Goal: Information Seeking & Learning: Learn about a topic

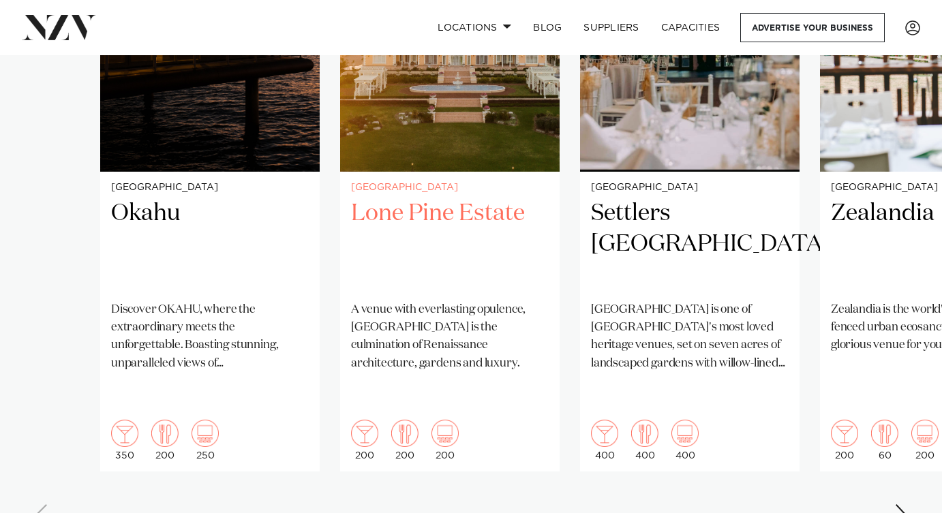
scroll to position [1132, 0]
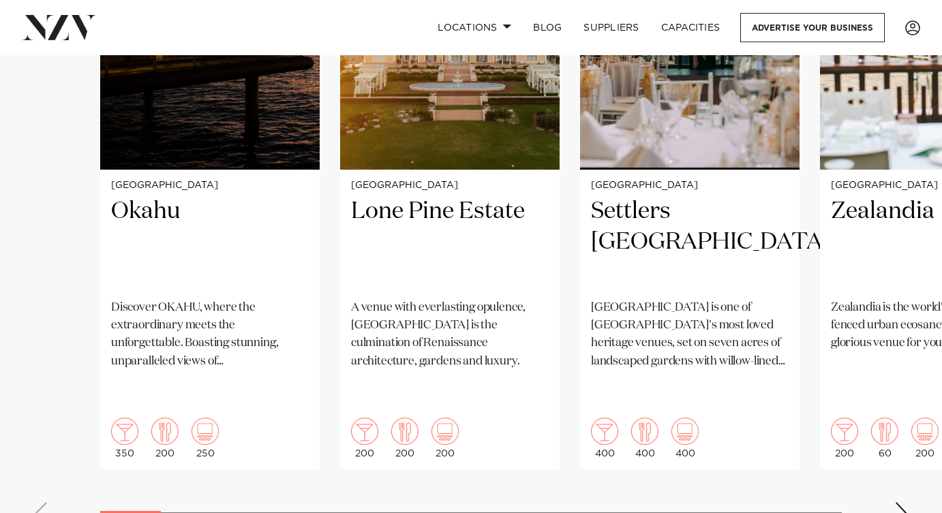
click at [897, 502] on div "Next slide" at bounding box center [901, 513] width 14 height 22
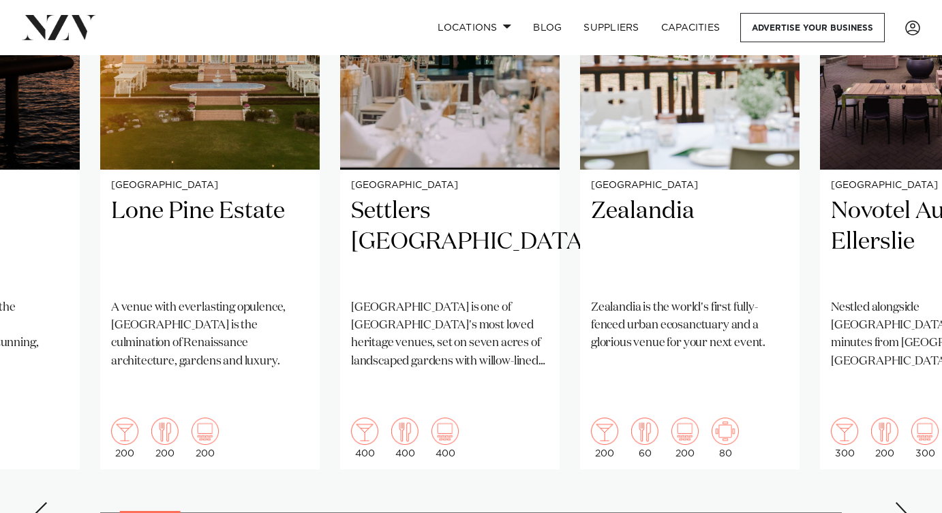
click at [897, 502] on div "Next slide" at bounding box center [901, 513] width 14 height 22
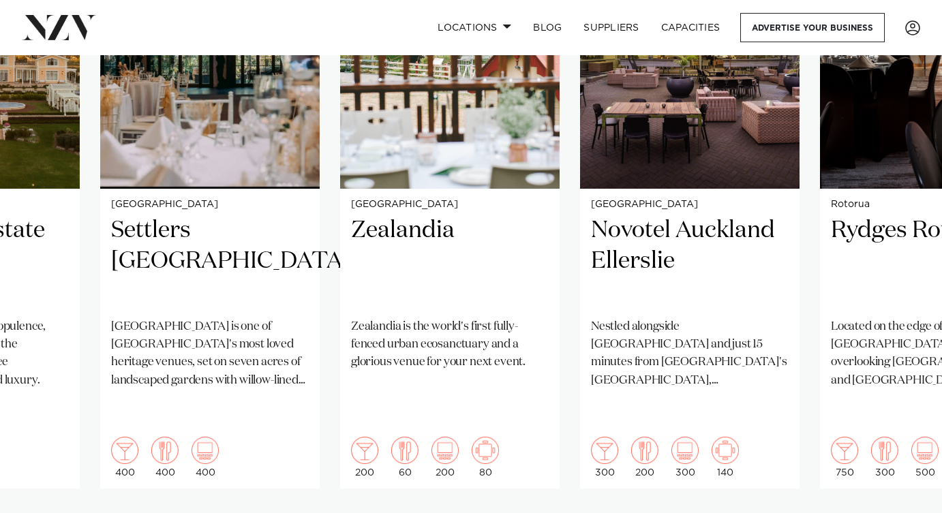
scroll to position [1105, 0]
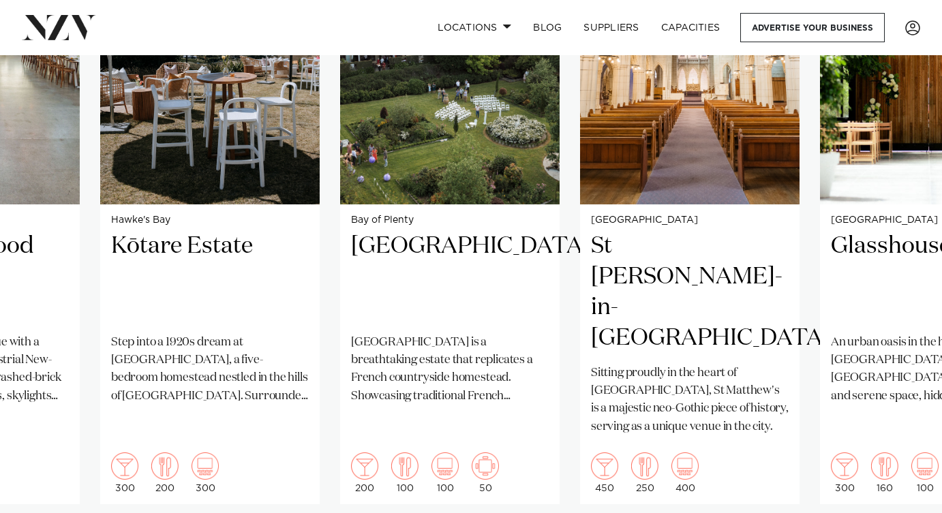
scroll to position [1104, 0]
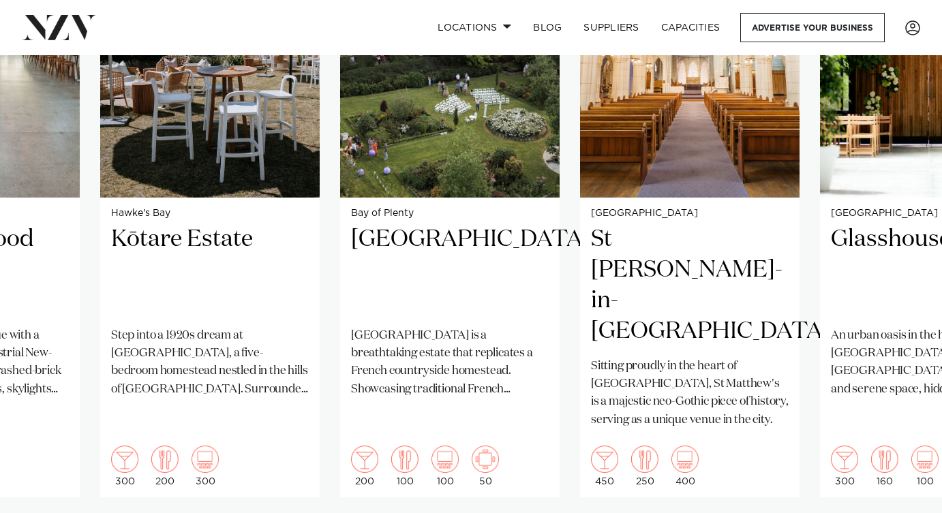
click at [893, 495] on swiper-container "Auckland Okahu Discover OKAHU, where the extraordinary meets the unforgettable.…" at bounding box center [471, 233] width 942 height 660
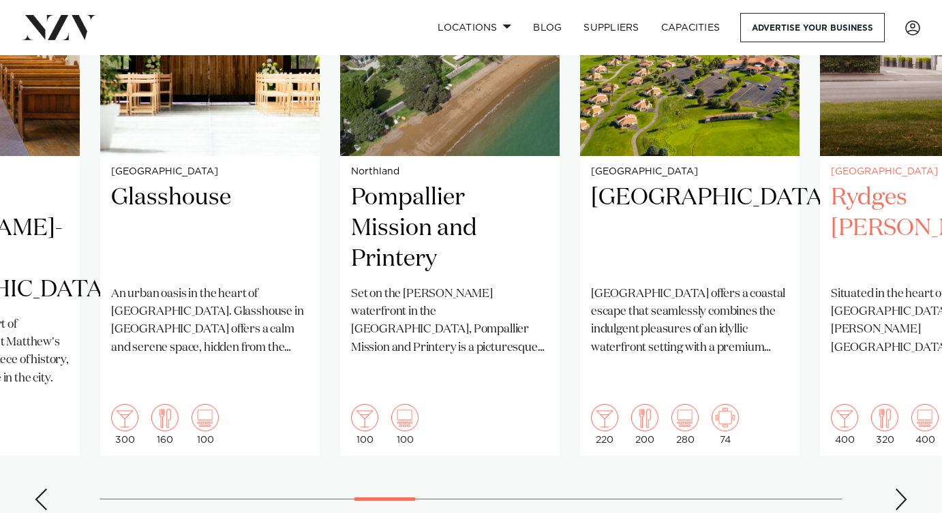
scroll to position [1146, 0]
click at [900, 489] on div "Next slide" at bounding box center [901, 500] width 14 height 22
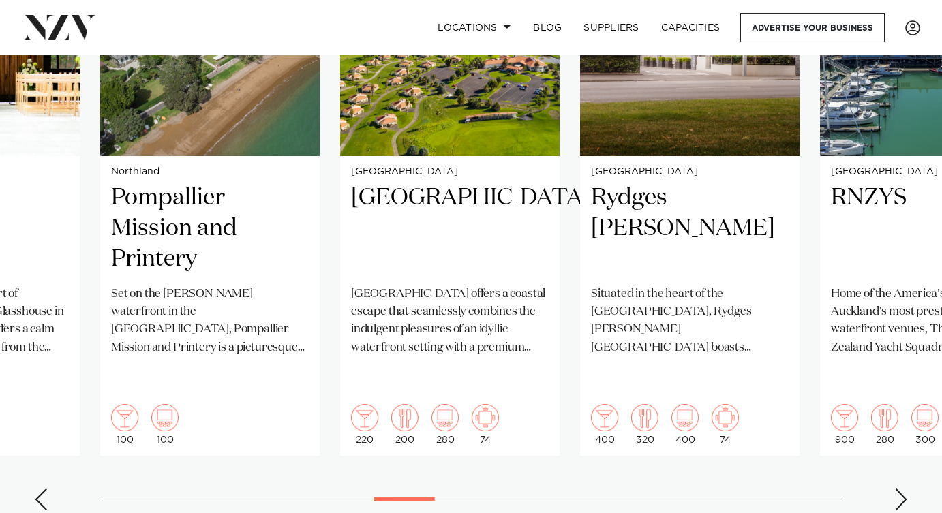
click at [900, 489] on div "Next slide" at bounding box center [901, 500] width 14 height 22
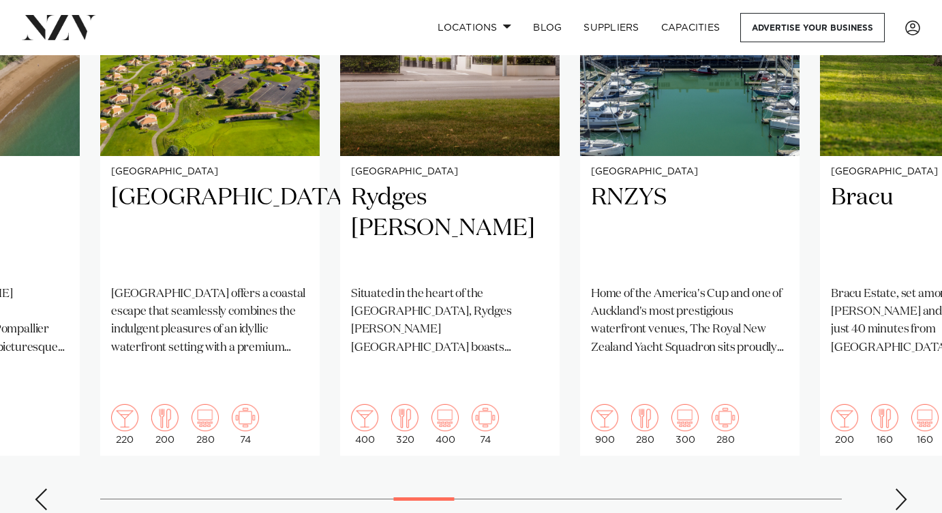
click at [900, 489] on div "Next slide" at bounding box center [901, 500] width 14 height 22
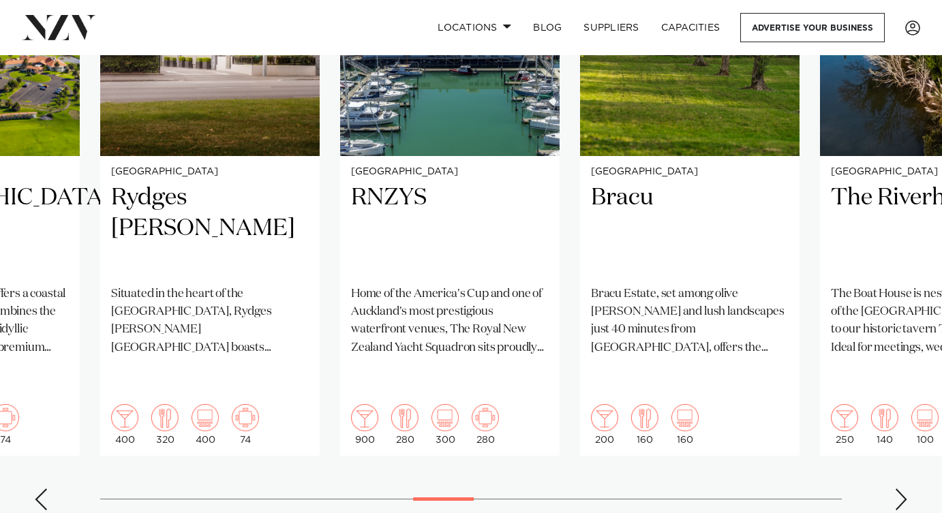
click at [900, 489] on div "Next slide" at bounding box center [901, 500] width 14 height 22
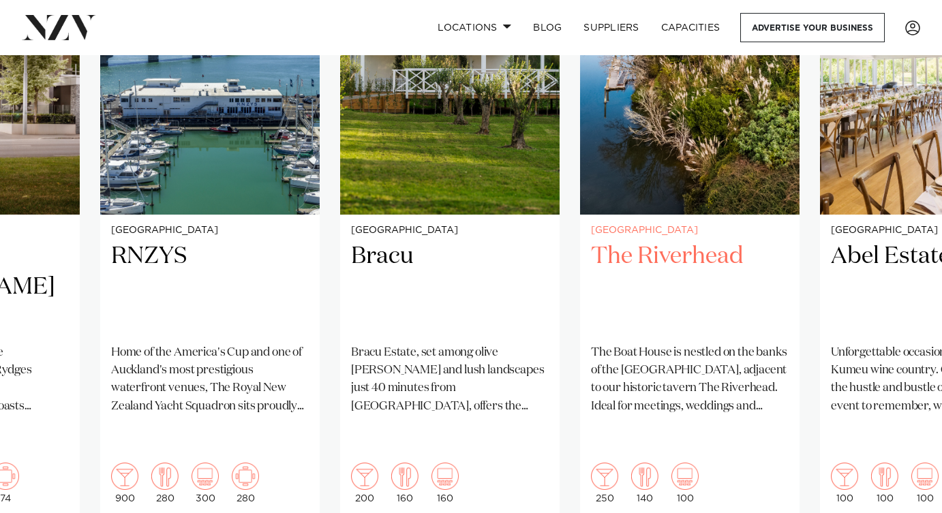
scroll to position [1110, 0]
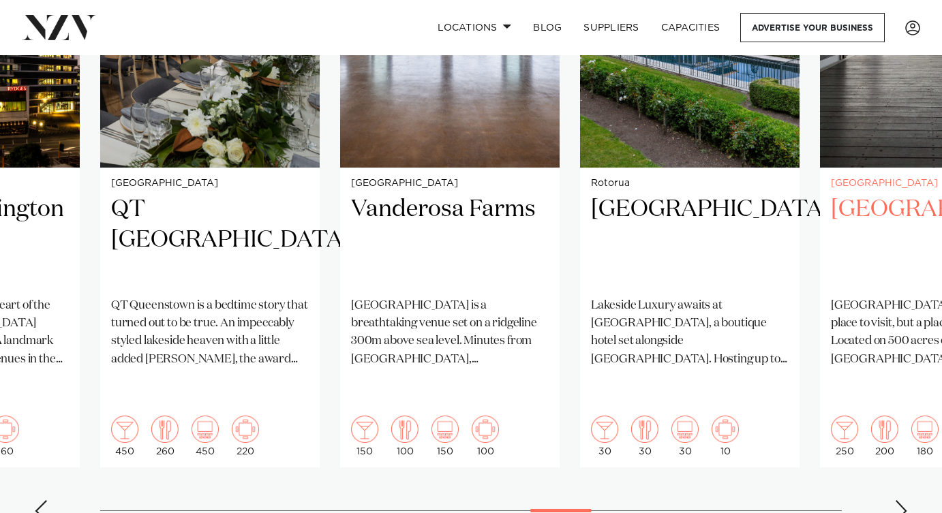
scroll to position [1135, 0]
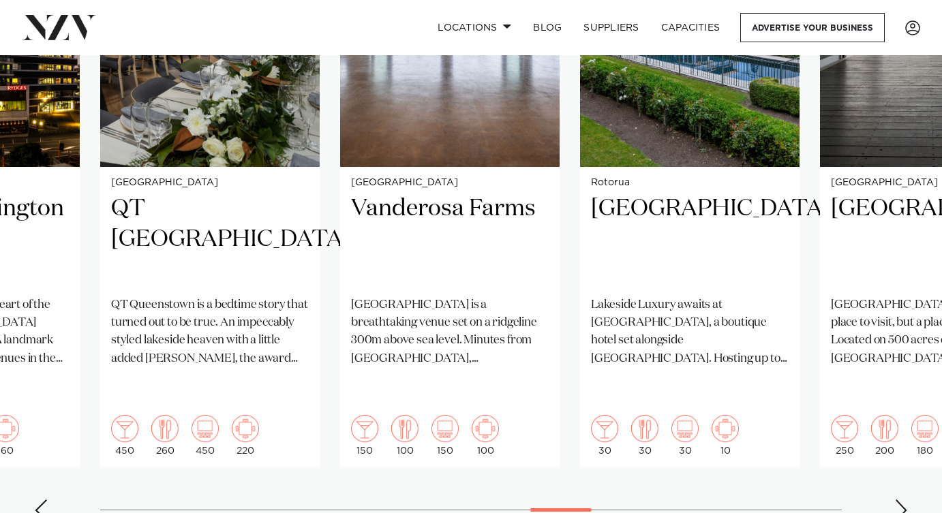
click at [906, 462] on swiper-container "Auckland Okahu Discover OKAHU, where the extraordinary meets the unforgettable.…" at bounding box center [471, 203] width 942 height 660
click at [899, 500] on div "Next slide" at bounding box center [901, 511] width 14 height 22
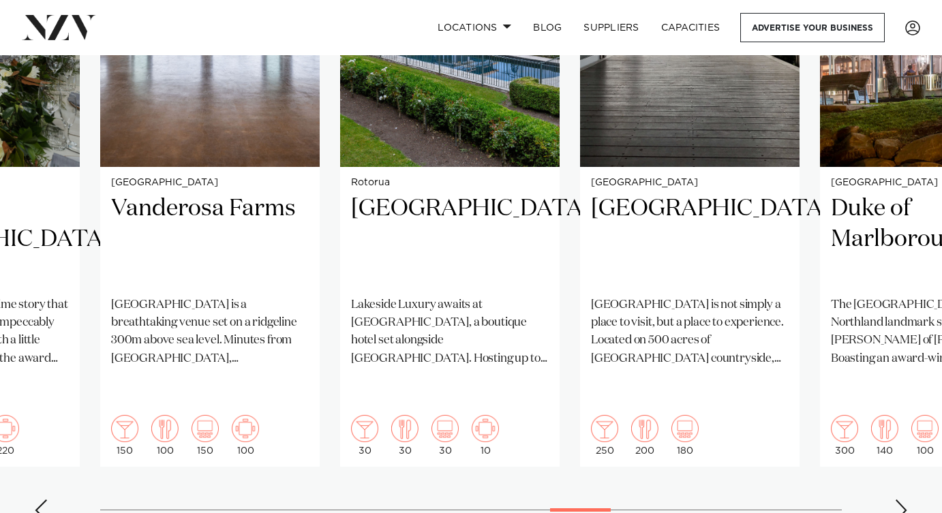
click at [899, 500] on div "Next slide" at bounding box center [901, 511] width 14 height 22
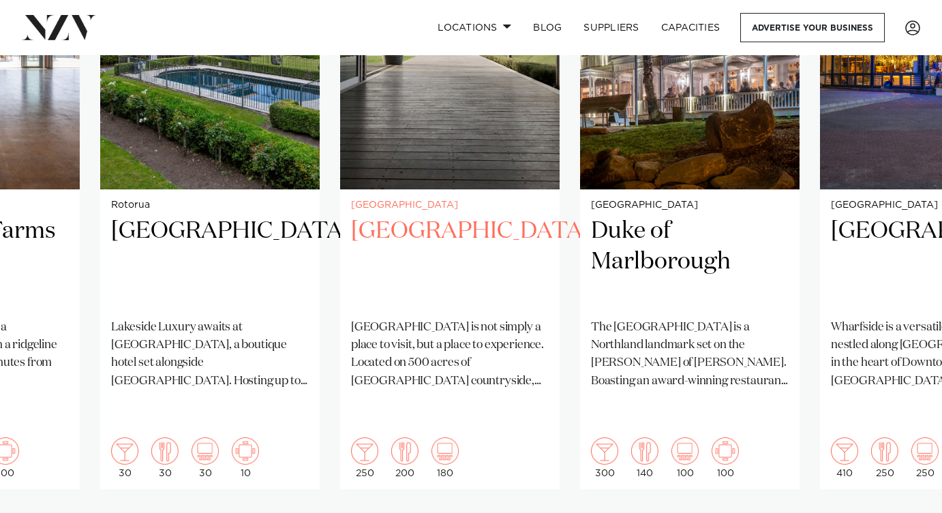
scroll to position [1103, 0]
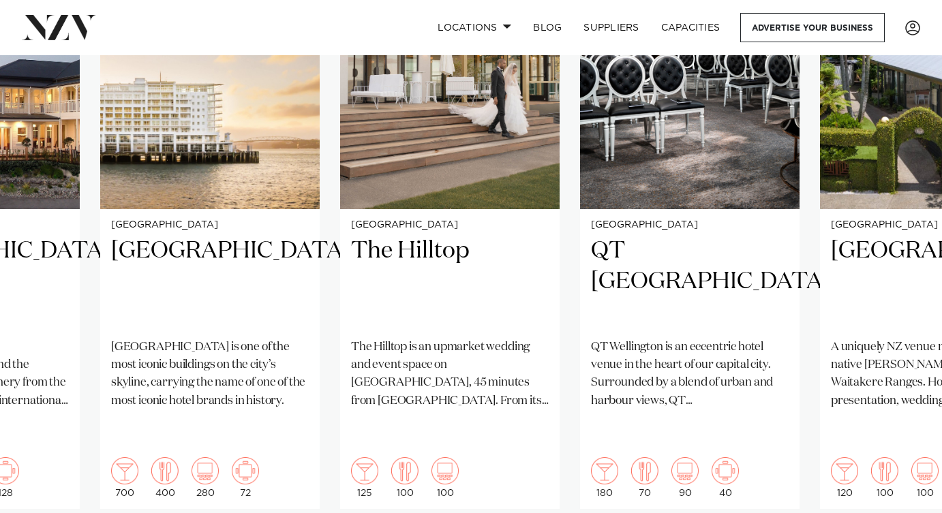
scroll to position [1094, 0]
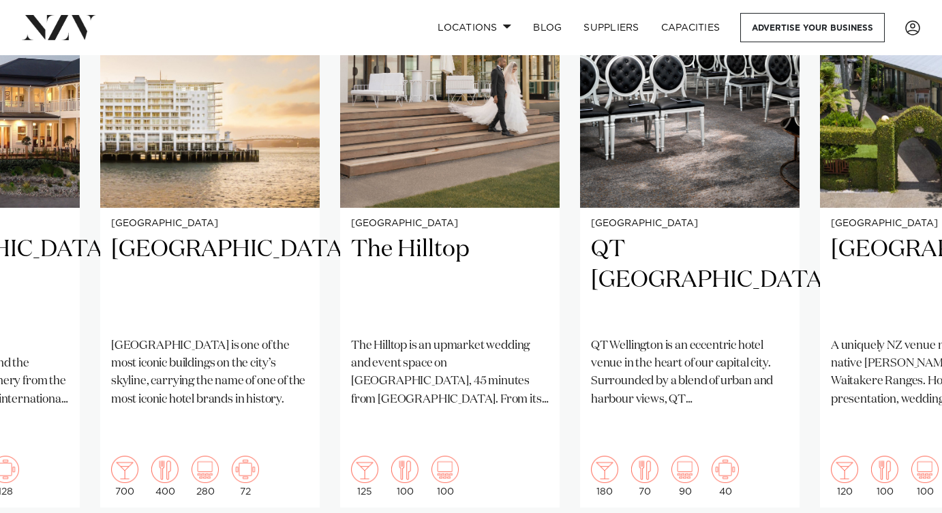
click at [896, 501] on swiper-container "Auckland Okahu Discover OKAHU, where the extraordinary meets the unforgettable.…" at bounding box center [471, 243] width 942 height 660
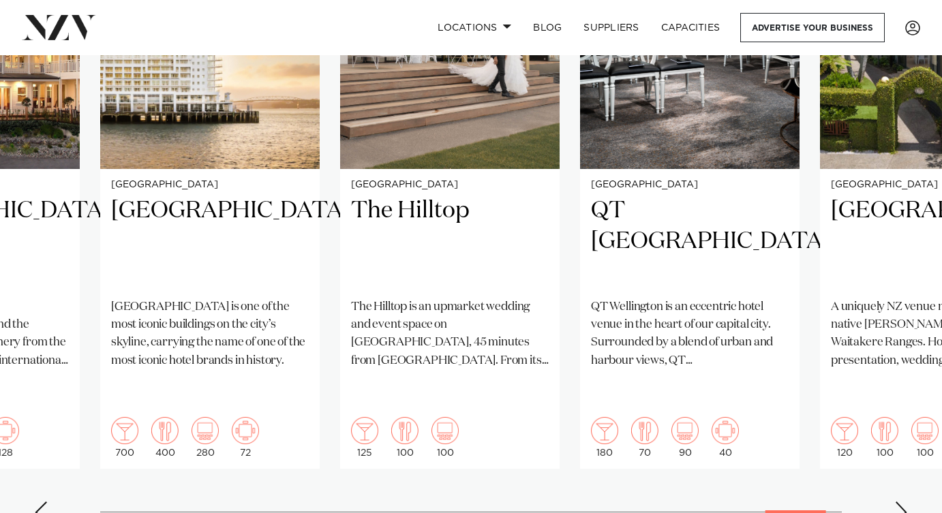
click at [902, 463] on swiper-container "Auckland Okahu Discover OKAHU, where the extraordinary meets the unforgettable.…" at bounding box center [471, 205] width 942 height 660
click at [902, 502] on div "Next slide" at bounding box center [901, 513] width 14 height 22
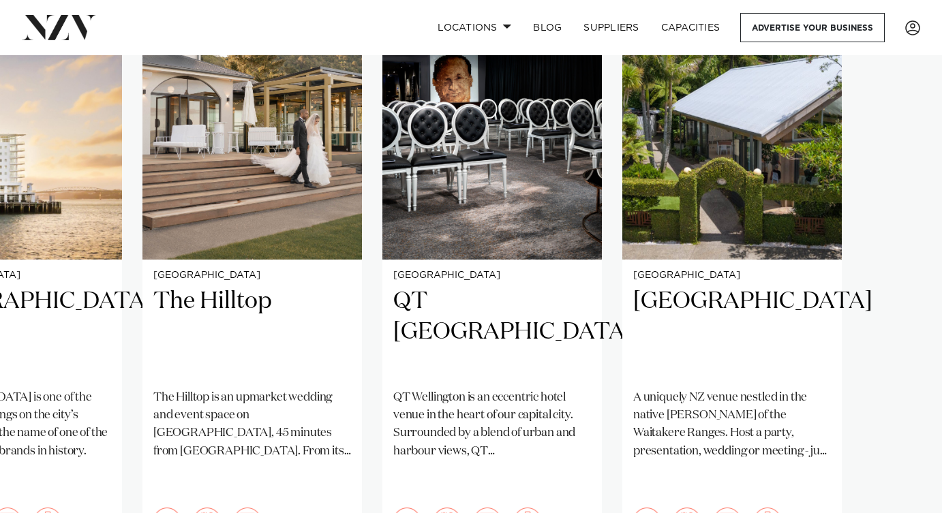
scroll to position [1039, 0]
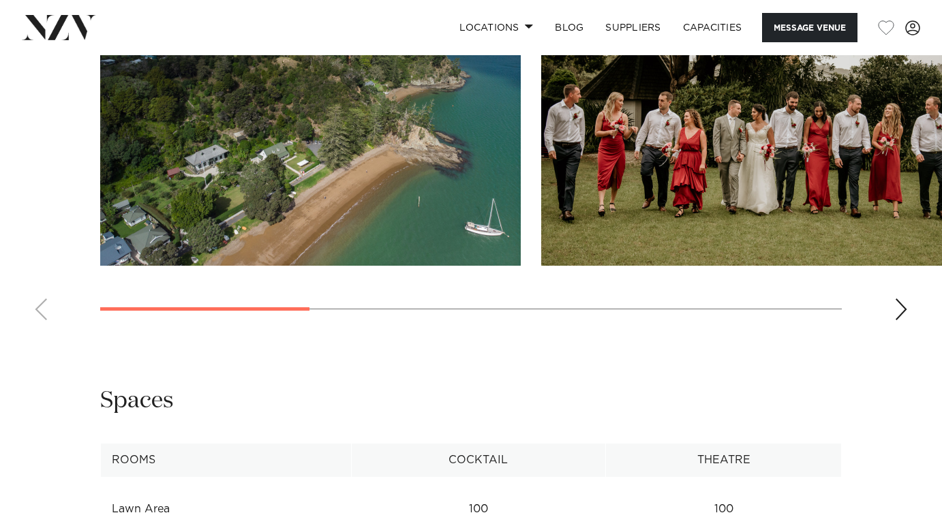
scroll to position [1319, 0]
click at [893, 332] on swiper-container at bounding box center [471, 145] width 942 height 374
click at [895, 321] on div "Next slide" at bounding box center [901, 310] width 14 height 22
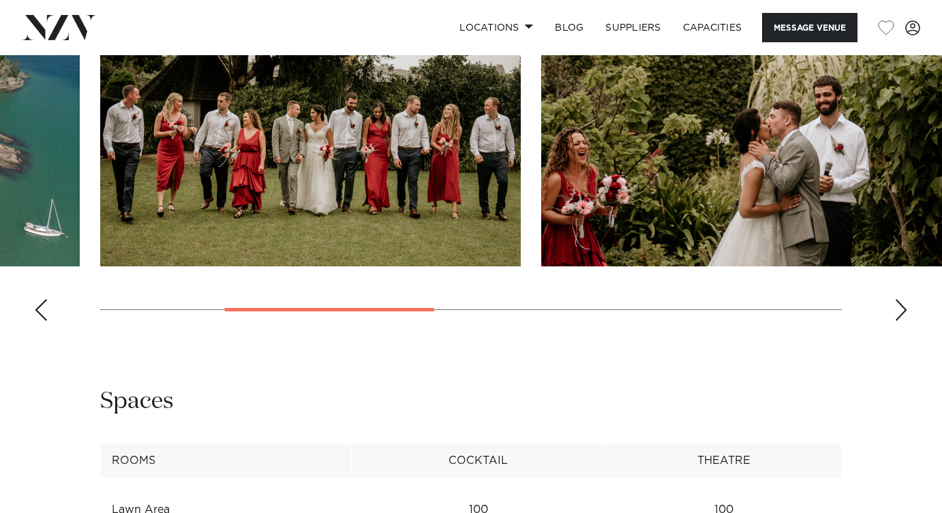
click at [895, 321] on div "Next slide" at bounding box center [901, 310] width 14 height 22
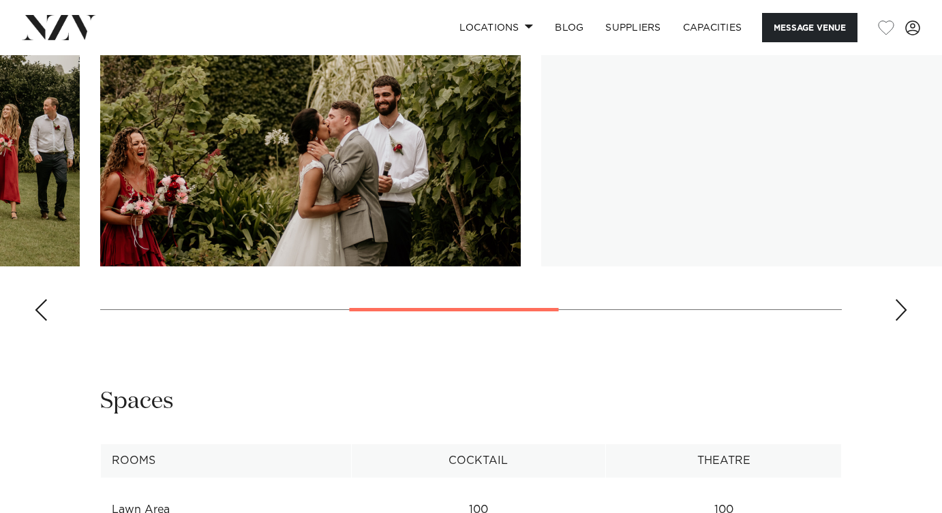
click at [895, 321] on div "Next slide" at bounding box center [901, 310] width 14 height 22
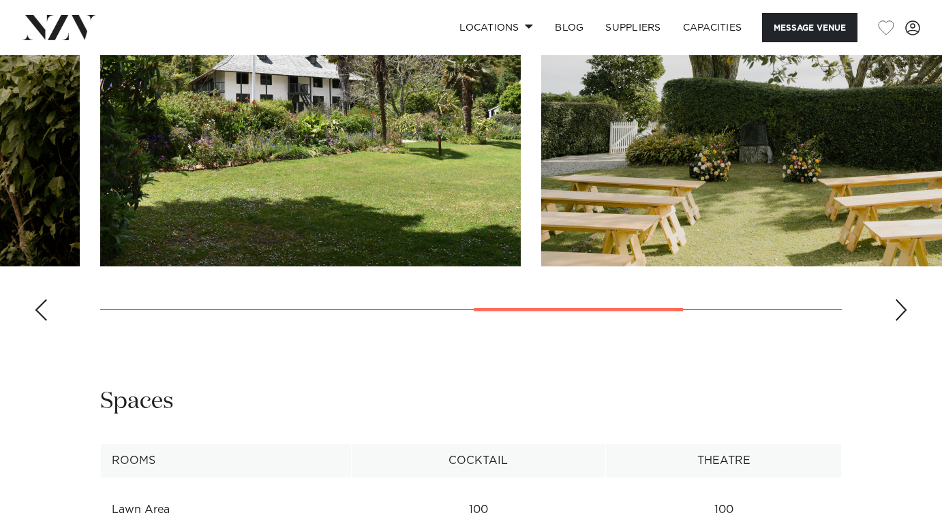
click at [895, 388] on div "Northland Pompallier Mission and Printery Message Venue Northland Pompallier Mi…" at bounding box center [471, 9] width 942 height 2547
click at [902, 299] on div "Next slide" at bounding box center [901, 310] width 14 height 22
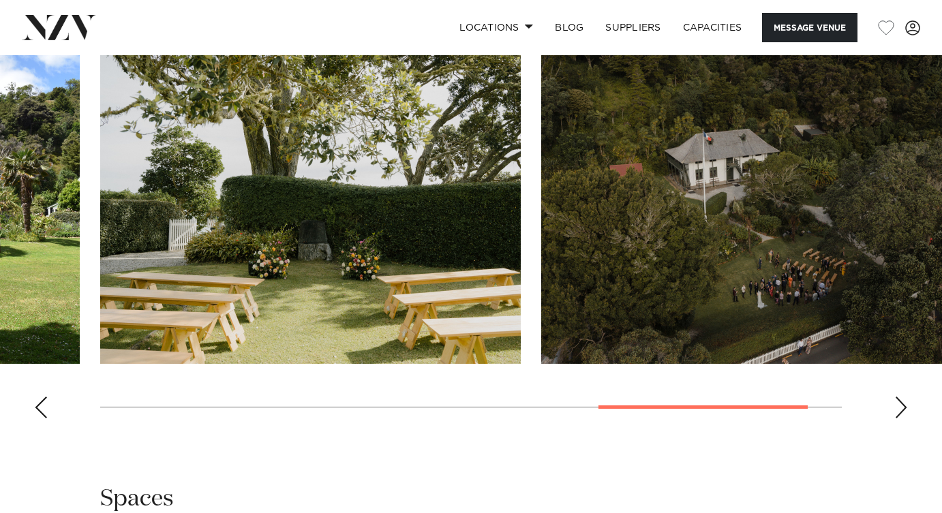
scroll to position [1221, 0]
click at [902, 397] on div "Next slide" at bounding box center [901, 408] width 14 height 22
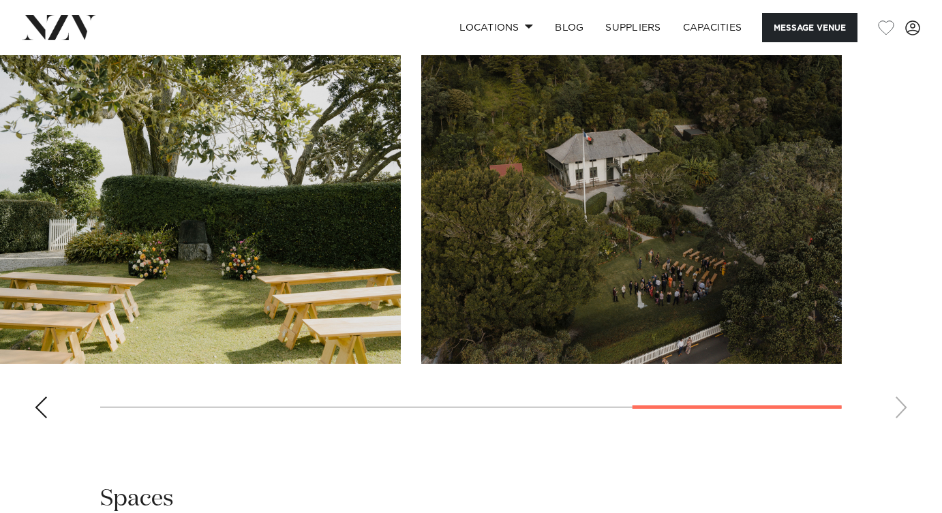
click at [902, 380] on swiper-container at bounding box center [471, 242] width 942 height 374
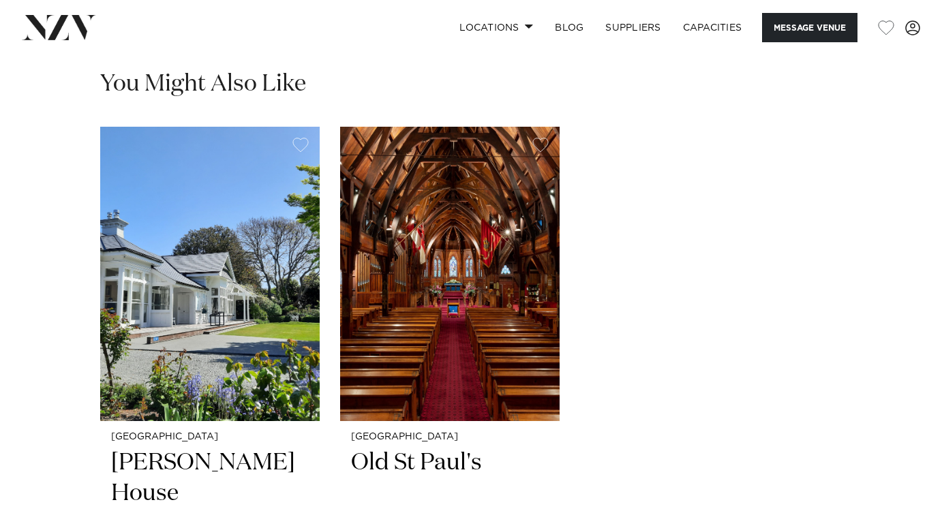
scroll to position [1850, 0]
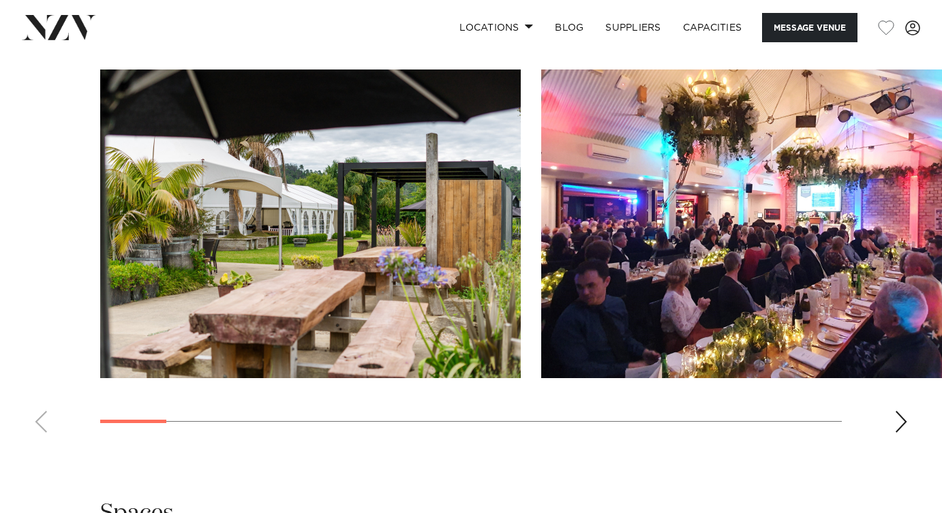
scroll to position [1369, 0]
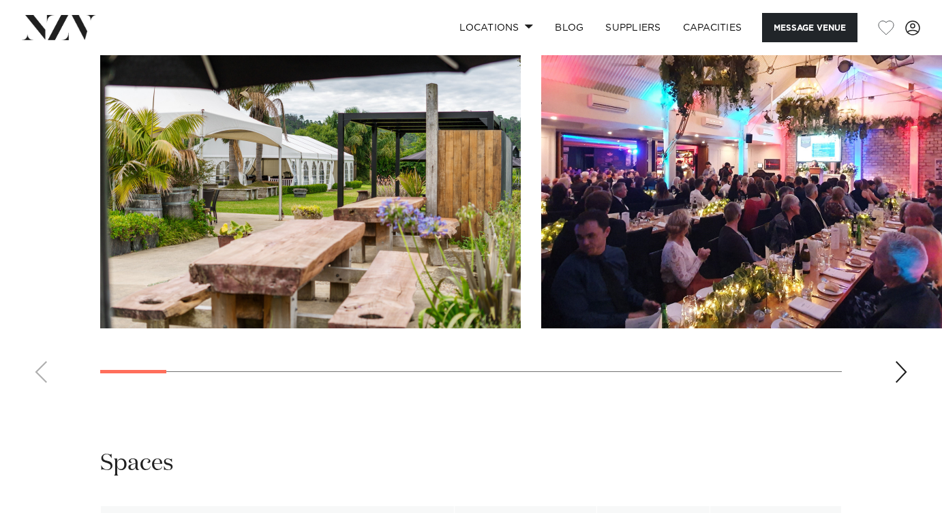
click at [904, 383] on div "Next slide" at bounding box center [901, 372] width 14 height 22
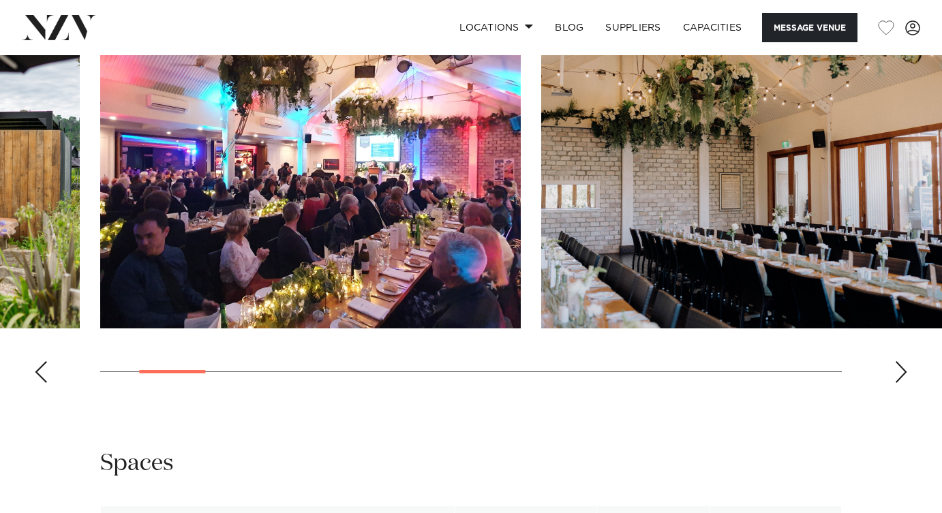
click at [904, 383] on div "Next slide" at bounding box center [901, 372] width 14 height 22
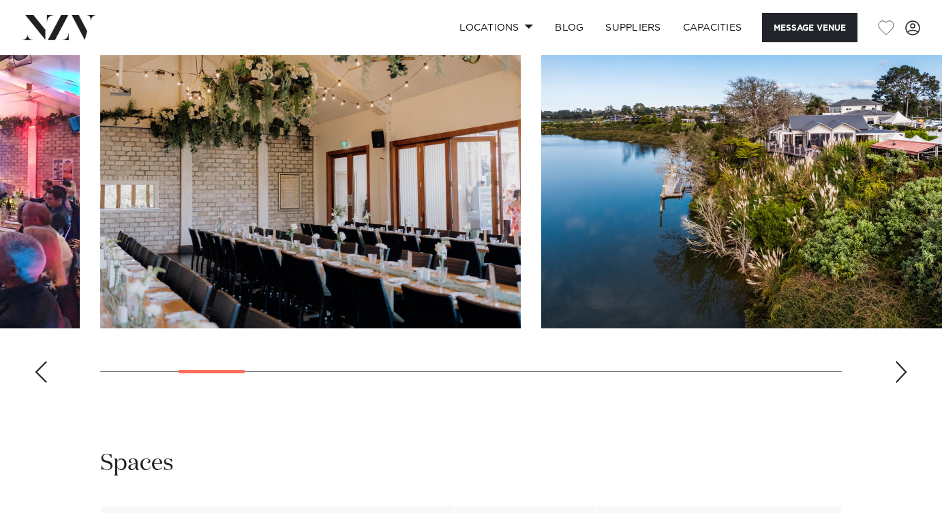
click at [904, 383] on div "Next slide" at bounding box center [901, 372] width 14 height 22
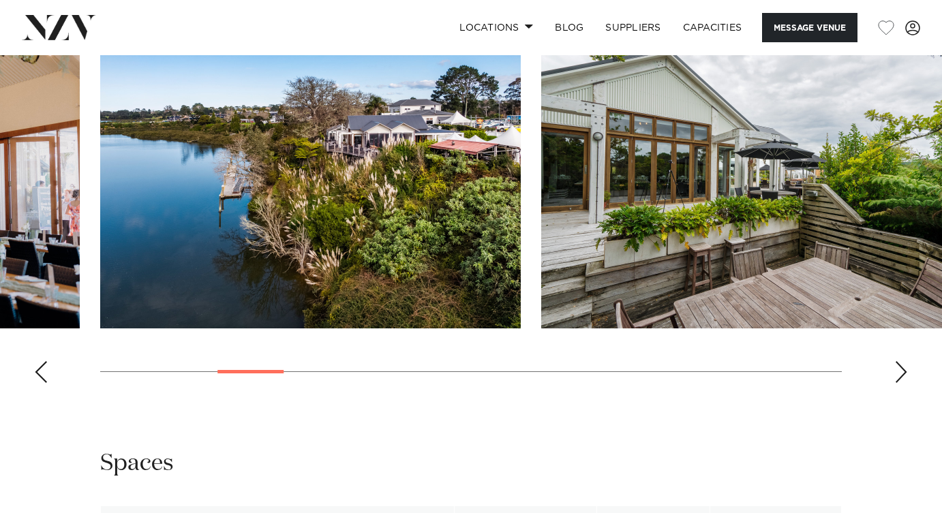
click at [904, 383] on div "Next slide" at bounding box center [901, 372] width 14 height 22
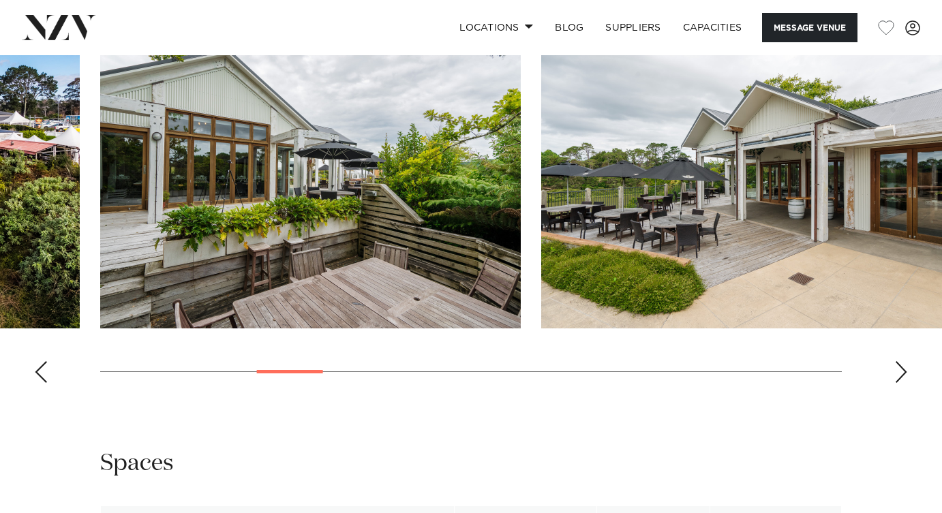
click at [904, 383] on div "Next slide" at bounding box center [901, 372] width 14 height 22
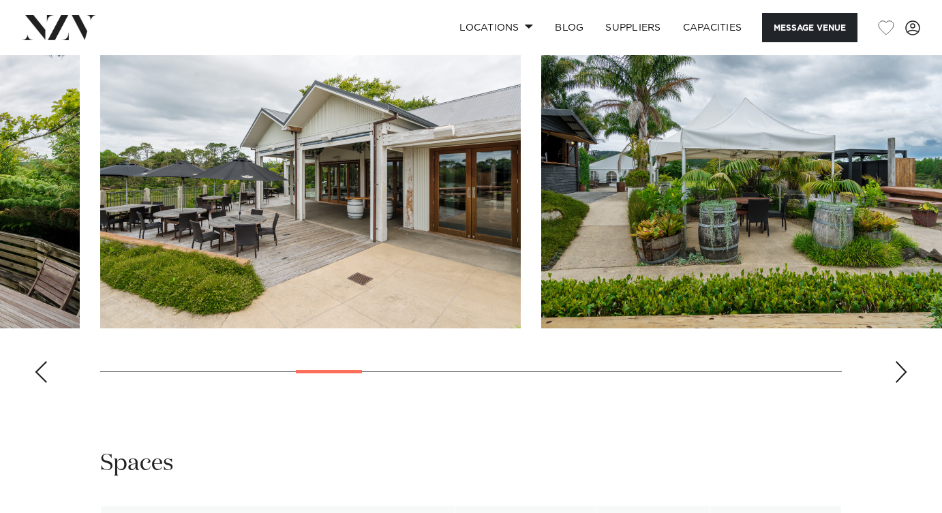
click at [904, 383] on div "Next slide" at bounding box center [901, 372] width 14 height 22
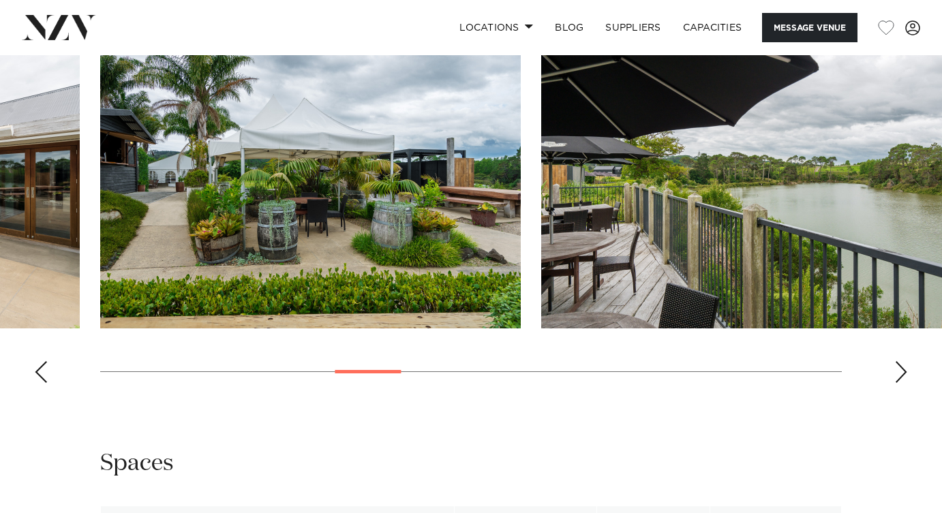
click at [904, 383] on div "Next slide" at bounding box center [901, 372] width 14 height 22
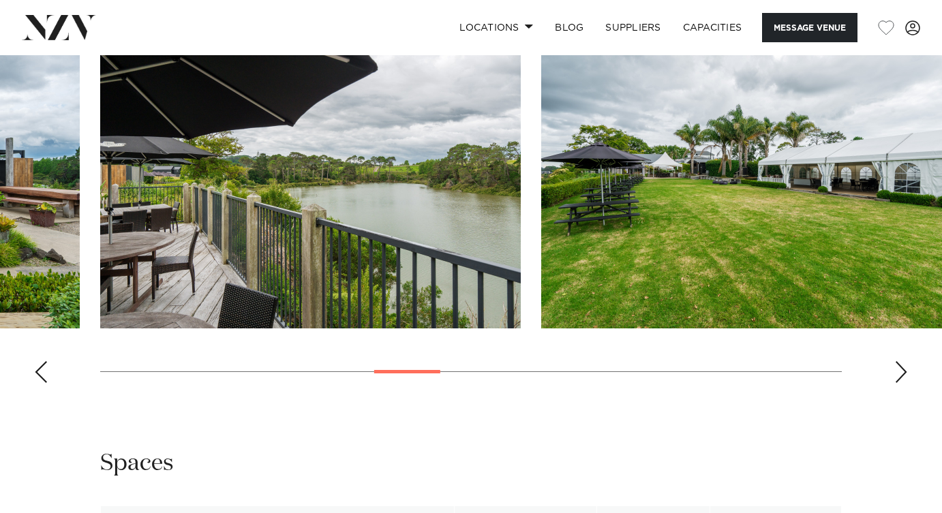
click at [904, 383] on div "Next slide" at bounding box center [901, 372] width 14 height 22
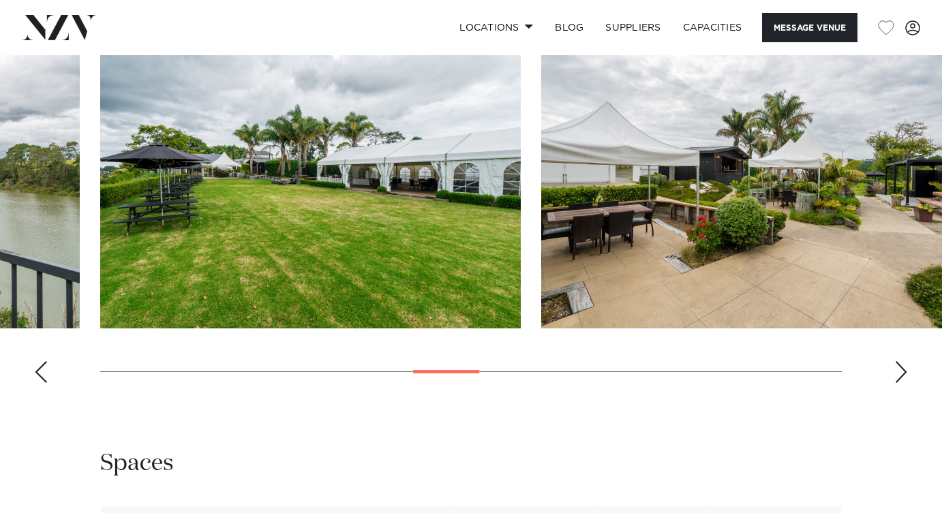
click at [904, 383] on div "Next slide" at bounding box center [901, 372] width 14 height 22
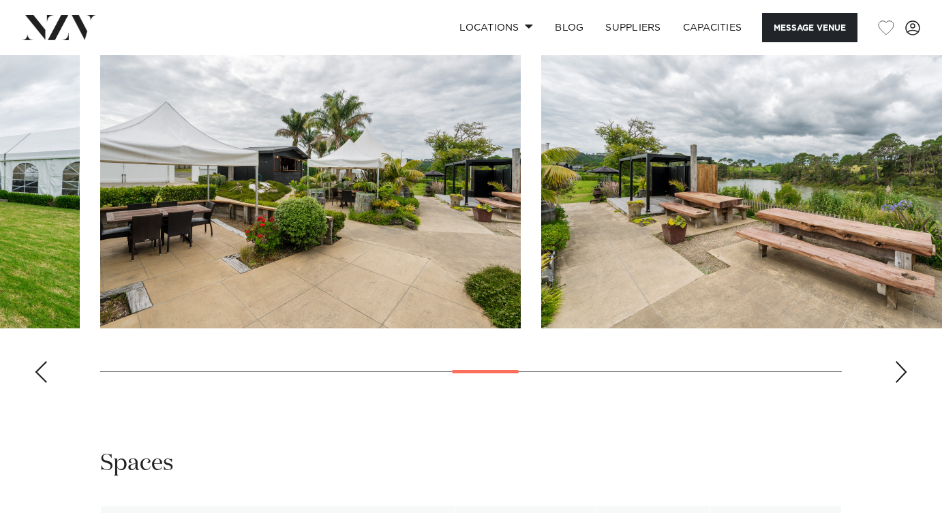
click at [904, 383] on div "Next slide" at bounding box center [901, 372] width 14 height 22
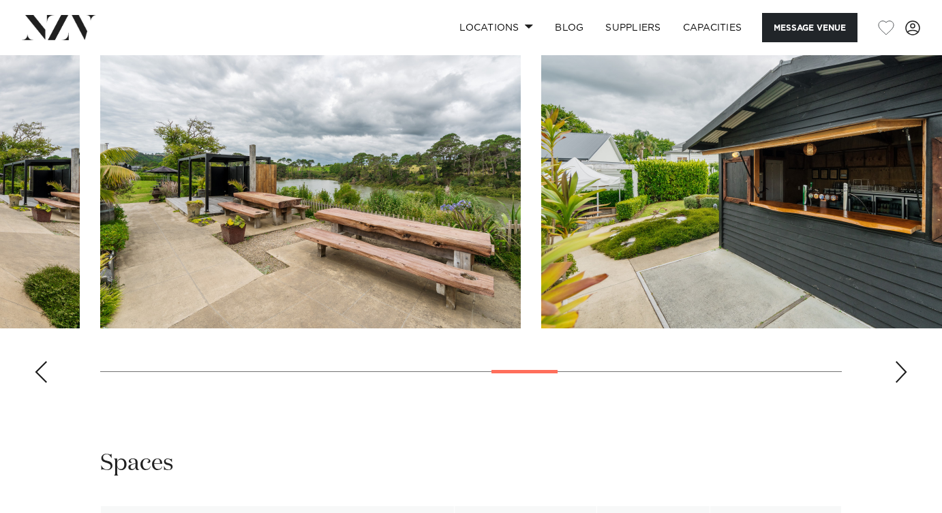
click at [904, 383] on div "Next slide" at bounding box center [901, 372] width 14 height 22
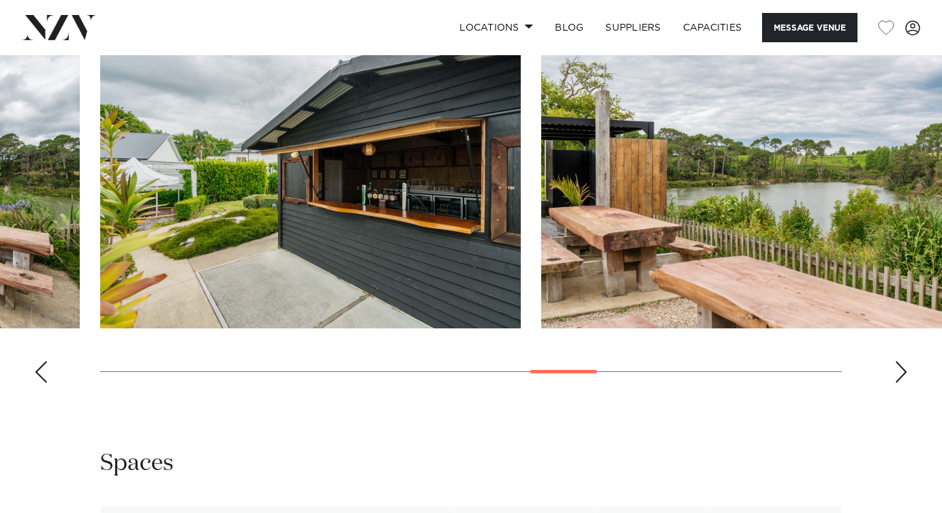
click at [904, 383] on div "Next slide" at bounding box center [901, 372] width 14 height 22
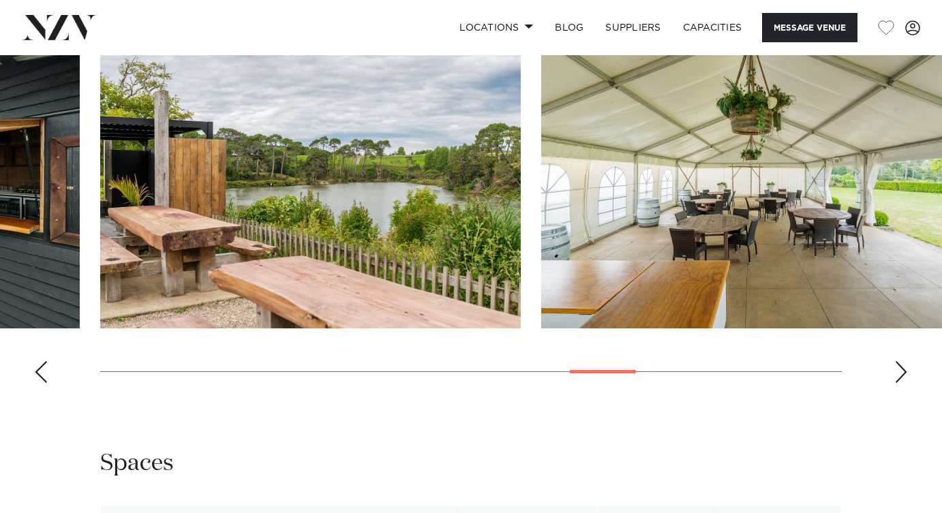
click at [904, 383] on div "Next slide" at bounding box center [901, 372] width 14 height 22
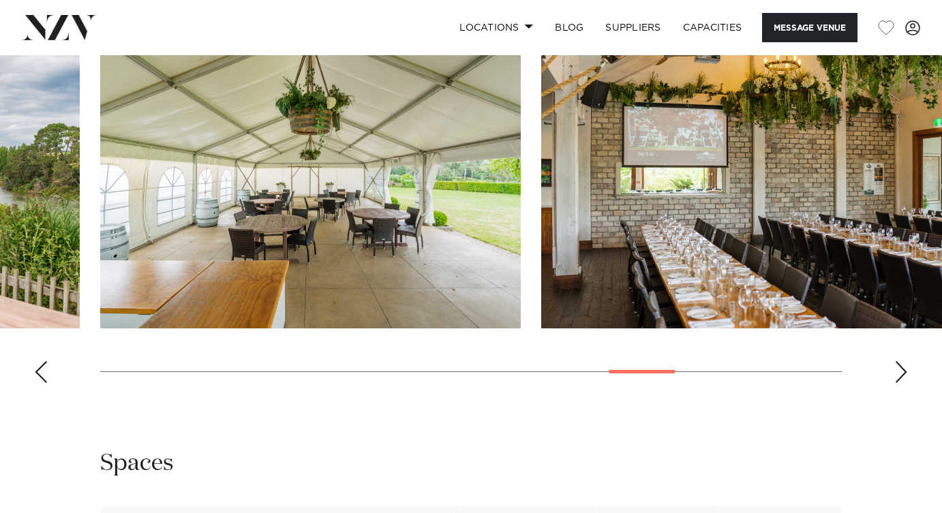
click at [904, 383] on div "Next slide" at bounding box center [901, 372] width 14 height 22
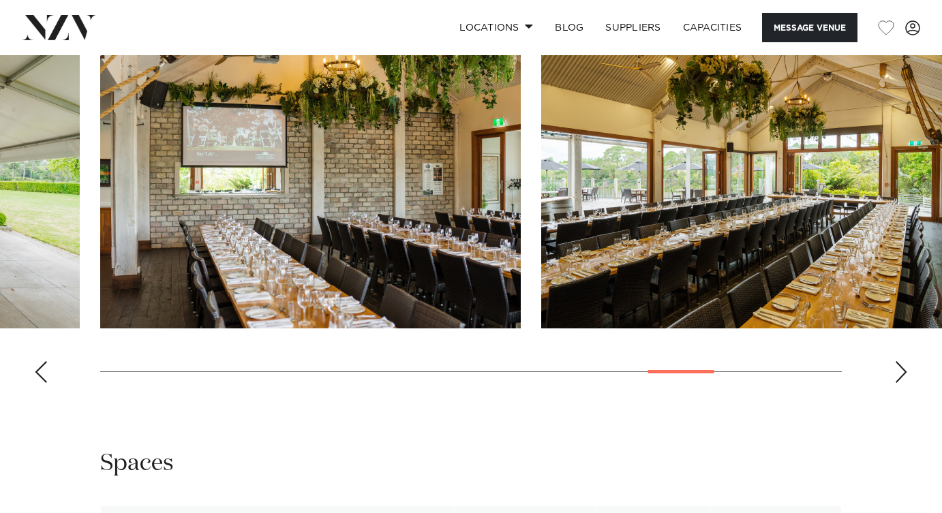
click at [904, 383] on div "Next slide" at bounding box center [901, 372] width 14 height 22
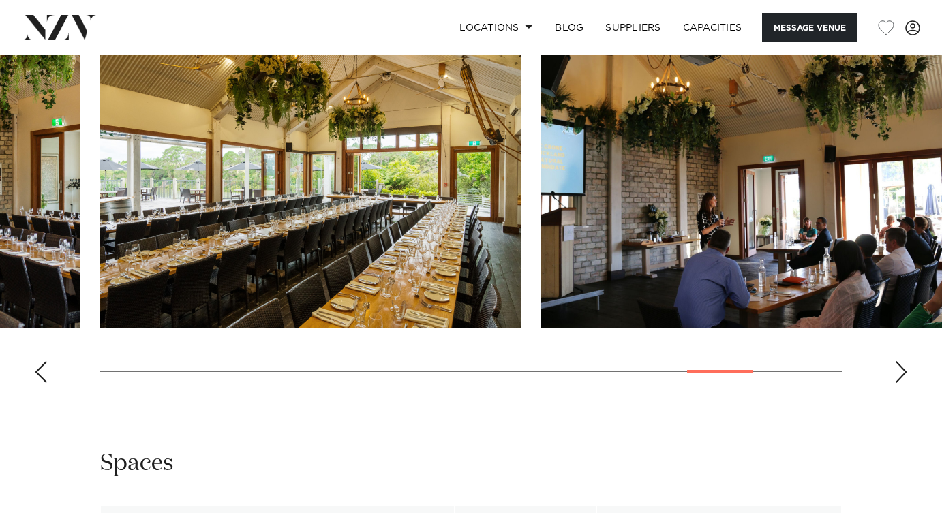
click at [904, 383] on div "Next slide" at bounding box center [901, 372] width 14 height 22
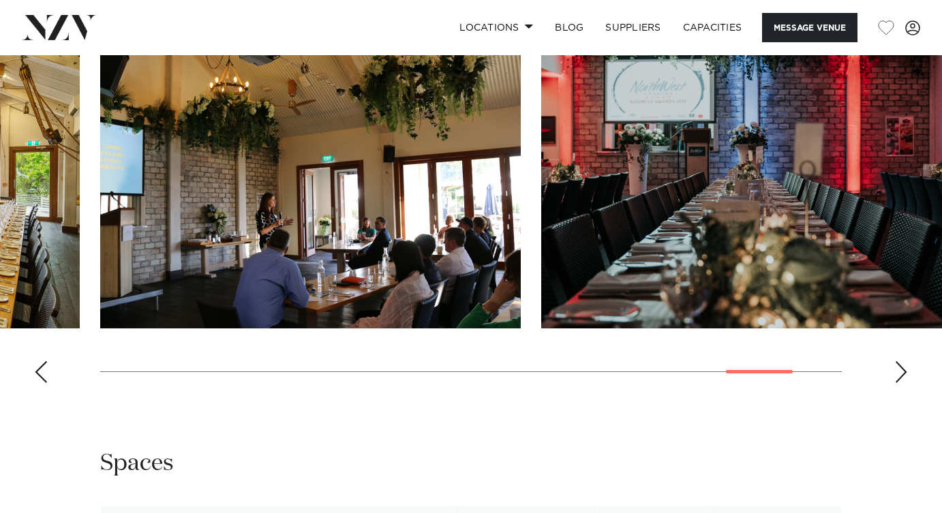
click at [898, 361] on div "Next slide" at bounding box center [901, 372] width 14 height 22
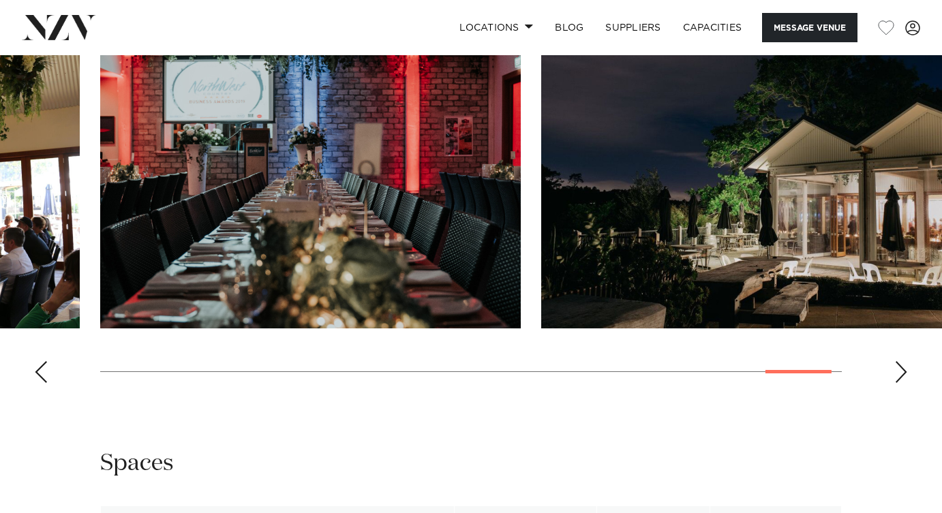
click at [898, 361] on div "Next slide" at bounding box center [901, 372] width 14 height 22
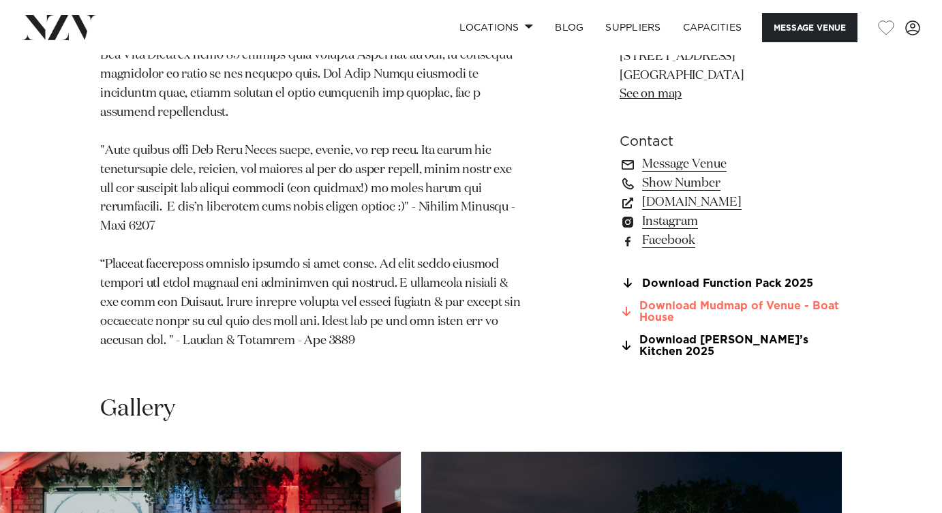
scroll to position [938, 0]
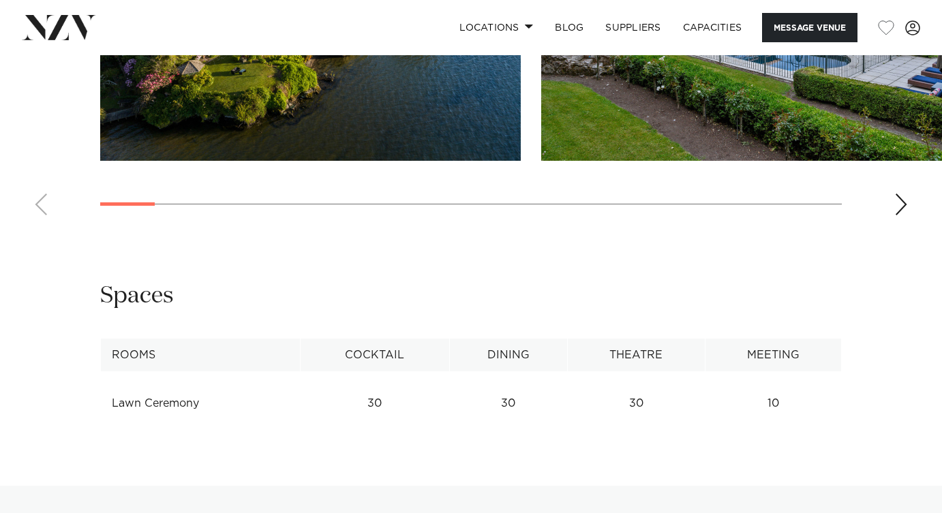
scroll to position [1527, 0]
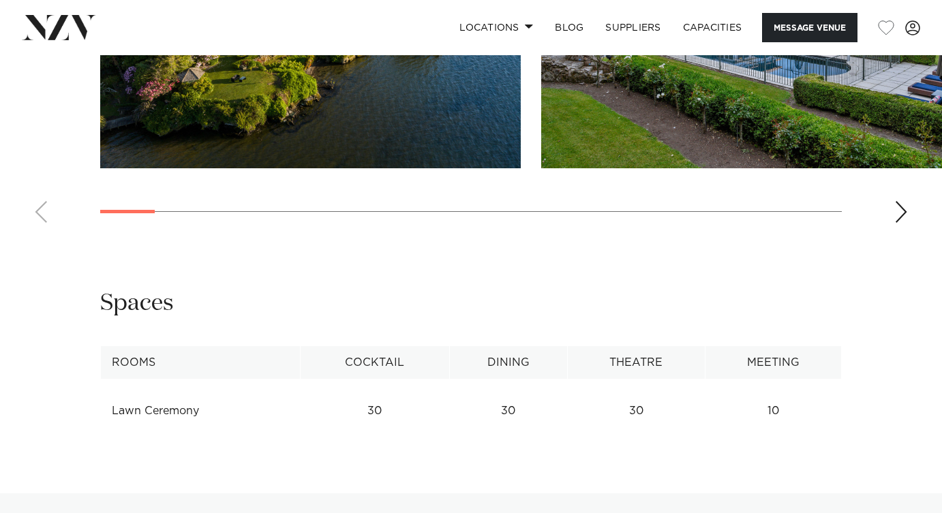
click at [890, 234] on swiper-container at bounding box center [471, 47] width 942 height 374
click at [893, 234] on swiper-container at bounding box center [471, 47] width 942 height 374
click at [901, 223] on div "Next slide" at bounding box center [901, 212] width 14 height 22
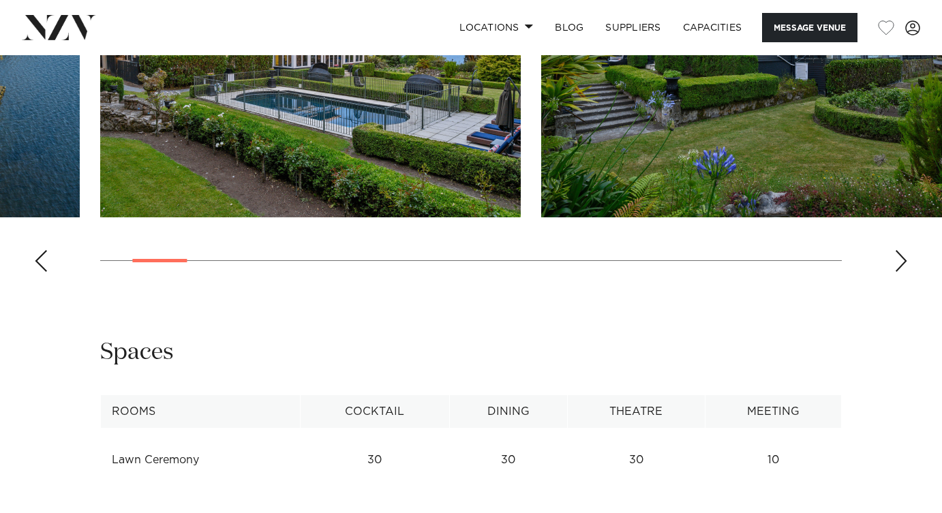
scroll to position [1460, 0]
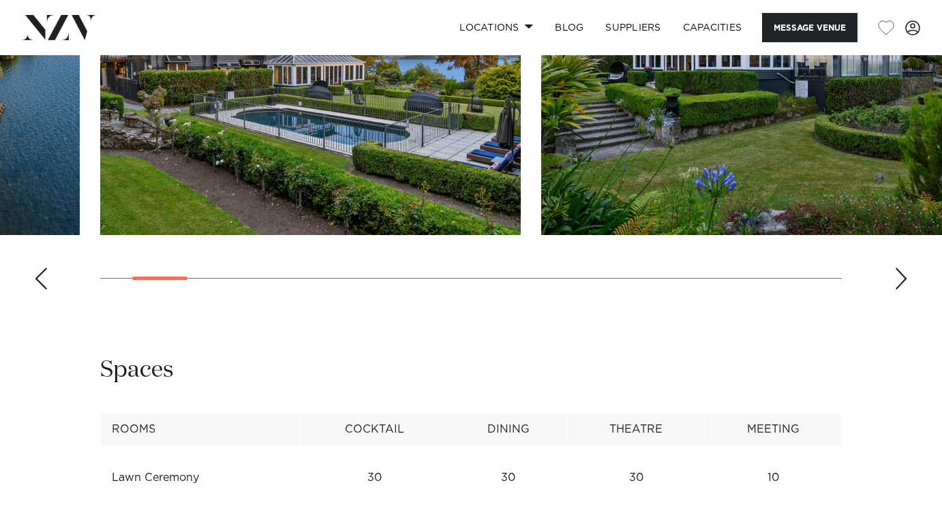
click at [902, 290] on div "Next slide" at bounding box center [901, 279] width 14 height 22
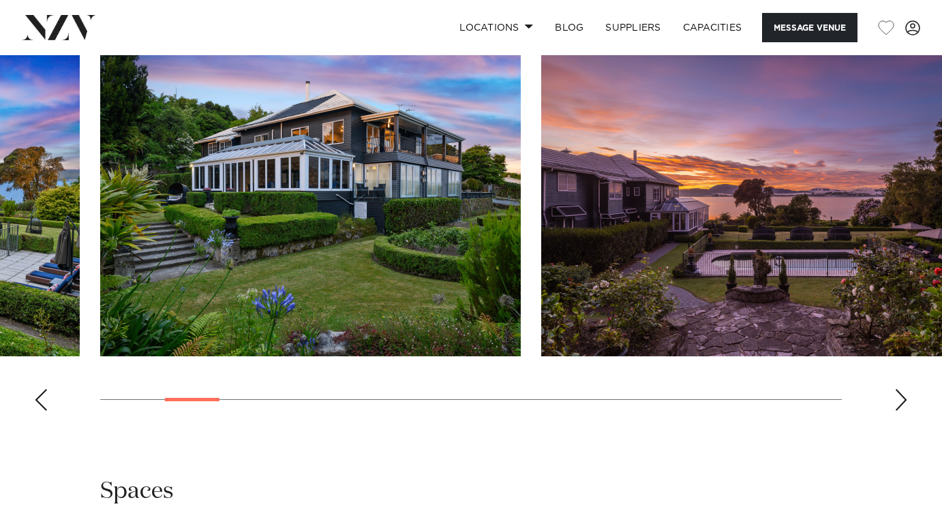
scroll to position [1339, 0]
click at [895, 411] on div "Next slide" at bounding box center [901, 400] width 14 height 22
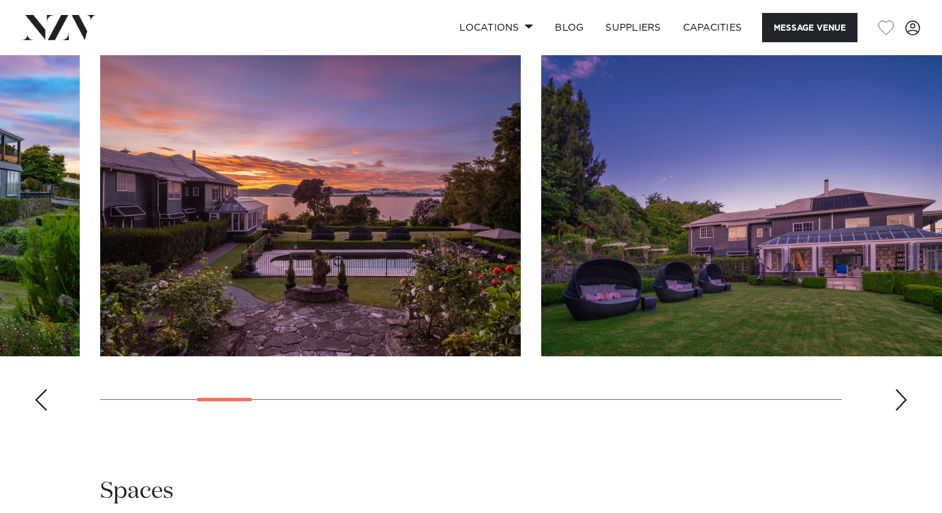
click at [895, 411] on div "Next slide" at bounding box center [901, 400] width 14 height 22
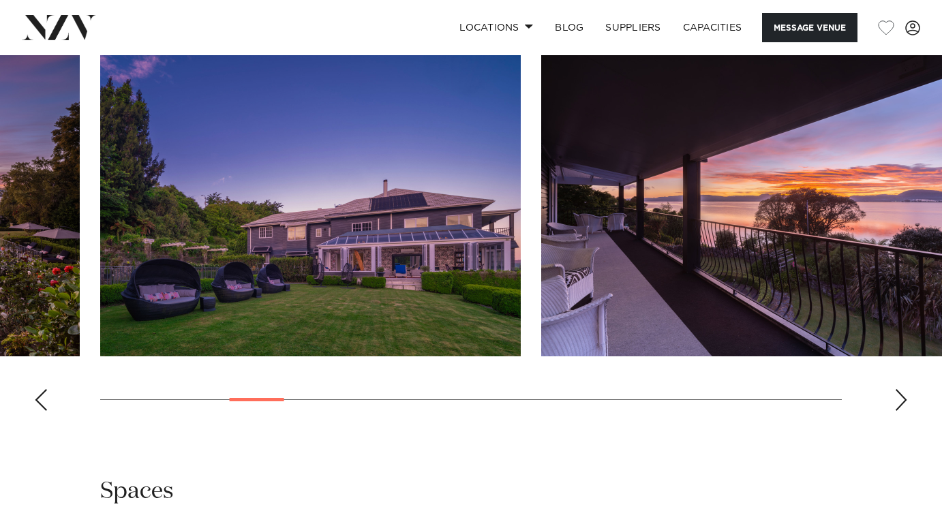
click at [895, 411] on div "Next slide" at bounding box center [901, 400] width 14 height 22
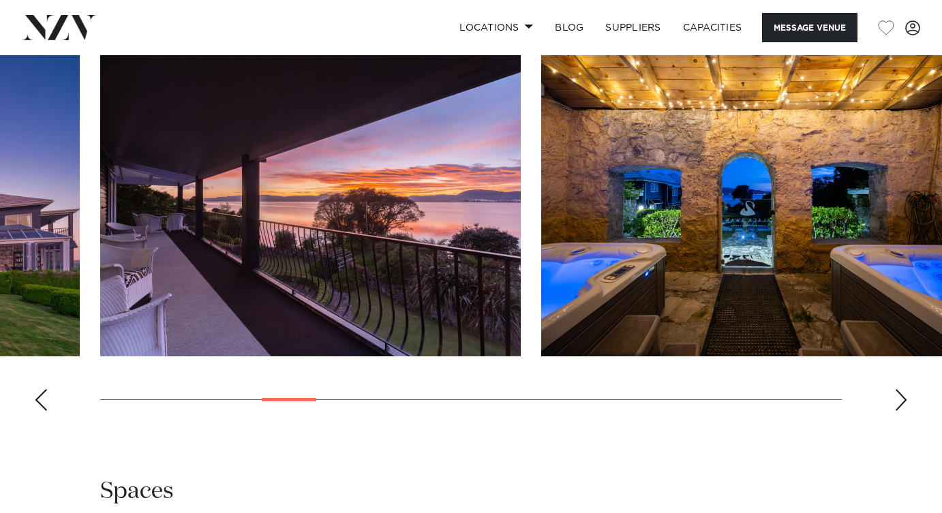
click at [895, 411] on div "Next slide" at bounding box center [901, 400] width 14 height 22
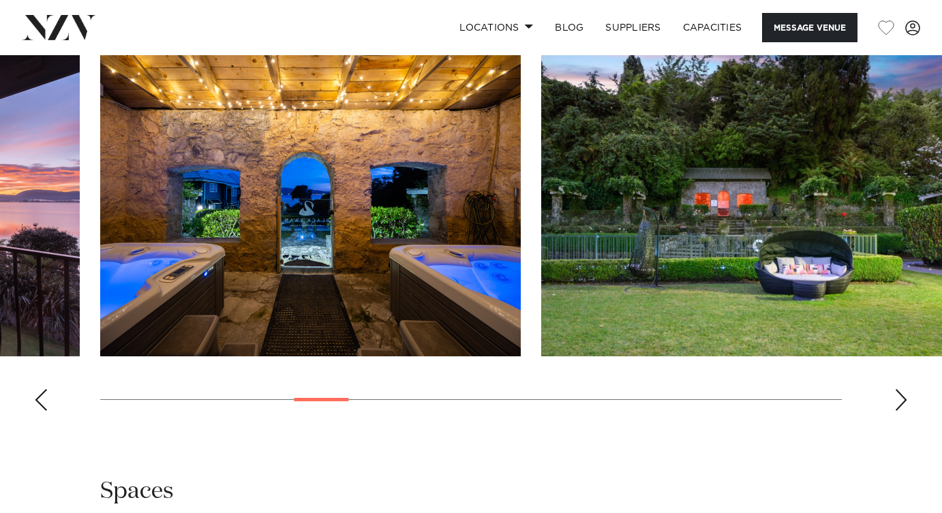
click at [895, 411] on div "Next slide" at bounding box center [901, 400] width 14 height 22
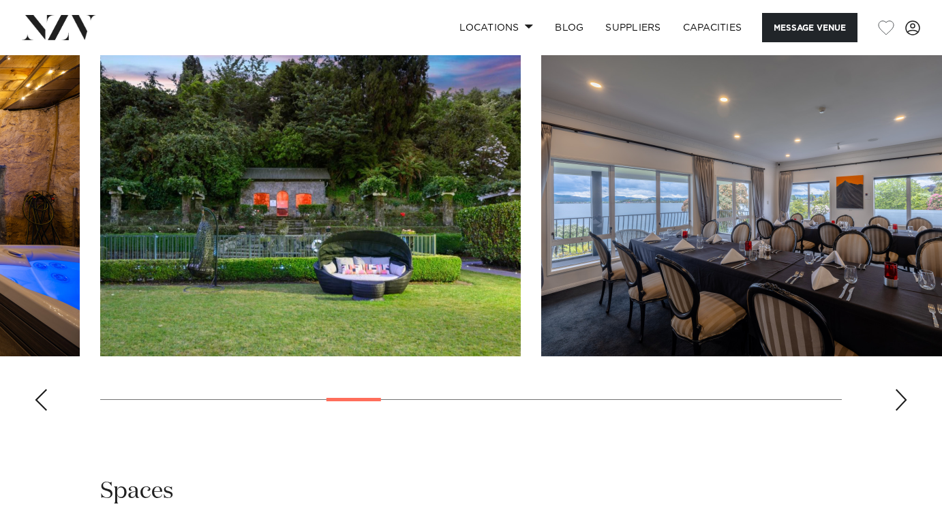
click at [895, 411] on div "Next slide" at bounding box center [901, 400] width 14 height 22
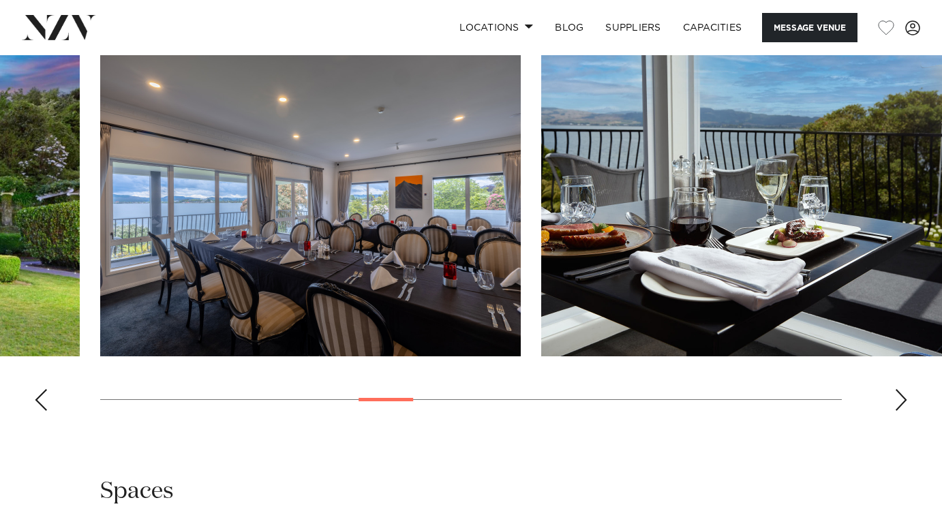
click at [895, 411] on div "Next slide" at bounding box center [901, 400] width 14 height 22
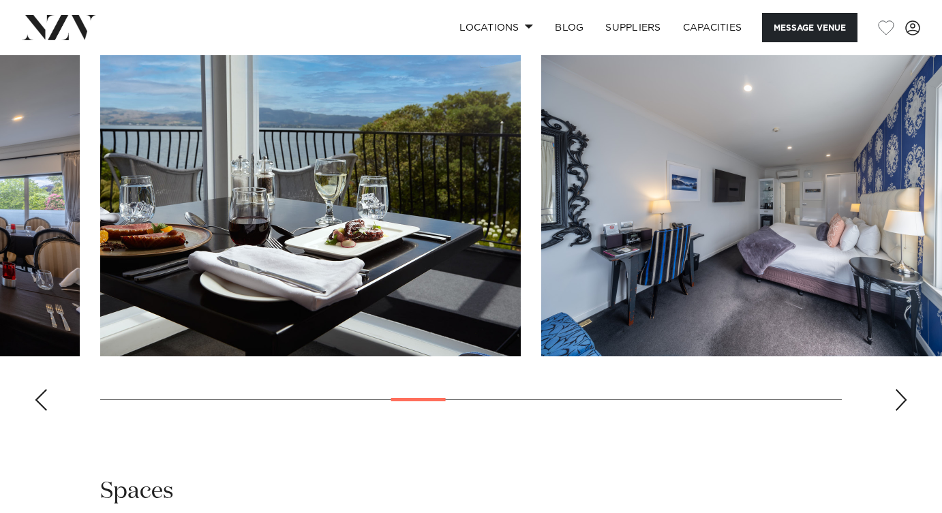
click at [895, 411] on div "Next slide" at bounding box center [901, 400] width 14 height 22
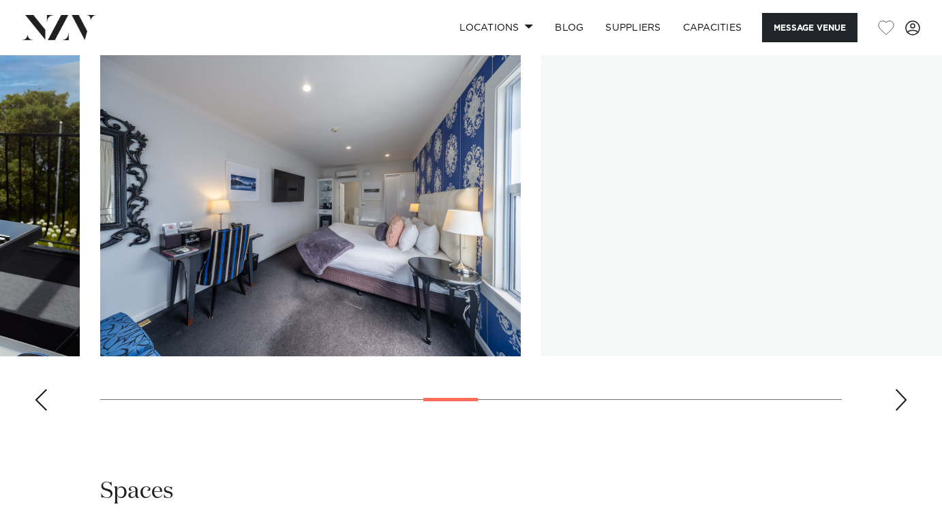
click at [895, 411] on div "Next slide" at bounding box center [901, 400] width 14 height 22
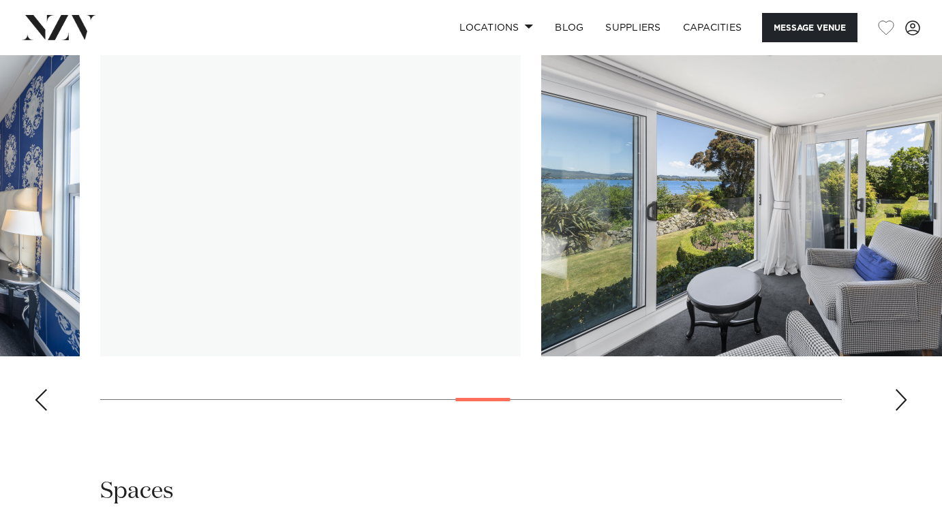
click at [900, 411] on div "Next slide" at bounding box center [901, 400] width 14 height 22
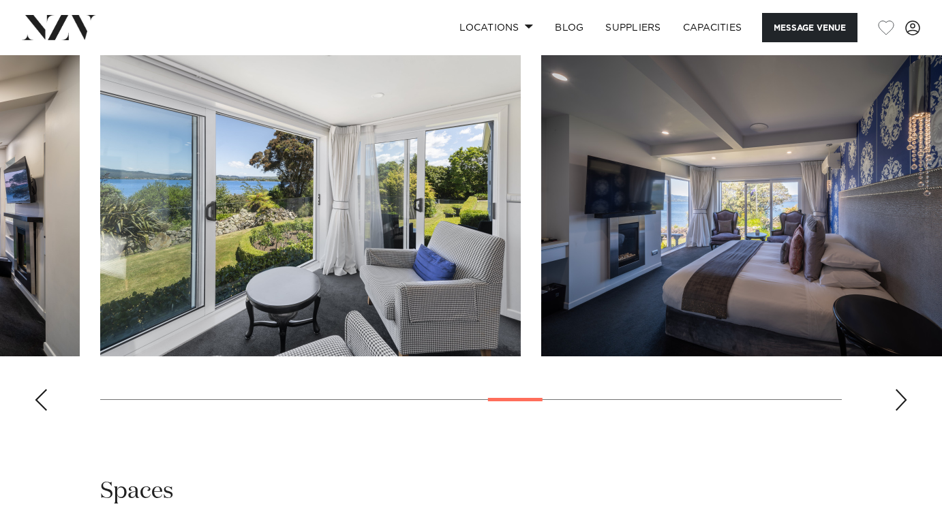
click at [900, 411] on div "Next slide" at bounding box center [901, 400] width 14 height 22
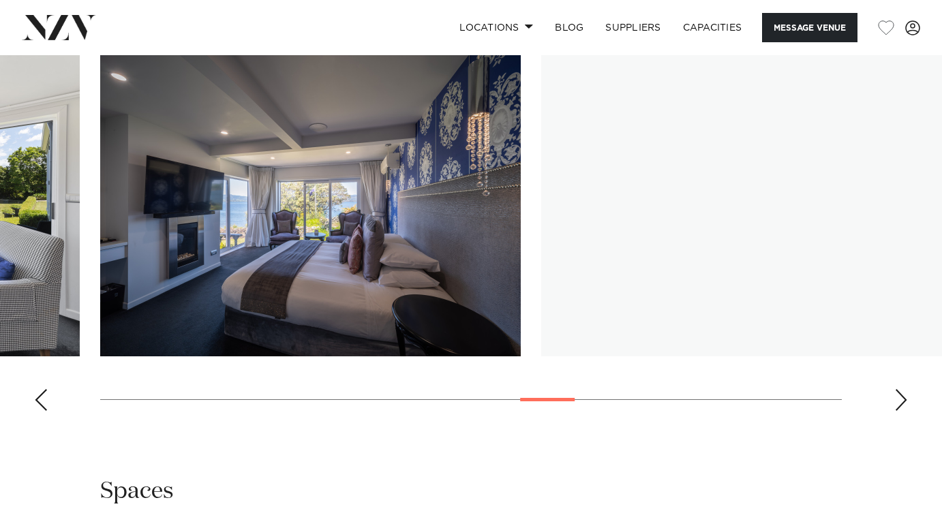
click at [900, 411] on div "Next slide" at bounding box center [901, 400] width 14 height 22
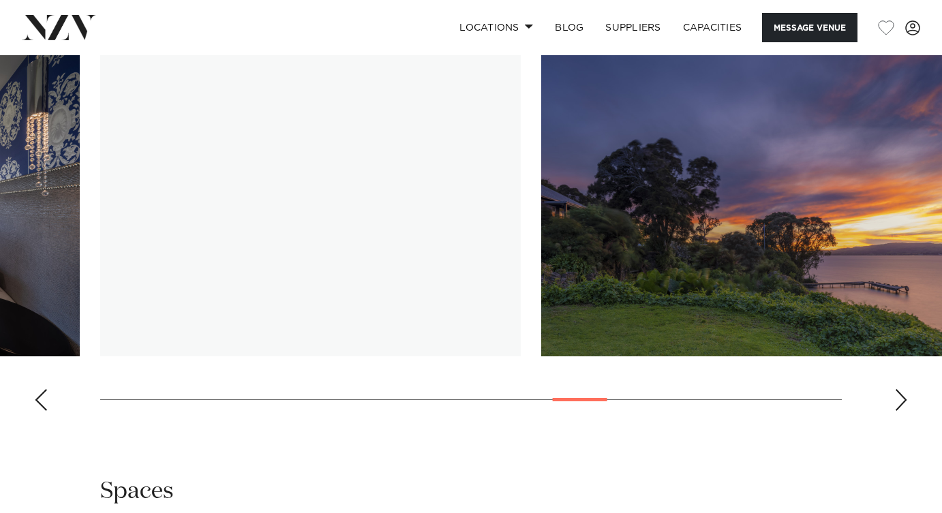
click at [899, 411] on div "Next slide" at bounding box center [901, 400] width 14 height 22
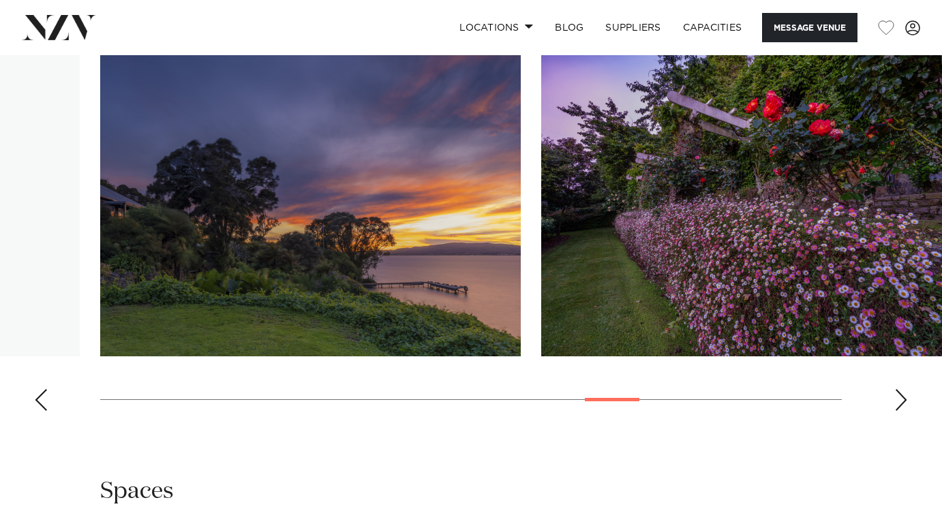
click at [899, 411] on div "Next slide" at bounding box center [901, 400] width 14 height 22
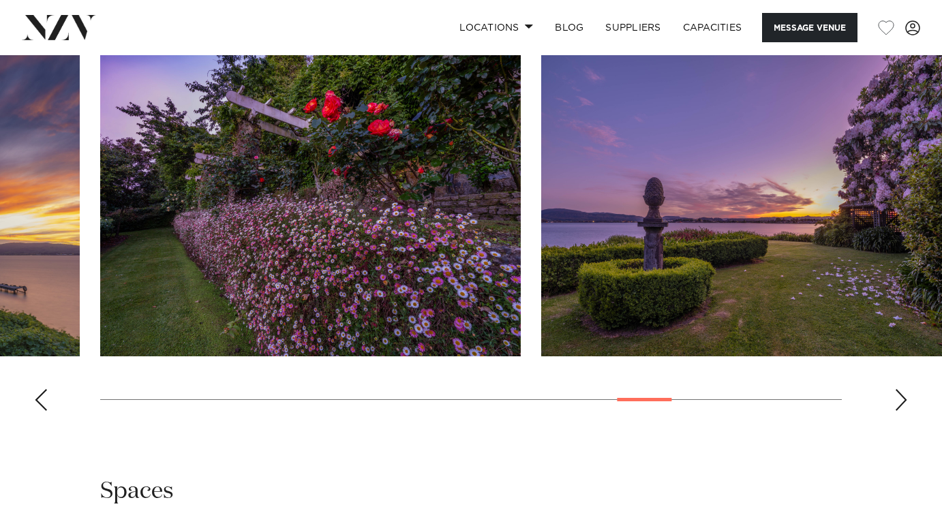
click at [899, 411] on div "Next slide" at bounding box center [901, 400] width 14 height 22
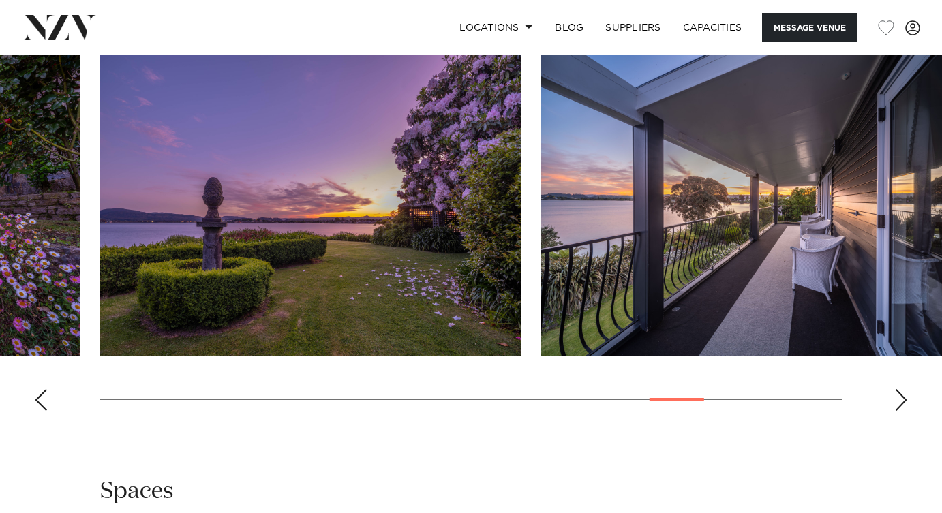
click at [899, 411] on div "Next slide" at bounding box center [901, 400] width 14 height 22
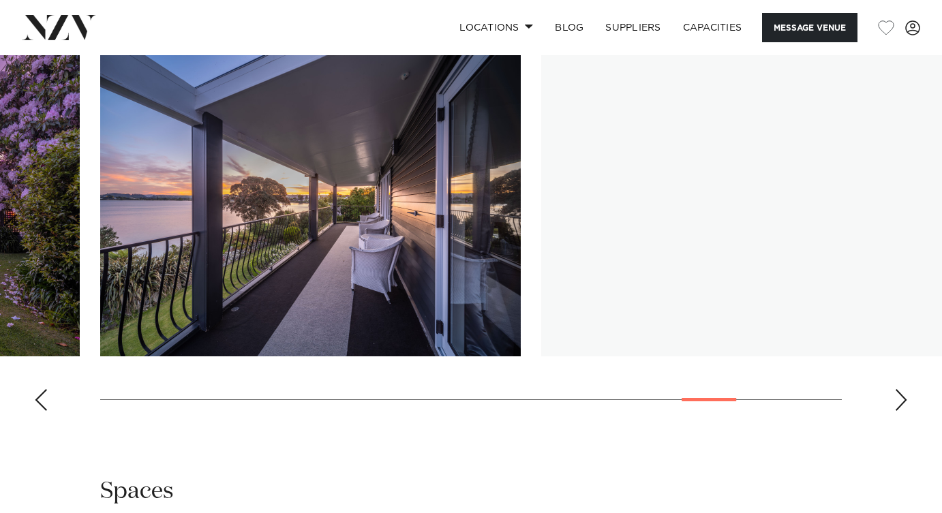
click at [899, 411] on div "Next slide" at bounding box center [901, 400] width 14 height 22
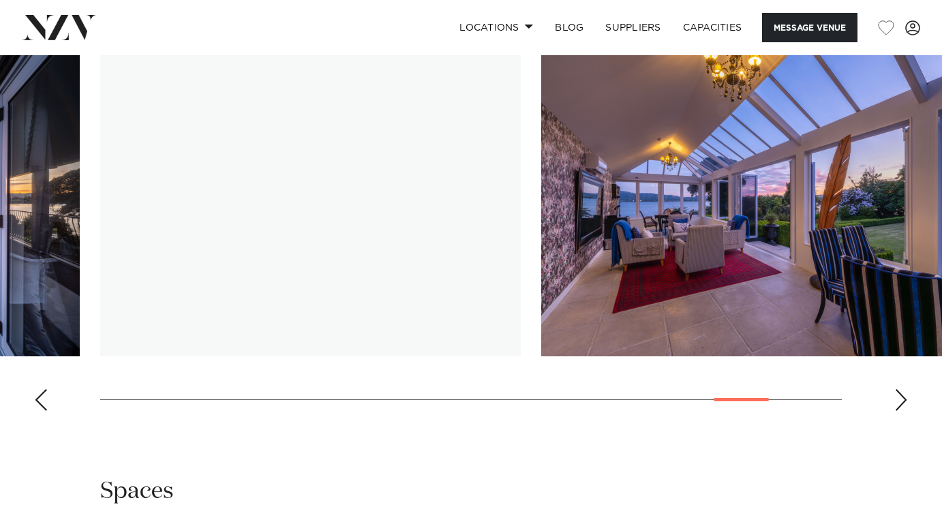
click at [899, 411] on div "Next slide" at bounding box center [901, 400] width 14 height 22
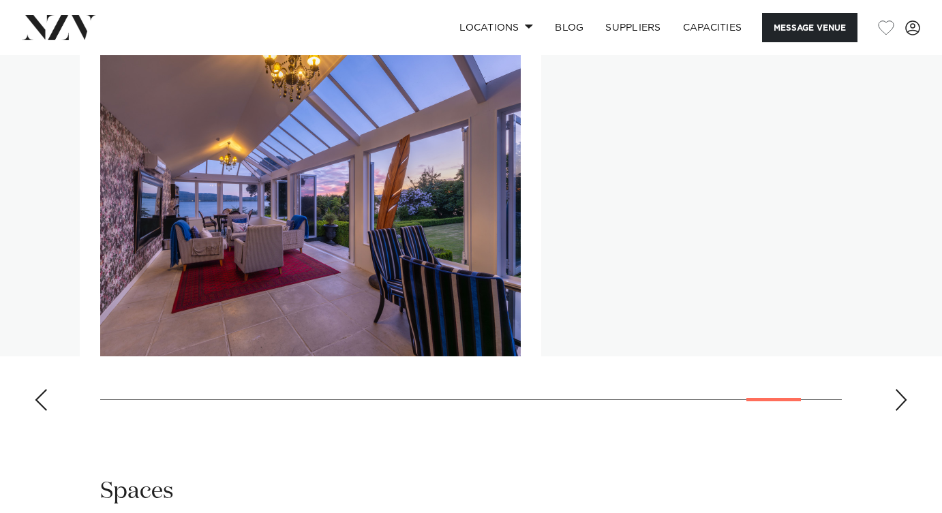
click at [899, 411] on div "Next slide" at bounding box center [901, 400] width 14 height 22
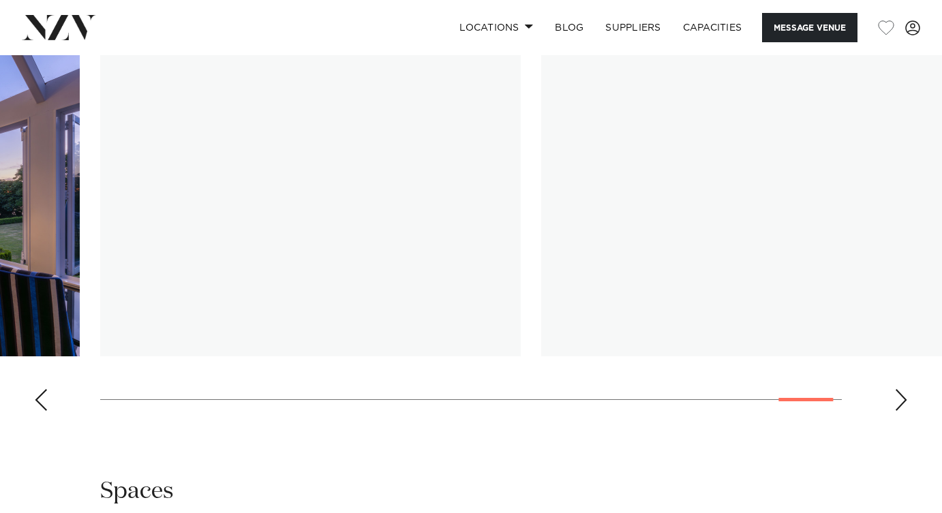
click at [899, 411] on div "Next slide" at bounding box center [901, 400] width 14 height 22
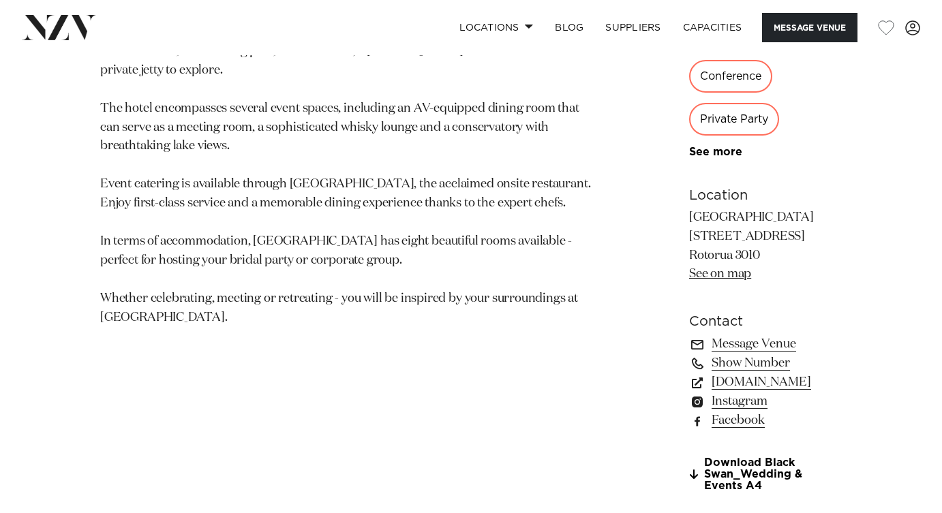
scroll to position [852, 0]
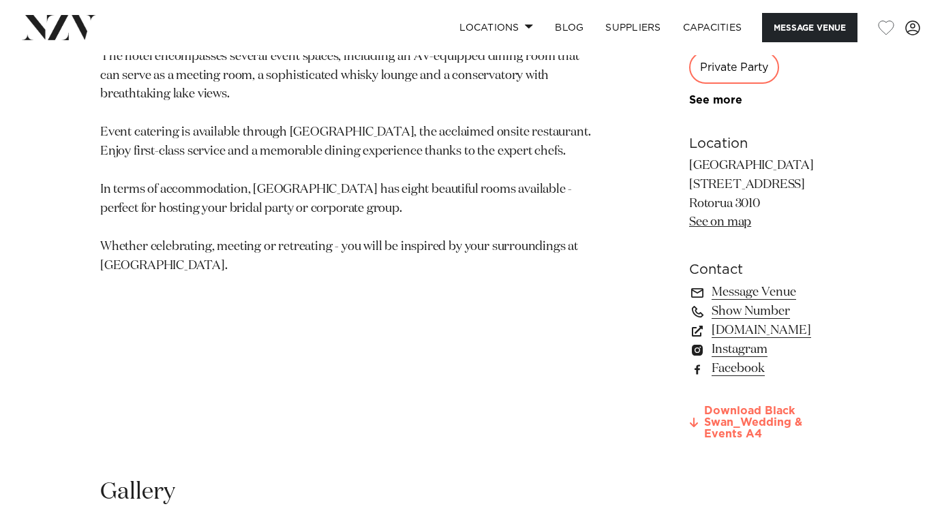
click at [694, 406] on link "Download Black Swan_Wedding & Events A4" at bounding box center [765, 423] width 153 height 34
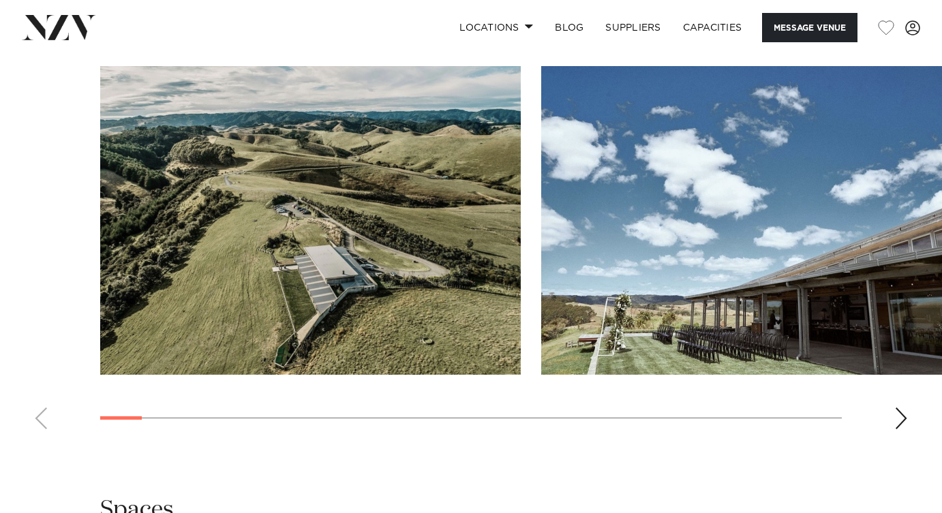
scroll to position [1391, 0]
click at [894, 419] on swiper-container at bounding box center [471, 252] width 942 height 374
click at [898, 422] on div "Next slide" at bounding box center [901, 418] width 14 height 22
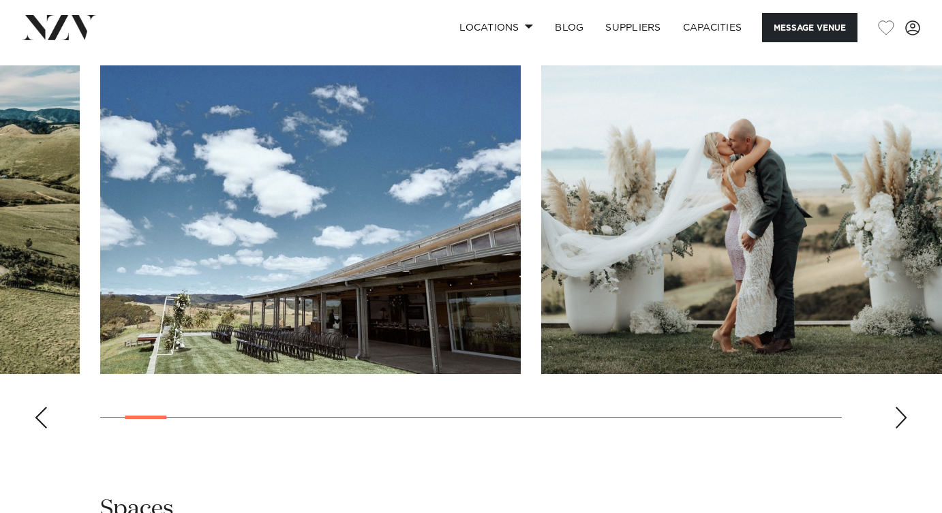
click at [898, 422] on div "Next slide" at bounding box center [901, 418] width 14 height 22
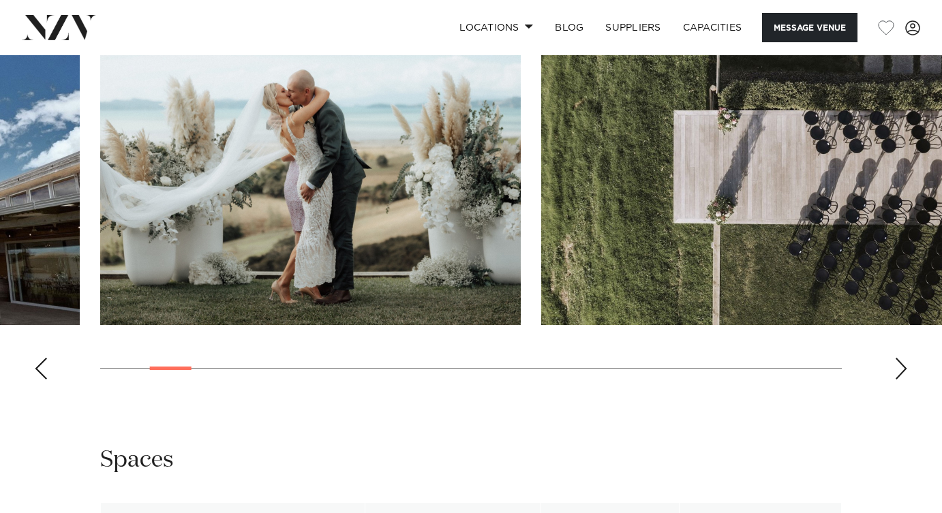
scroll to position [1440, 0]
click at [902, 376] on div "Next slide" at bounding box center [901, 369] width 14 height 22
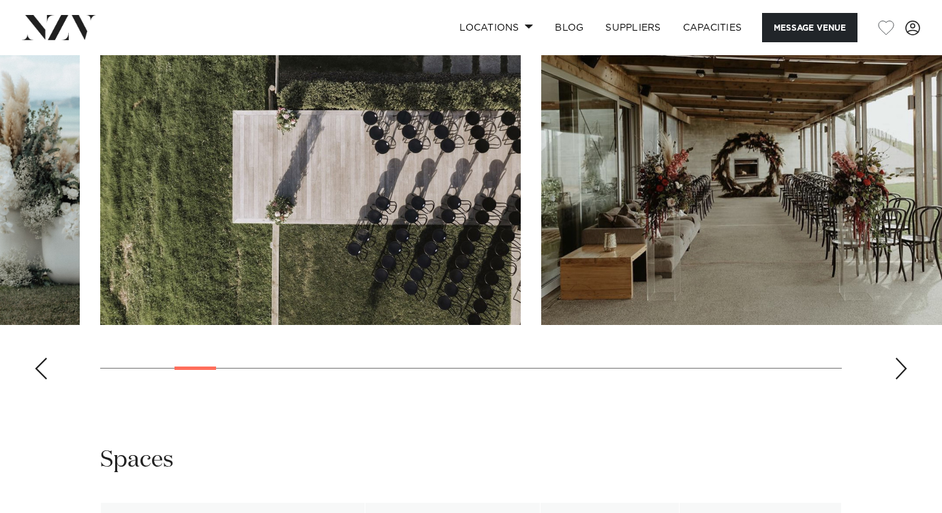
click at [902, 376] on div "Next slide" at bounding box center [901, 369] width 14 height 22
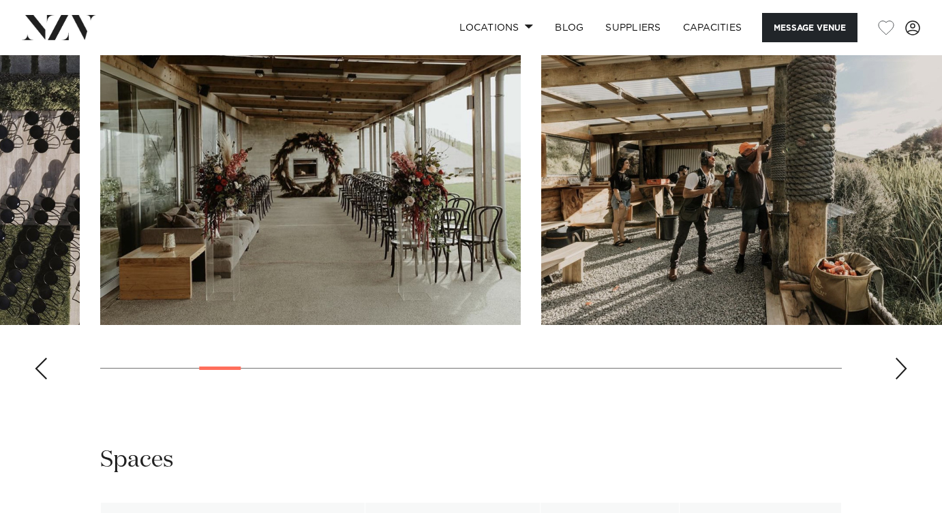
click at [902, 376] on div "Next slide" at bounding box center [901, 369] width 14 height 22
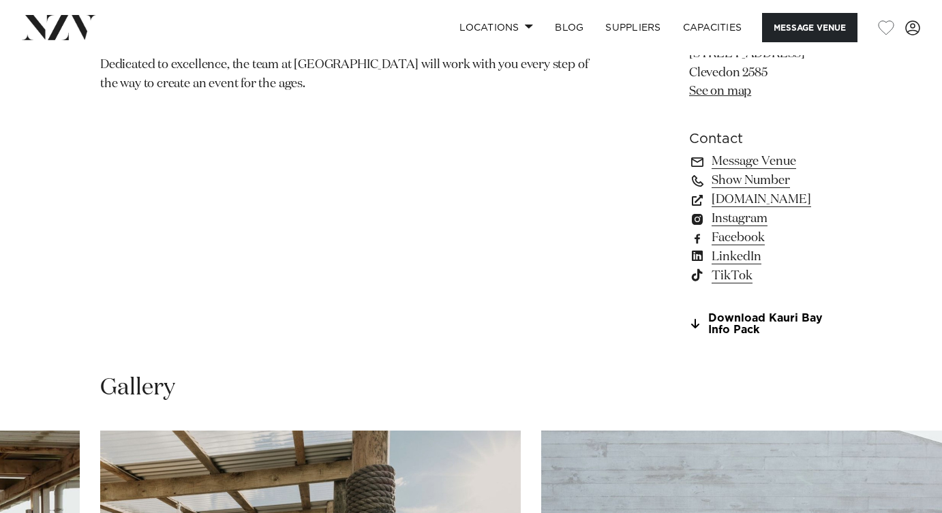
scroll to position [901, 0]
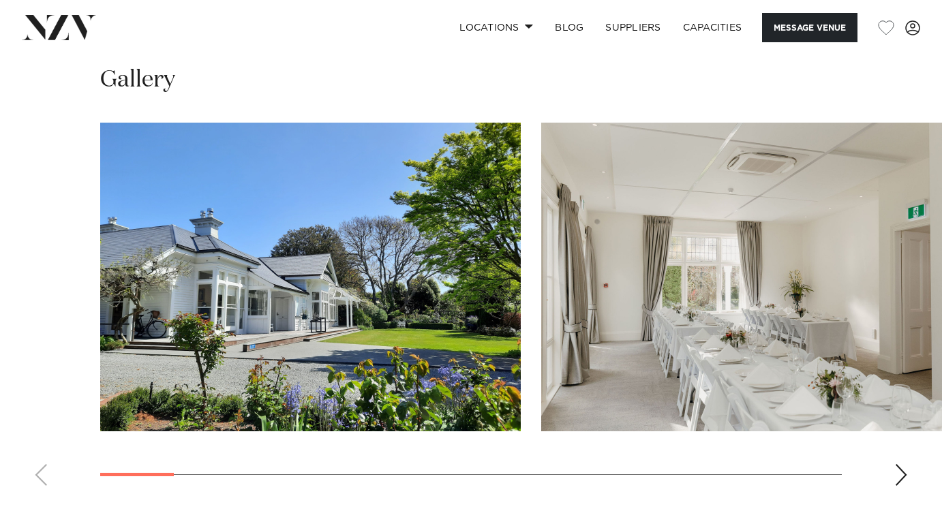
scroll to position [1377, 0]
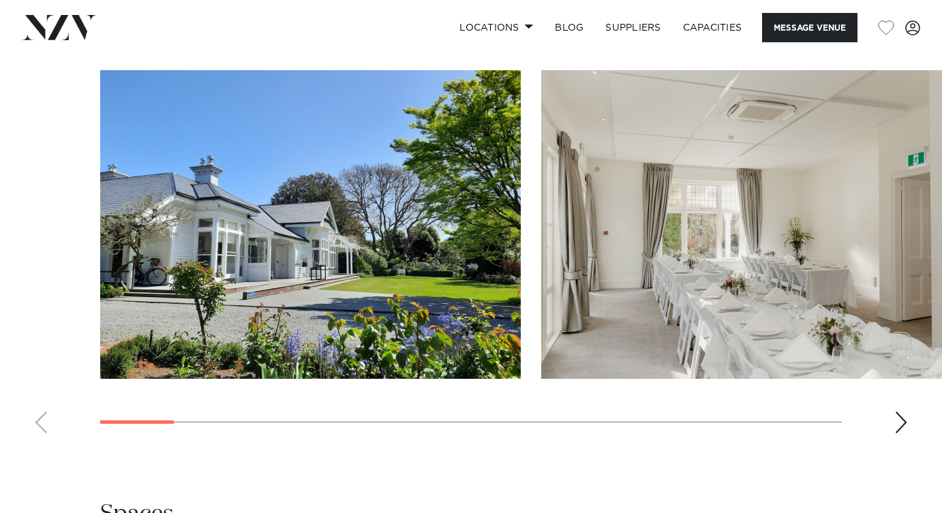
click at [909, 444] on swiper-container at bounding box center [471, 257] width 942 height 374
click at [904, 433] on div "Next slide" at bounding box center [901, 423] width 14 height 22
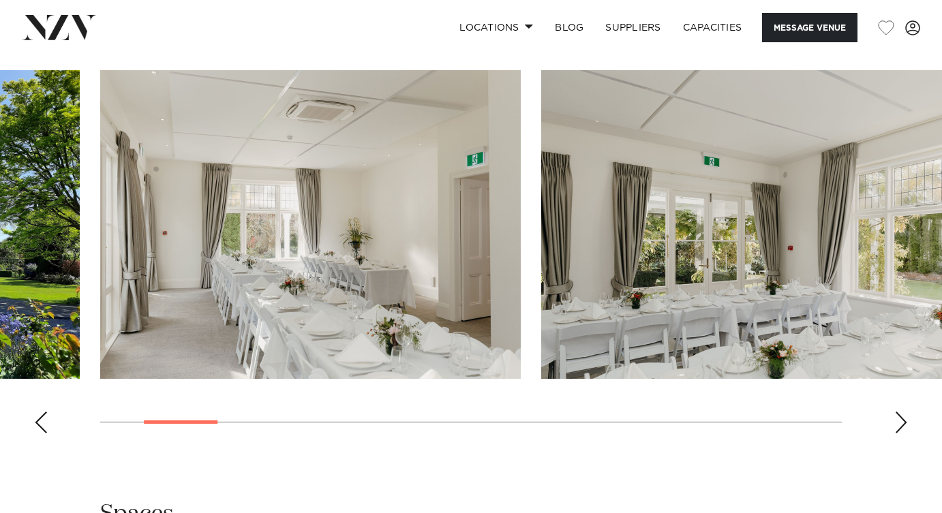
click at [904, 433] on div "Next slide" at bounding box center [901, 423] width 14 height 22
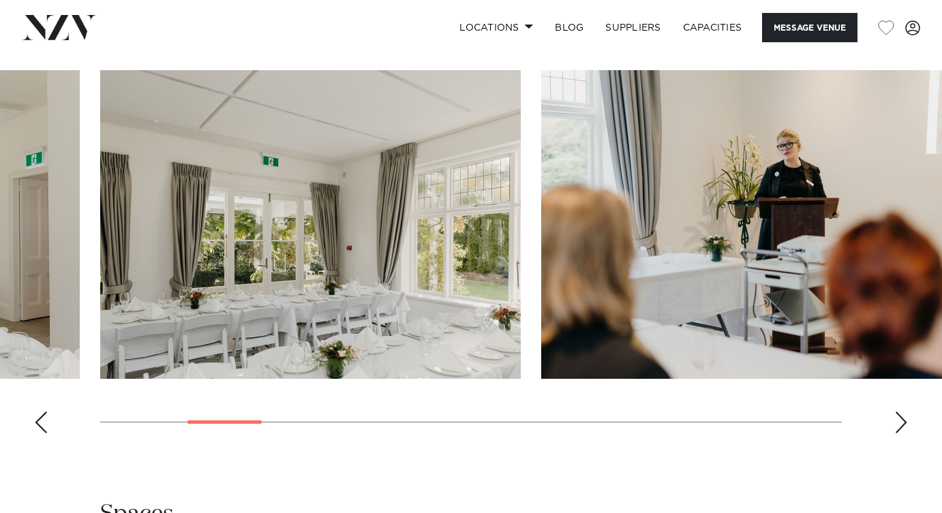
click at [904, 433] on div "Next slide" at bounding box center [901, 423] width 14 height 22
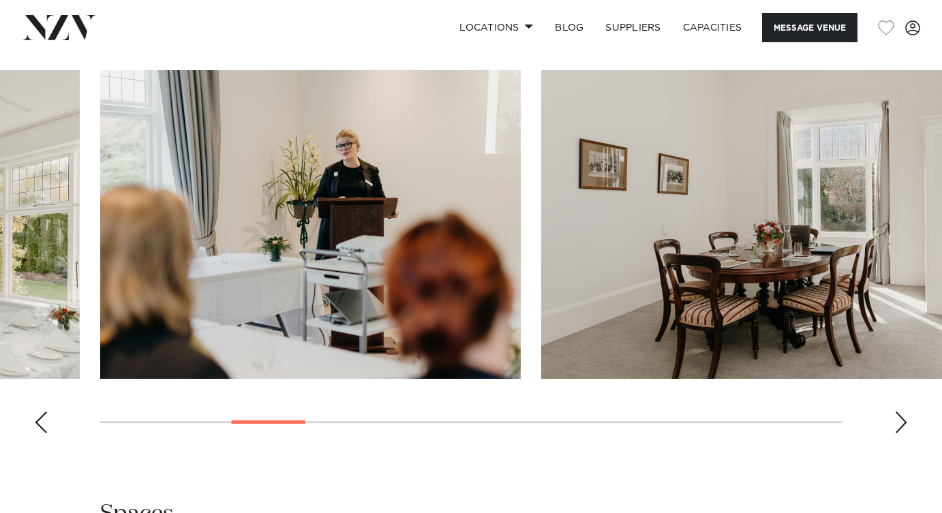
click at [904, 433] on div "Next slide" at bounding box center [901, 423] width 14 height 22
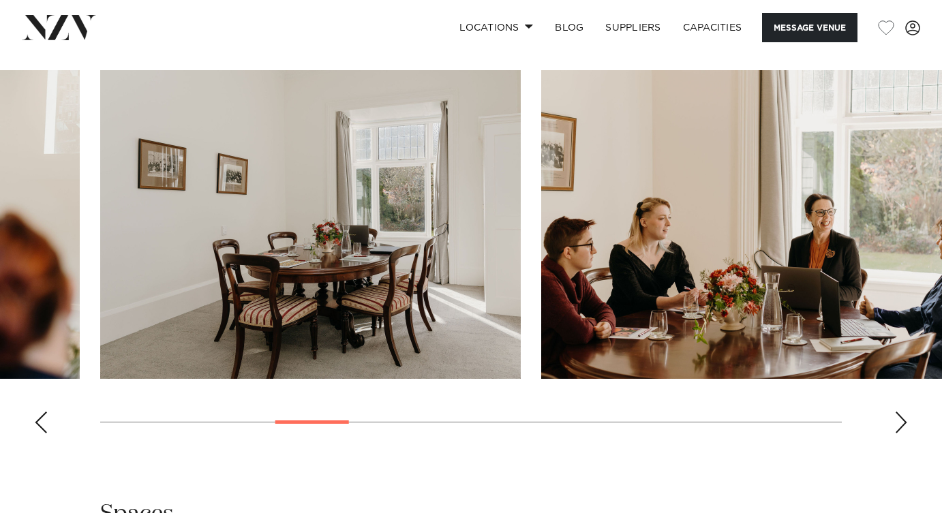
click at [904, 433] on div "Next slide" at bounding box center [901, 423] width 14 height 22
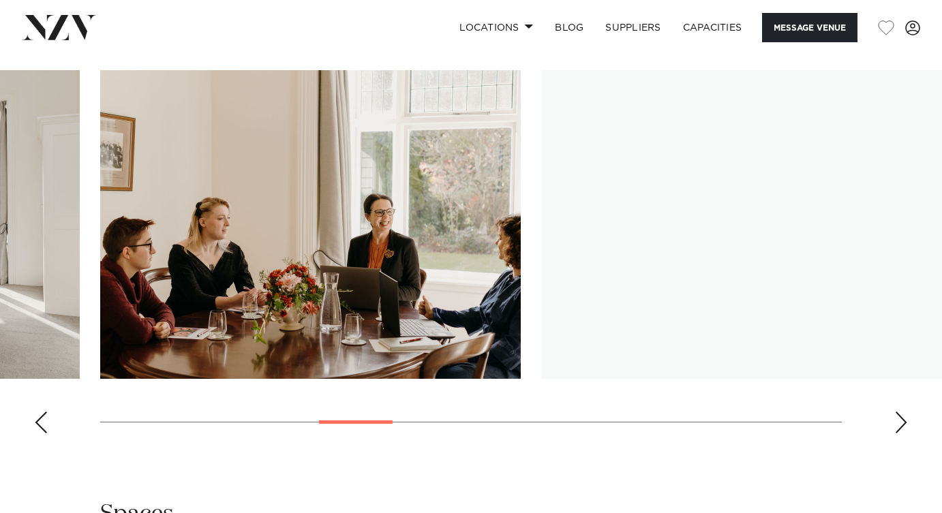
click at [904, 433] on div "Next slide" at bounding box center [901, 423] width 14 height 22
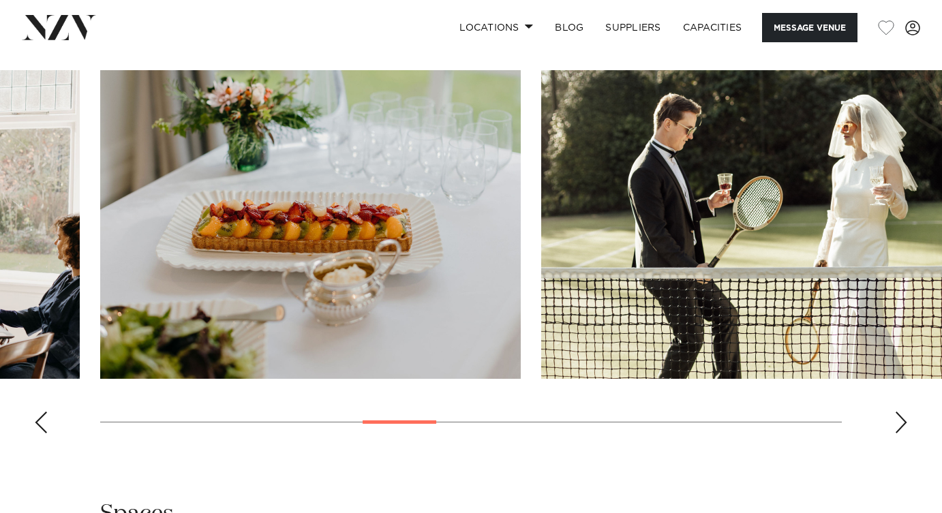
click at [904, 433] on div "Next slide" at bounding box center [901, 423] width 14 height 22
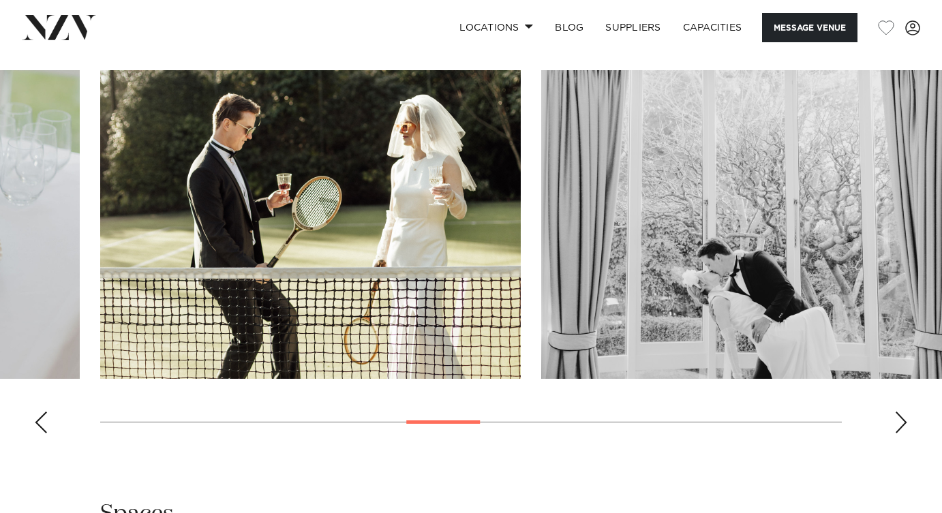
click at [904, 433] on div "Next slide" at bounding box center [901, 423] width 14 height 22
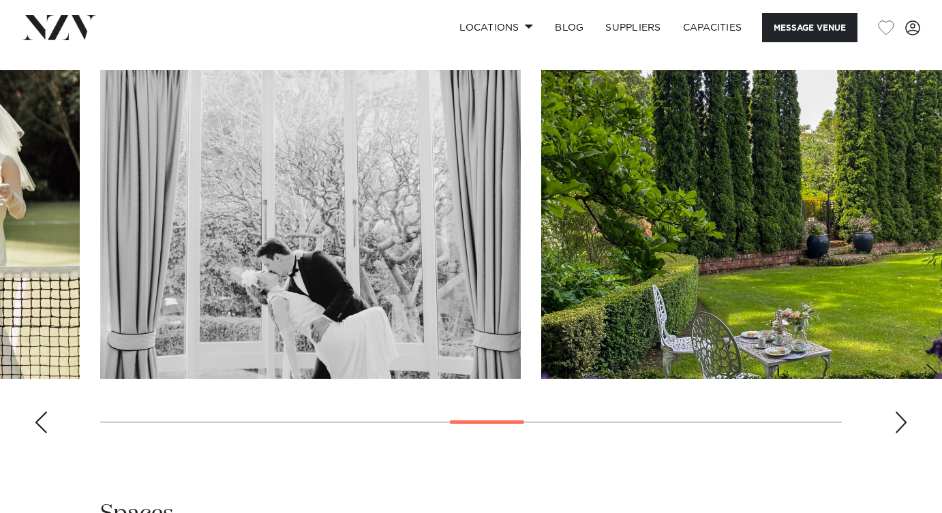
click at [904, 433] on div "Next slide" at bounding box center [901, 423] width 14 height 22
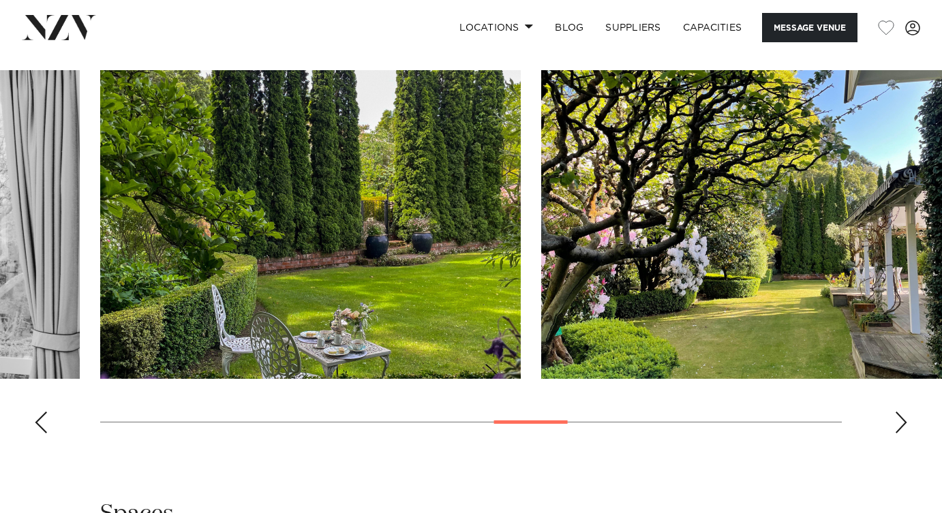
click at [904, 433] on div "Next slide" at bounding box center [901, 423] width 14 height 22
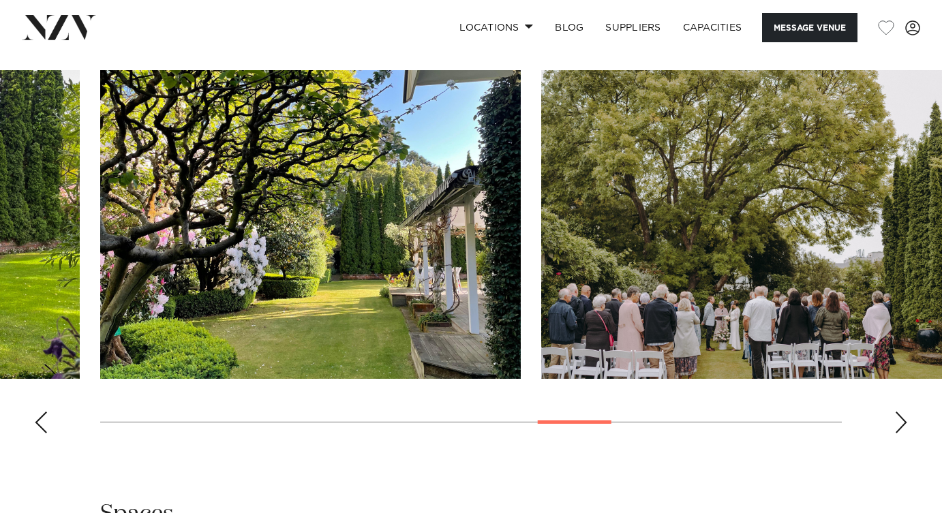
click at [904, 433] on div "Next slide" at bounding box center [901, 423] width 14 height 22
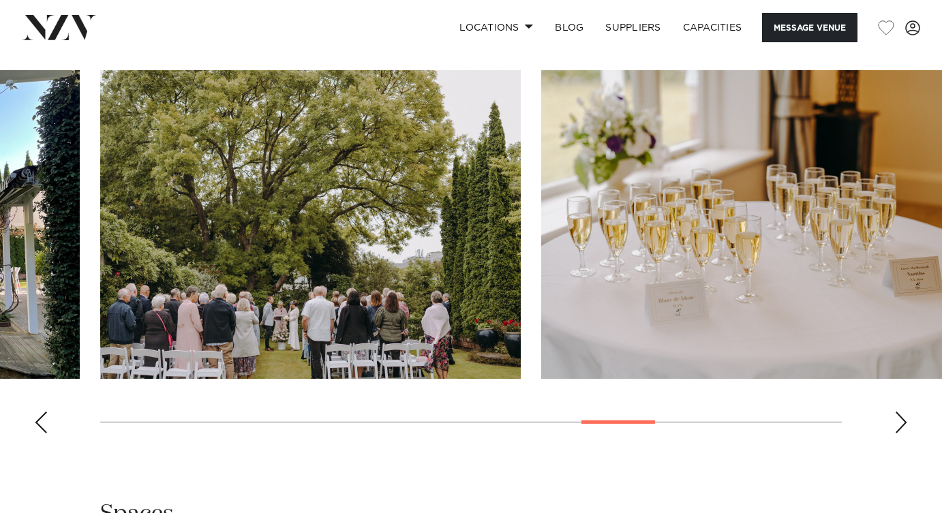
click at [904, 433] on div "Next slide" at bounding box center [901, 423] width 14 height 22
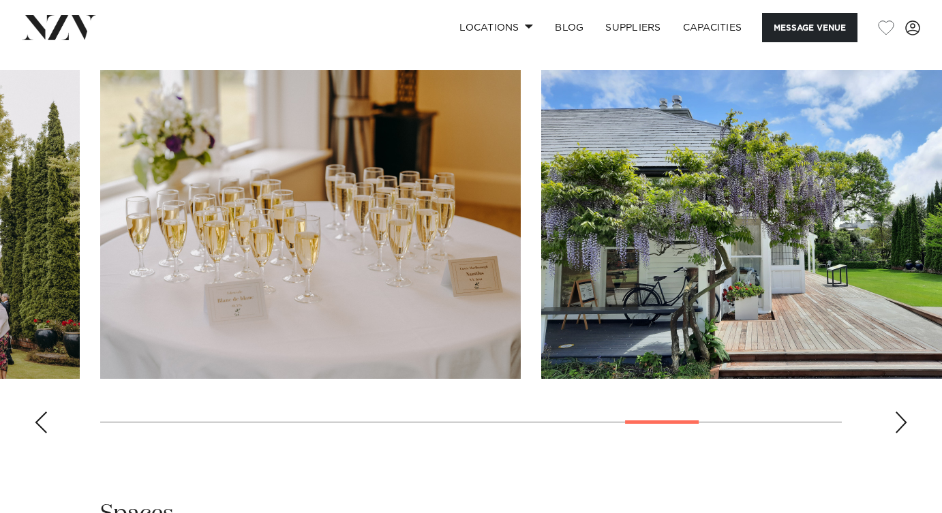
click at [904, 433] on div "Next slide" at bounding box center [901, 423] width 14 height 22
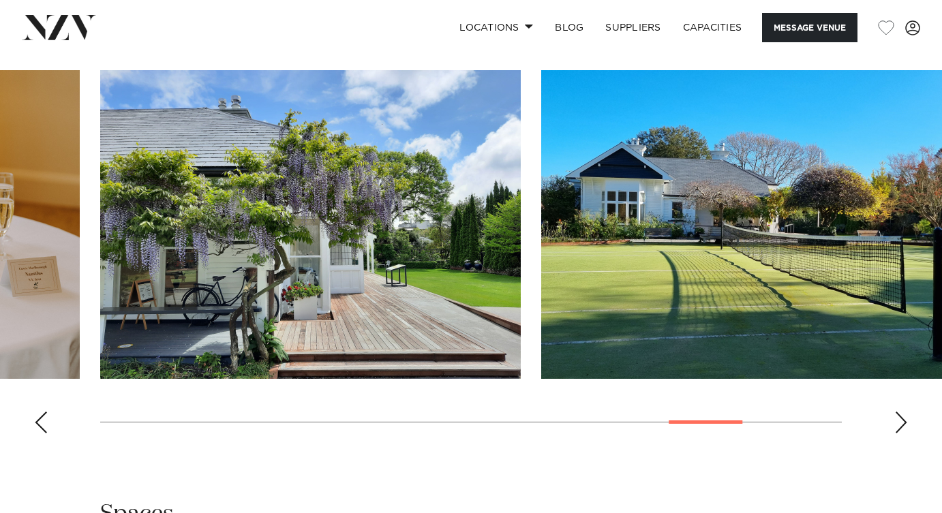
click at [904, 433] on div "Next slide" at bounding box center [901, 423] width 14 height 22
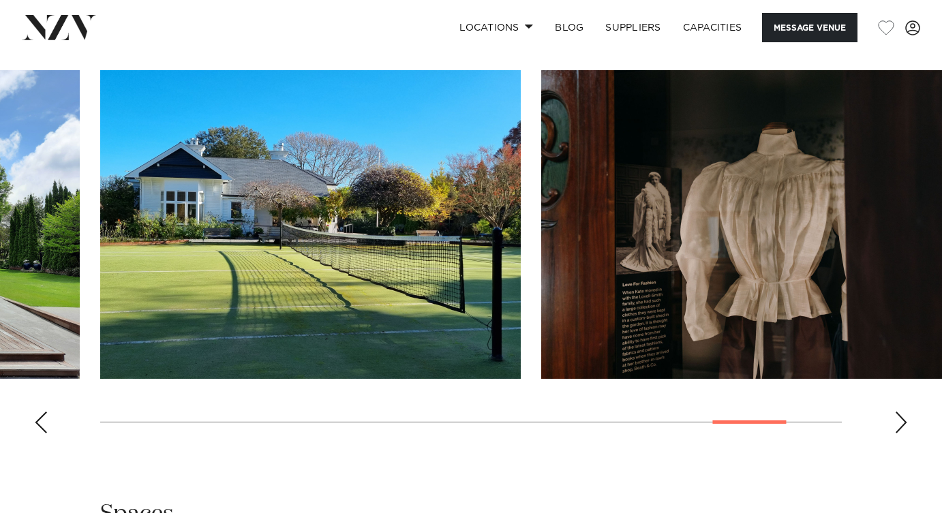
click at [904, 433] on div "Next slide" at bounding box center [901, 423] width 14 height 22
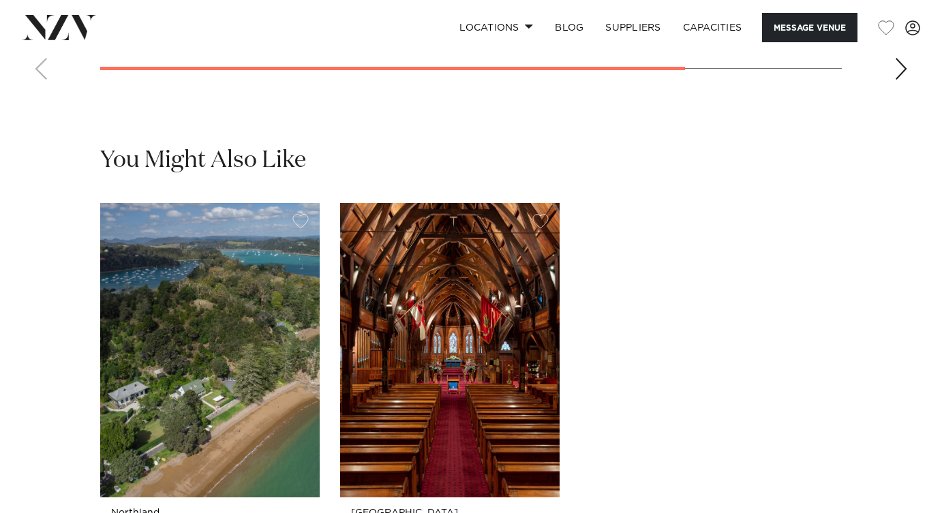
scroll to position [2628, 0]
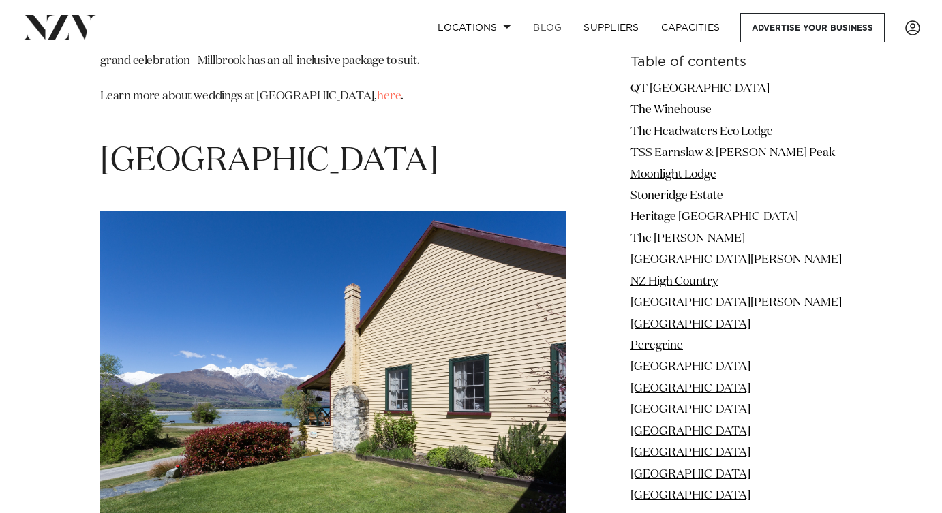
scroll to position [12517, 0]
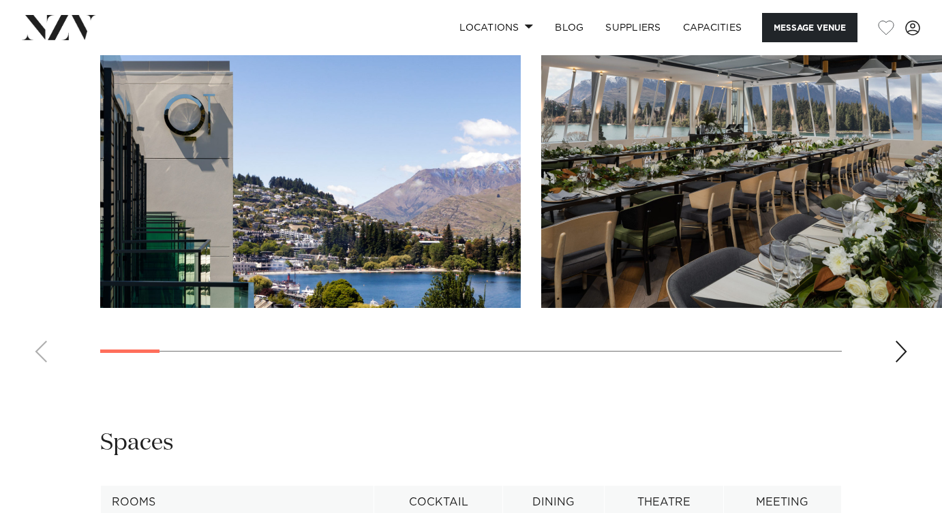
scroll to position [1984, 0]
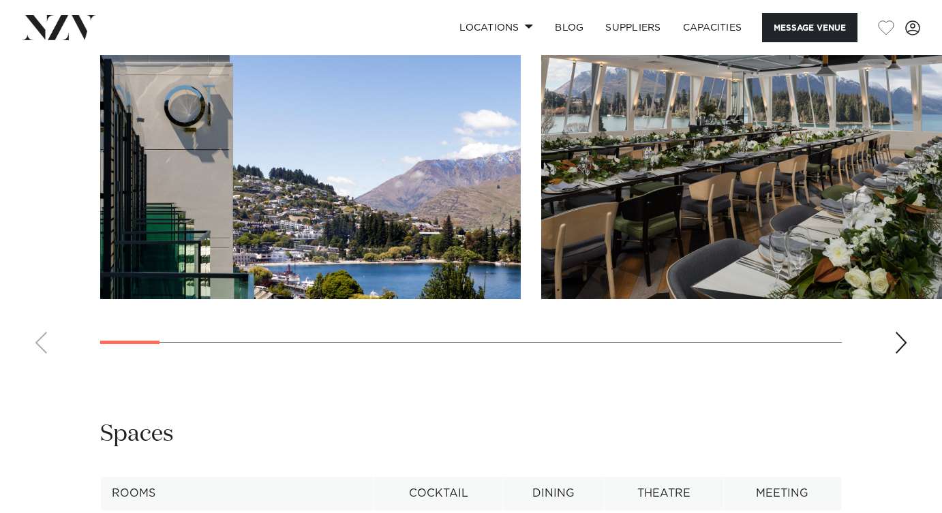
click at [900, 354] on div "Next slide" at bounding box center [901, 343] width 14 height 22
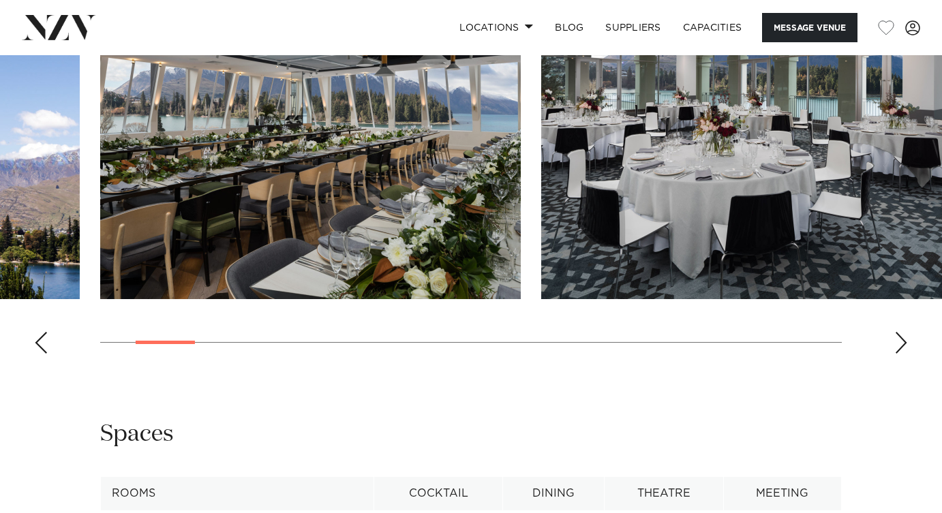
click at [900, 354] on div "Next slide" at bounding box center [901, 343] width 14 height 22
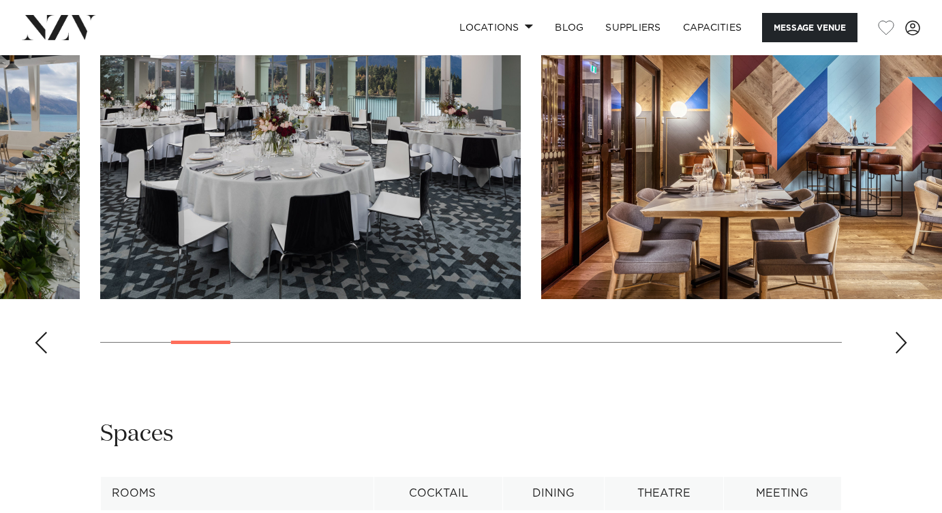
click at [900, 354] on div "Next slide" at bounding box center [901, 343] width 14 height 22
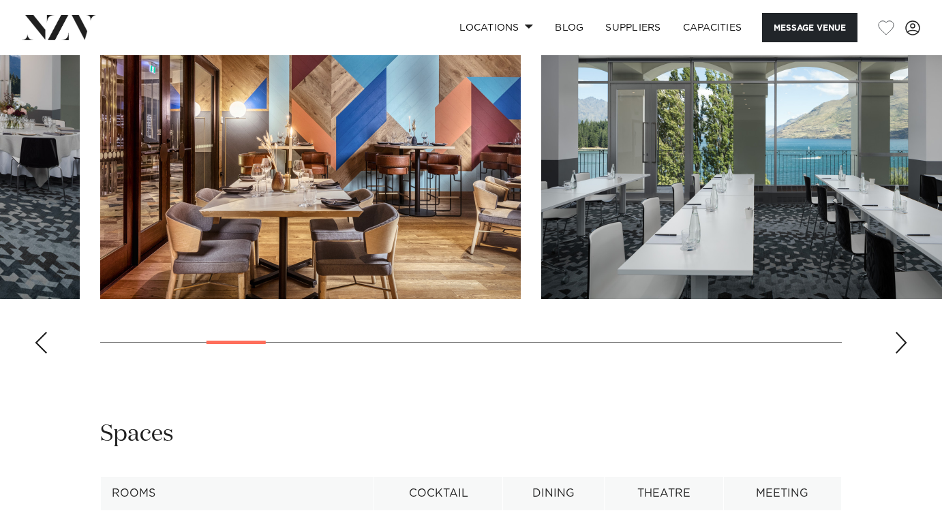
click at [900, 354] on div "Next slide" at bounding box center [901, 343] width 14 height 22
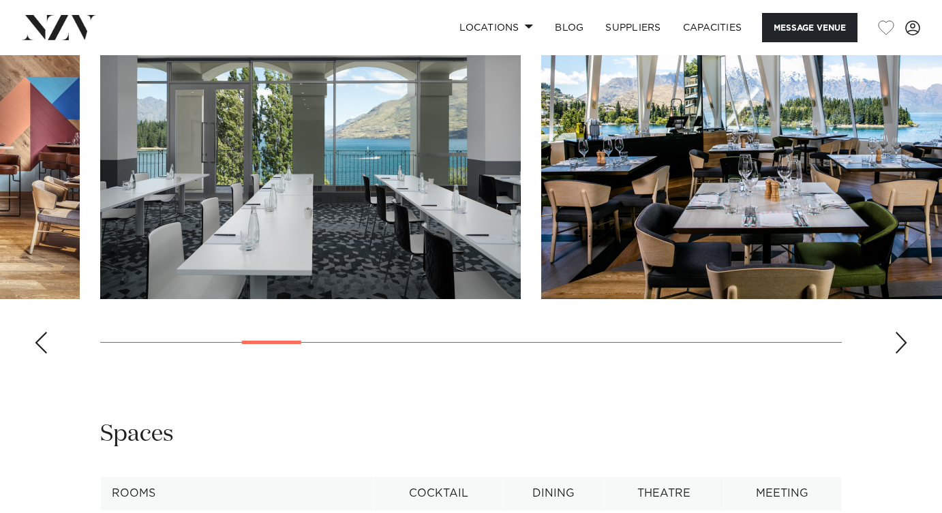
click at [900, 354] on div "Next slide" at bounding box center [901, 343] width 14 height 22
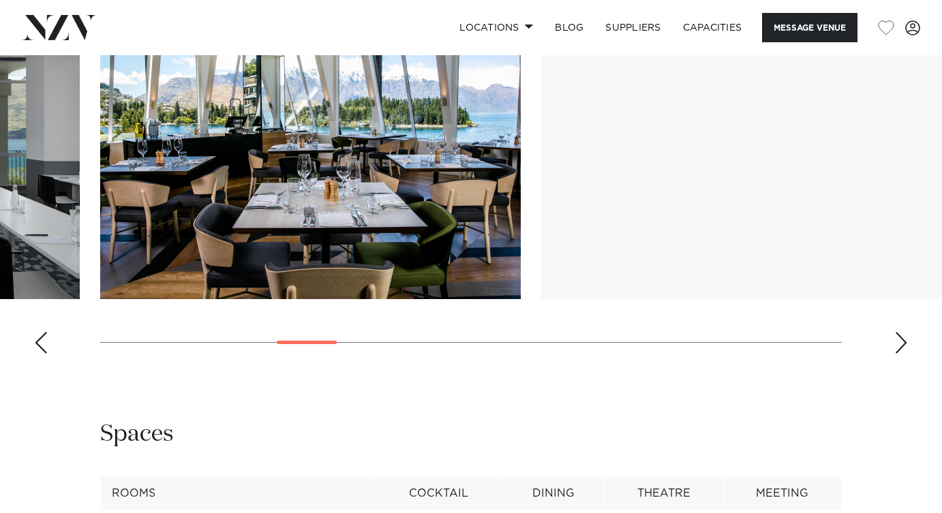
click at [900, 354] on div "Next slide" at bounding box center [901, 343] width 14 height 22
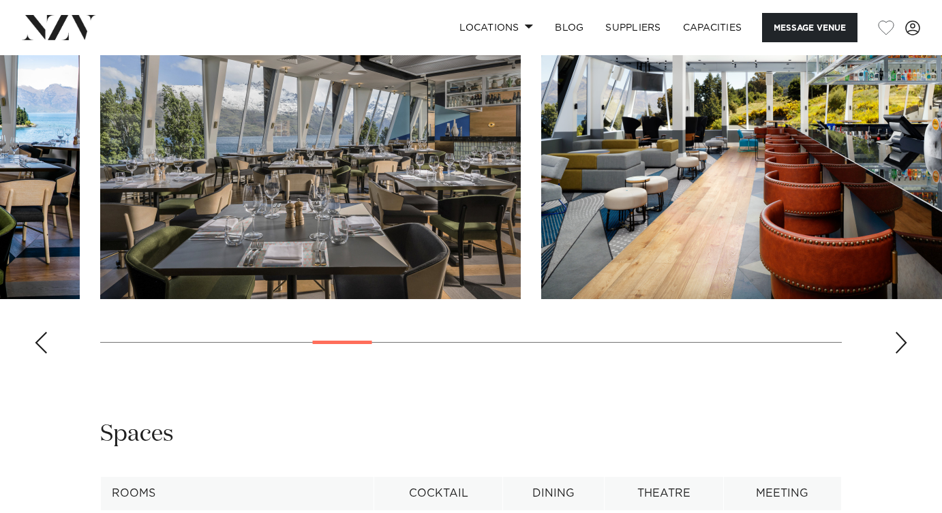
click at [900, 354] on div "Next slide" at bounding box center [901, 343] width 14 height 22
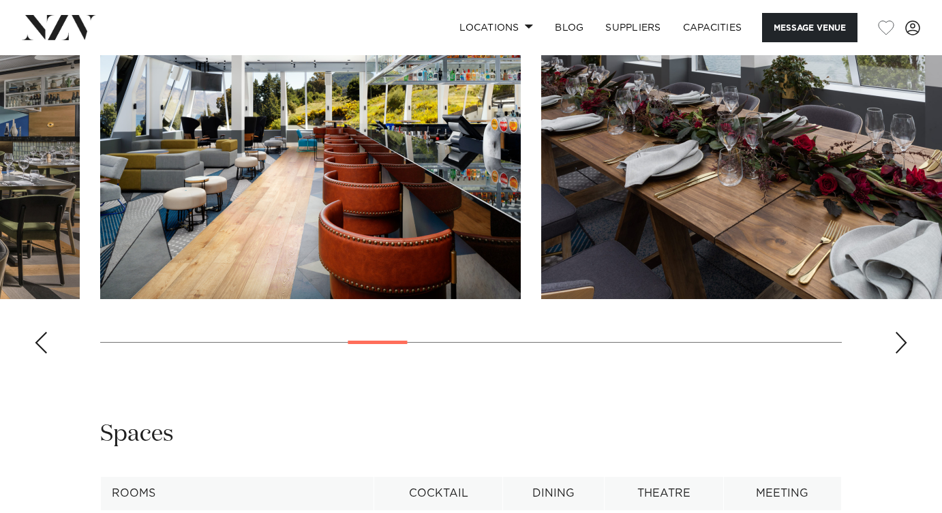
click at [900, 354] on div "Next slide" at bounding box center [901, 343] width 14 height 22
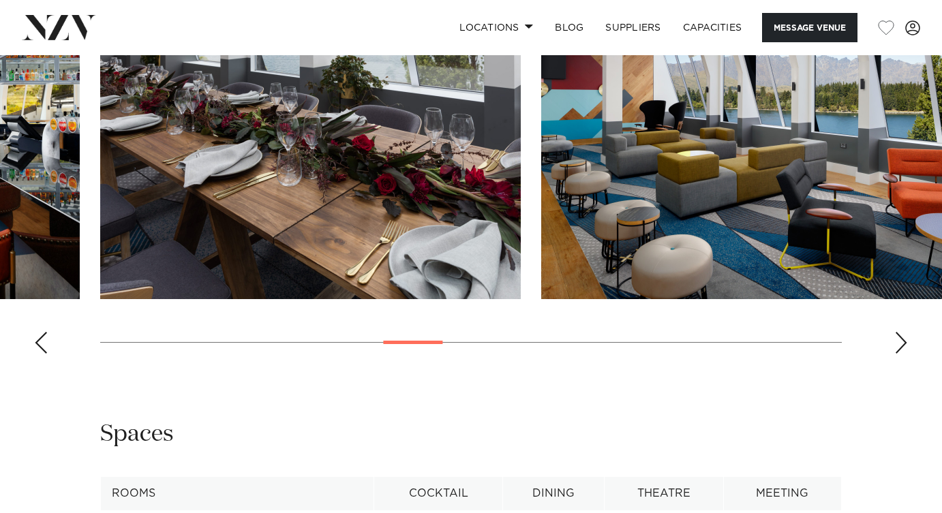
click at [900, 354] on div "Next slide" at bounding box center [901, 343] width 14 height 22
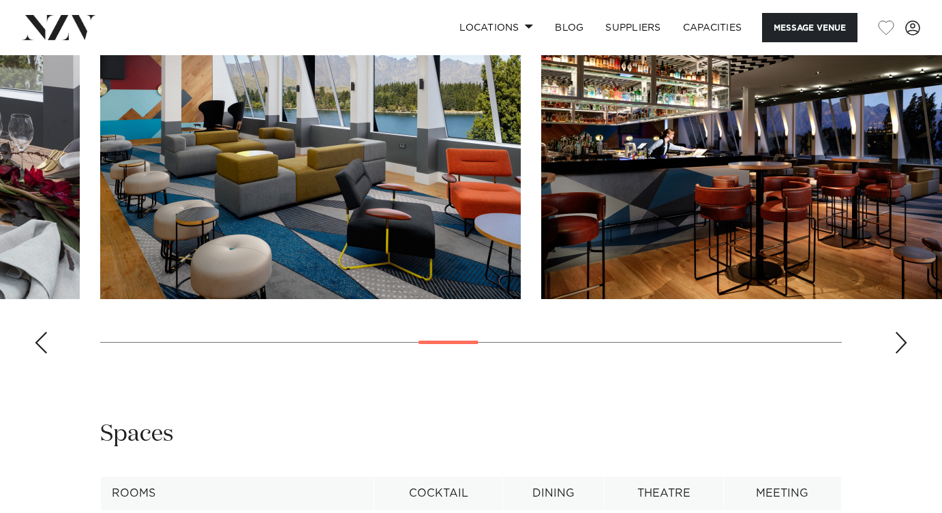
click at [900, 354] on div "Next slide" at bounding box center [901, 343] width 14 height 22
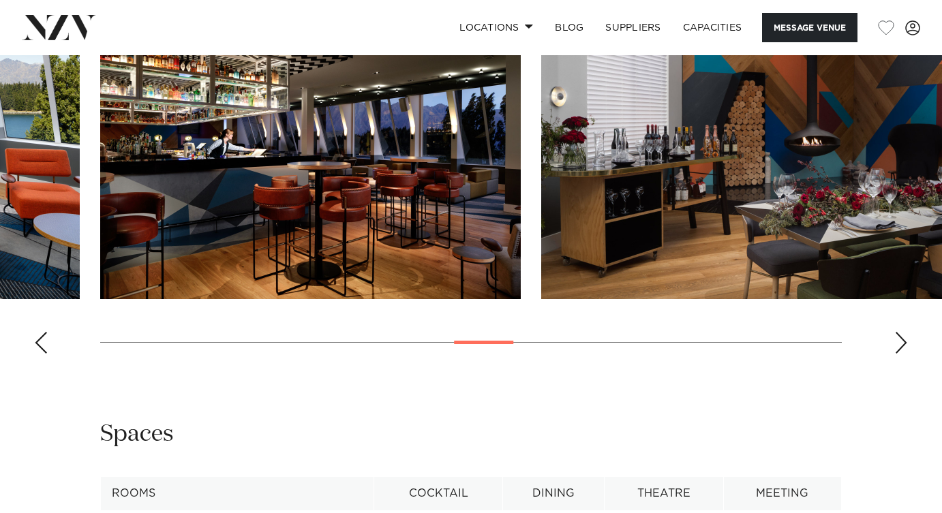
click at [900, 354] on div "Next slide" at bounding box center [901, 343] width 14 height 22
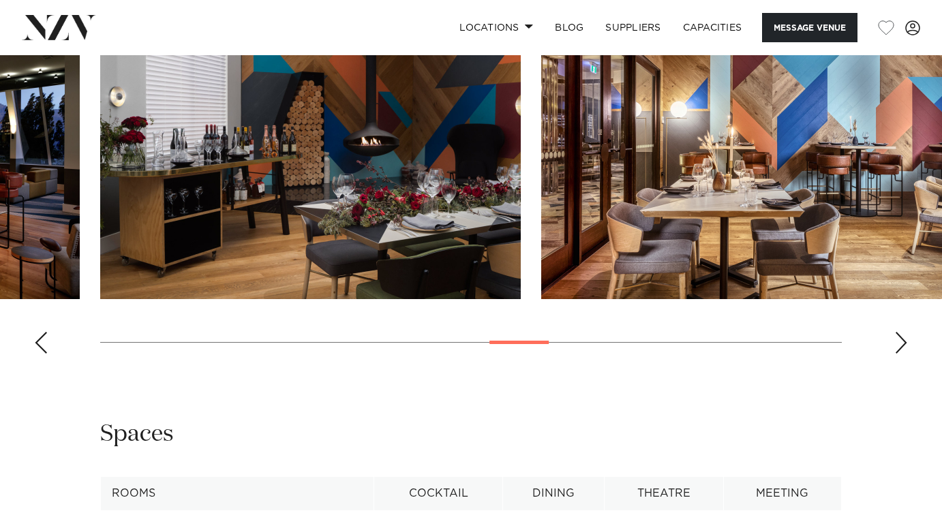
click at [900, 354] on div "Next slide" at bounding box center [901, 343] width 14 height 22
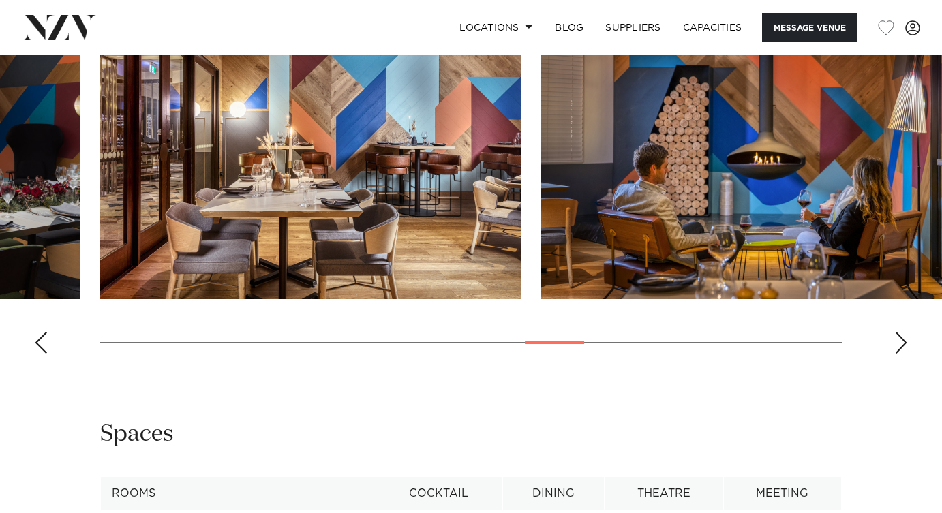
click at [900, 354] on div "Next slide" at bounding box center [901, 343] width 14 height 22
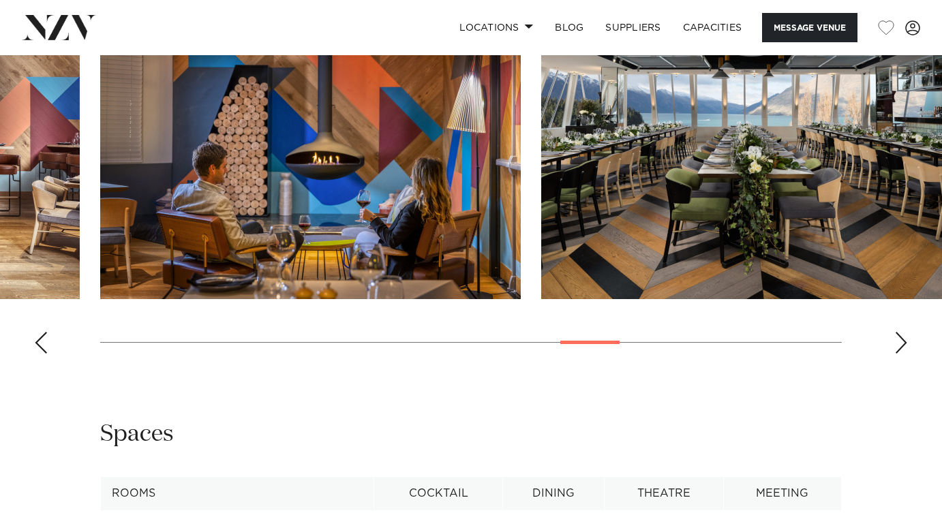
click at [900, 354] on div "Next slide" at bounding box center [901, 343] width 14 height 22
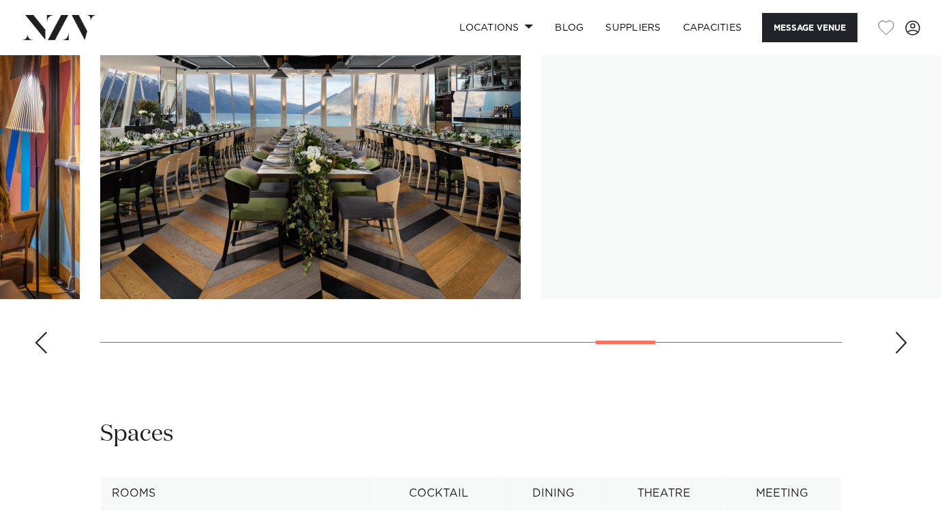
click at [900, 354] on div "Next slide" at bounding box center [901, 343] width 14 height 22
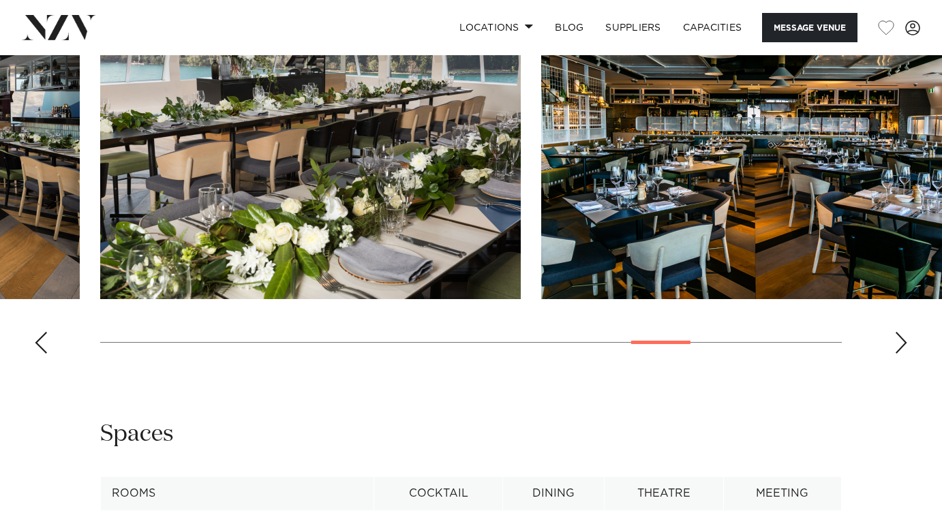
click at [900, 354] on div "Next slide" at bounding box center [901, 343] width 14 height 22
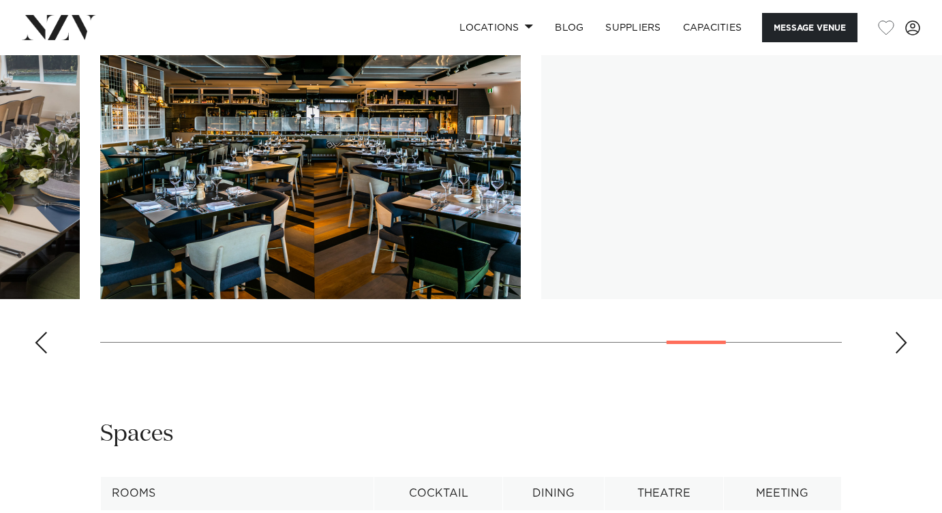
click at [900, 354] on div "Next slide" at bounding box center [901, 343] width 14 height 22
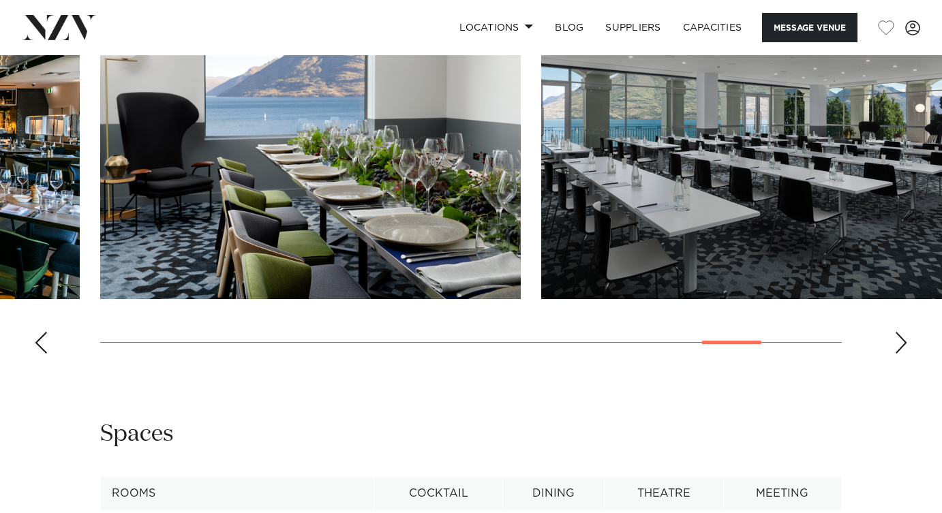
click at [900, 354] on div "Next slide" at bounding box center [901, 343] width 14 height 22
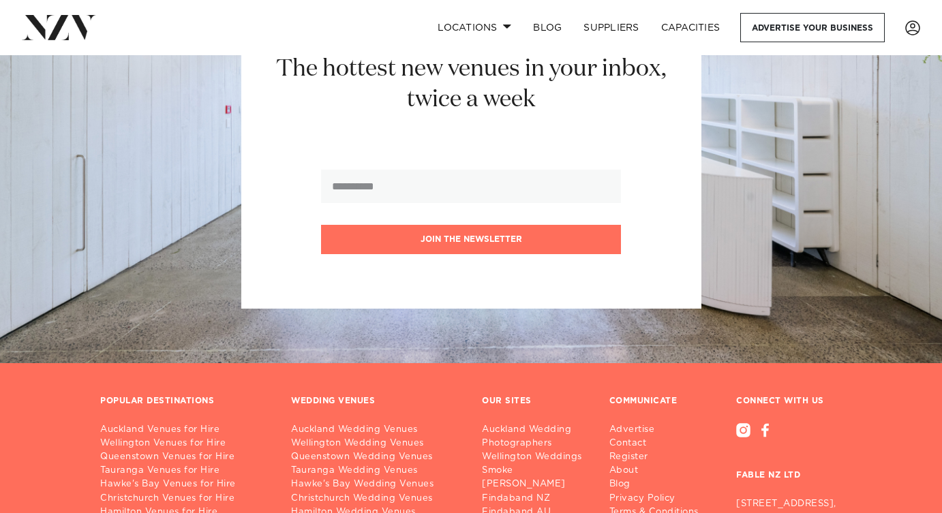
scroll to position [98, 0]
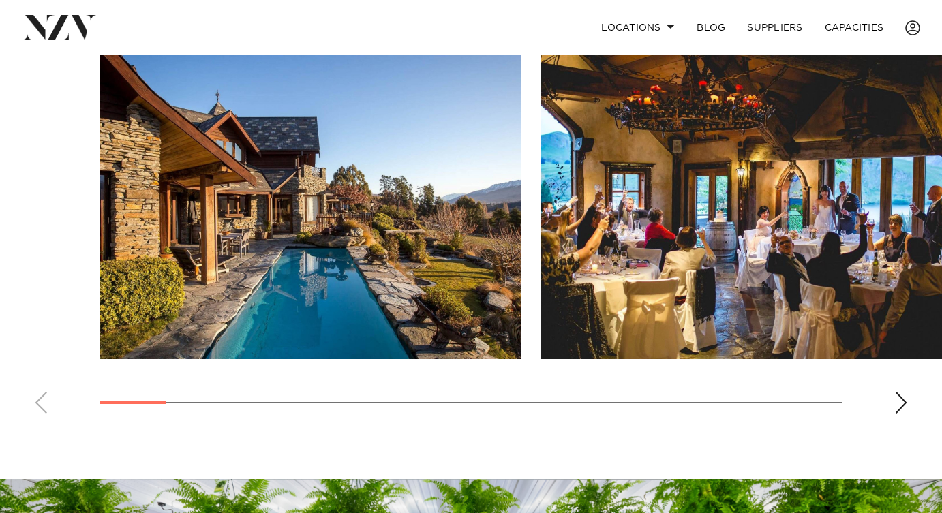
scroll to position [958, 0]
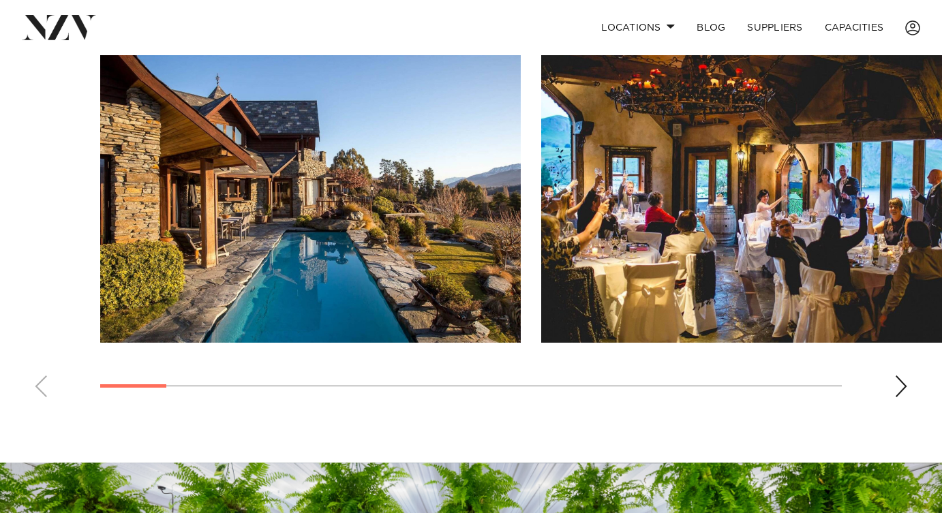
click at [896, 397] on div "Next slide" at bounding box center [901, 387] width 14 height 22
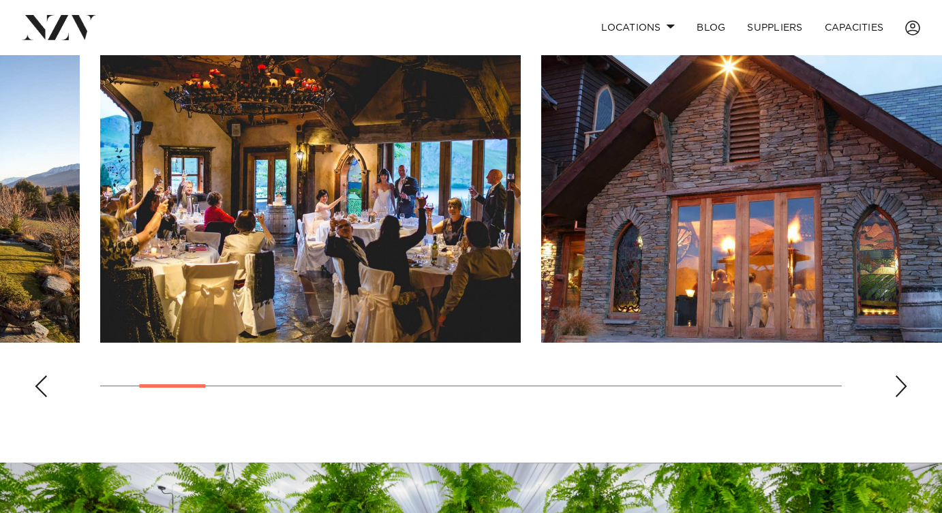
click at [896, 397] on div "Next slide" at bounding box center [901, 387] width 14 height 22
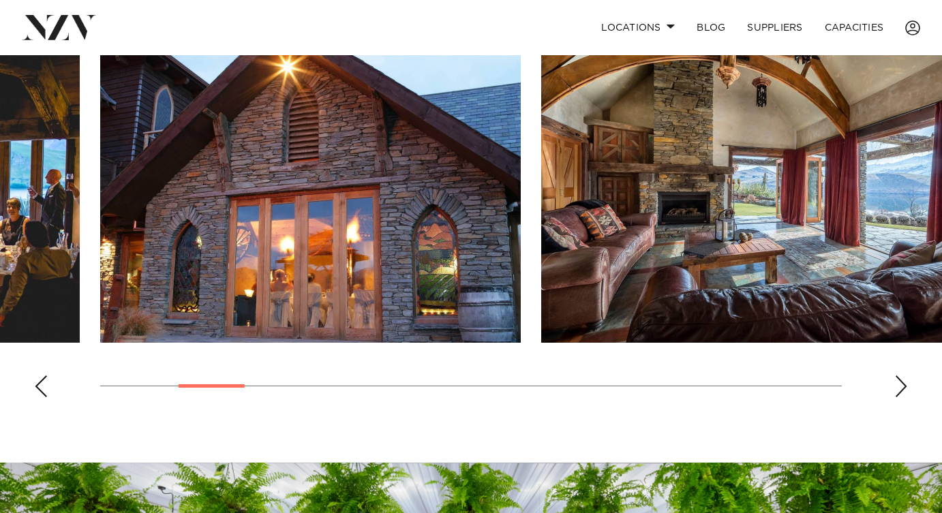
click at [896, 397] on div "Next slide" at bounding box center [901, 387] width 14 height 22
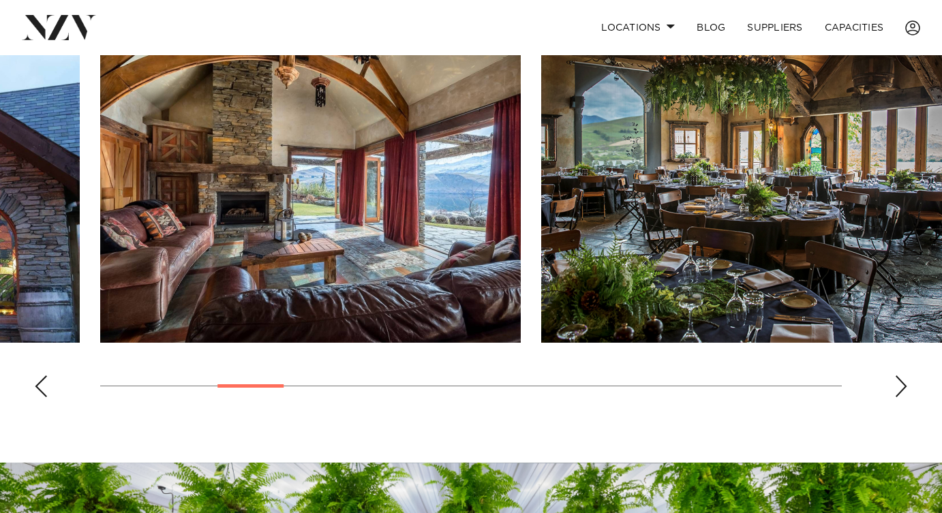
click at [896, 397] on div "Next slide" at bounding box center [901, 387] width 14 height 22
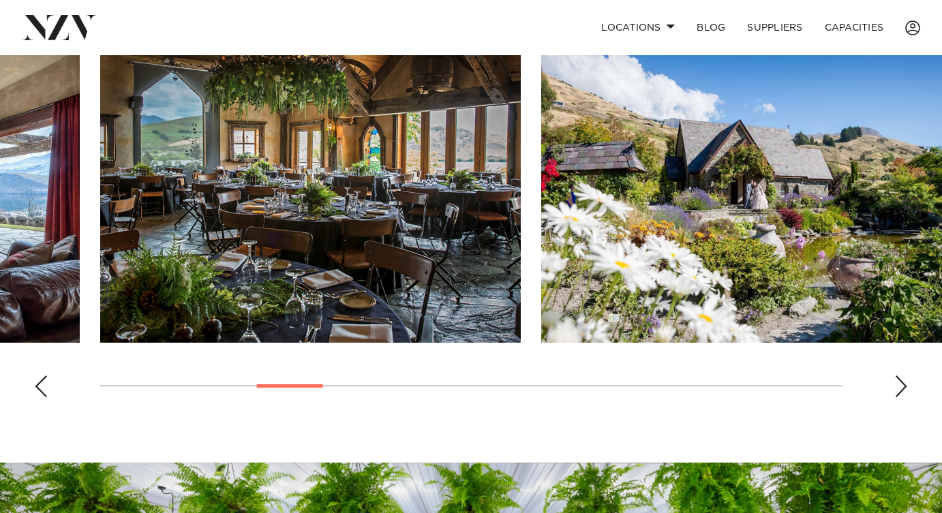
click at [896, 397] on div "Next slide" at bounding box center [901, 387] width 14 height 22
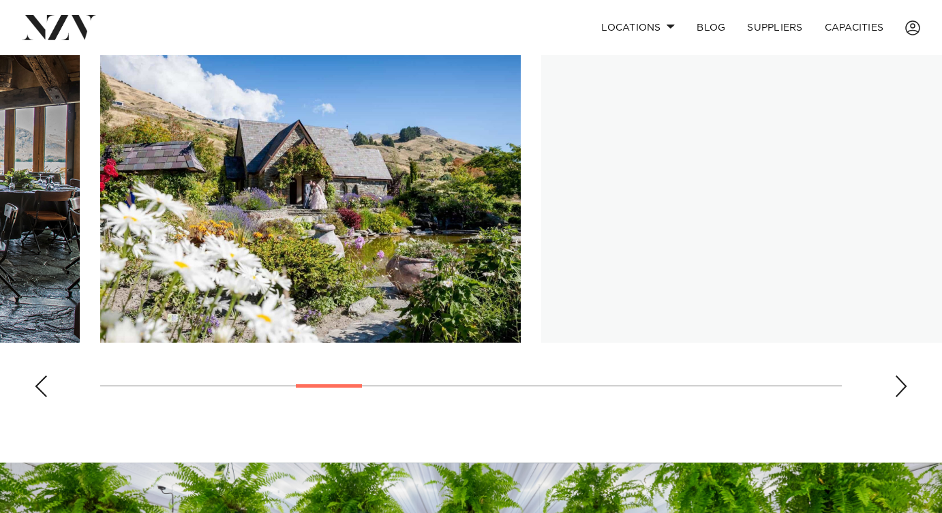
click at [896, 397] on div "Next slide" at bounding box center [901, 387] width 14 height 22
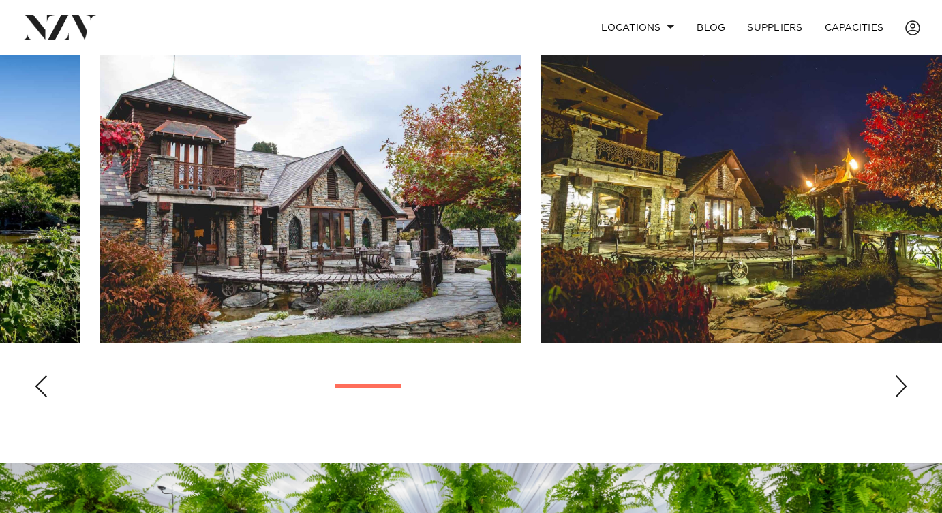
click at [896, 397] on div "Next slide" at bounding box center [901, 387] width 14 height 22
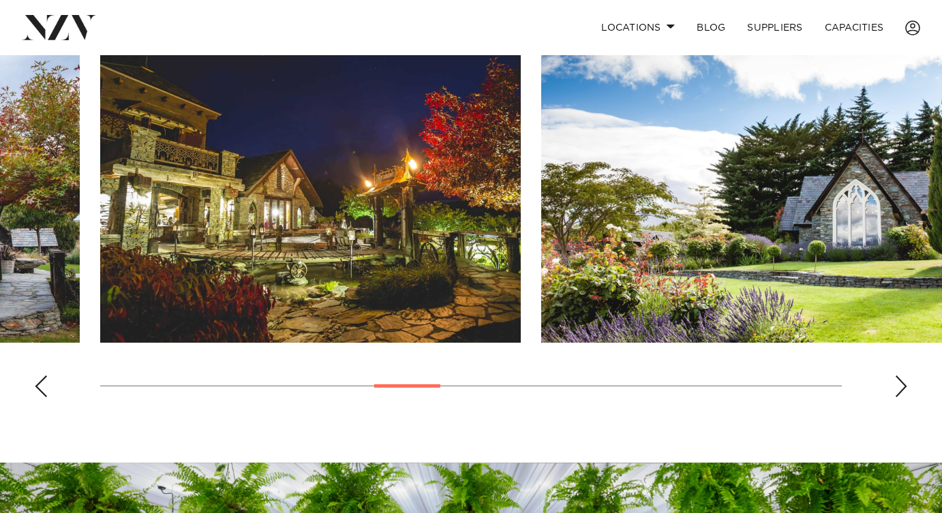
click at [896, 397] on div "Next slide" at bounding box center [901, 387] width 14 height 22
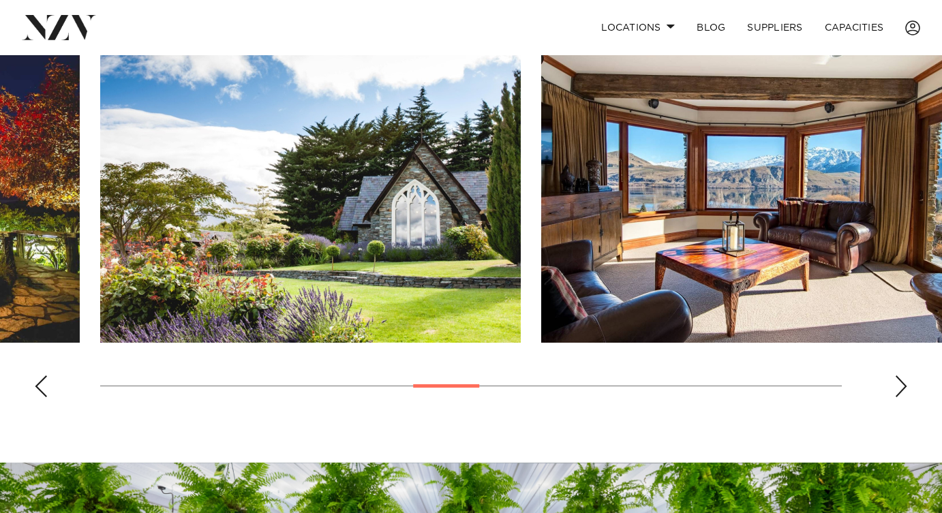
click at [895, 397] on div "Next slide" at bounding box center [901, 387] width 14 height 22
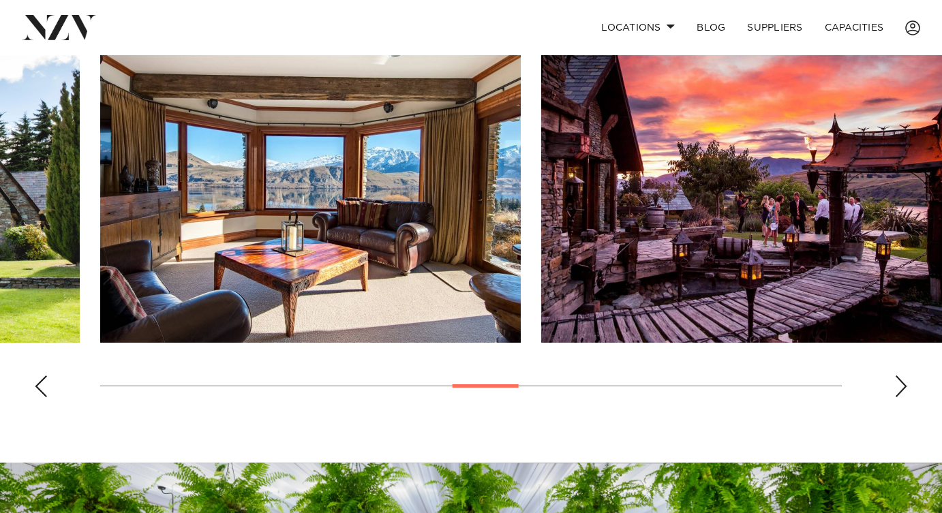
click at [895, 397] on div "Next slide" at bounding box center [901, 387] width 14 height 22
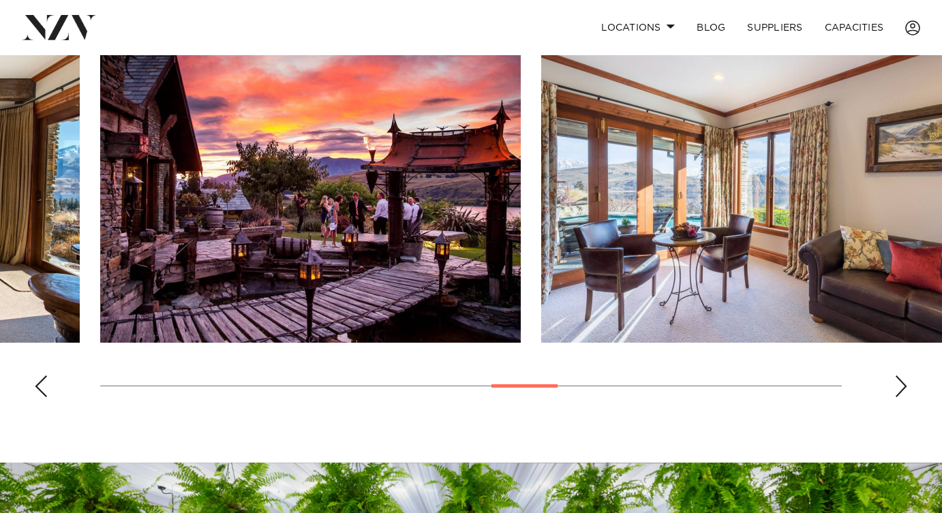
click at [895, 397] on div "Next slide" at bounding box center [901, 387] width 14 height 22
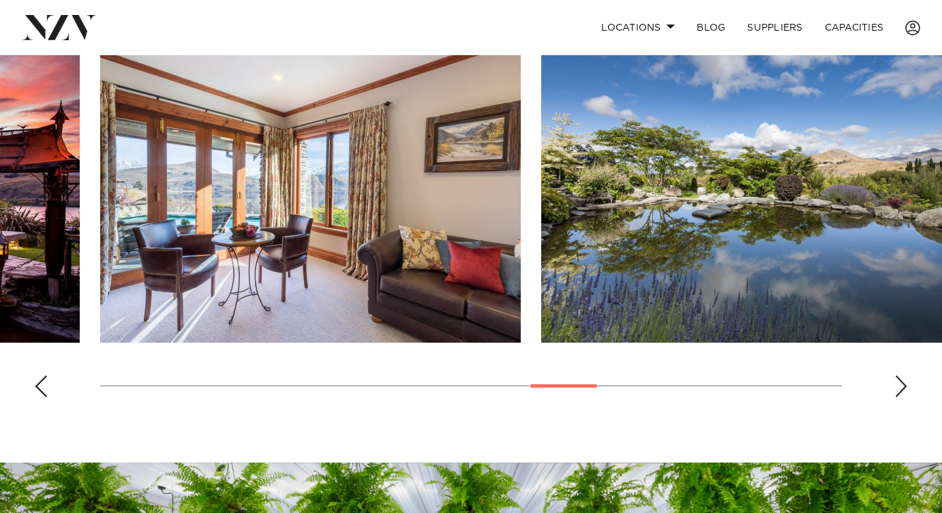
click at [895, 397] on div "Next slide" at bounding box center [901, 387] width 14 height 22
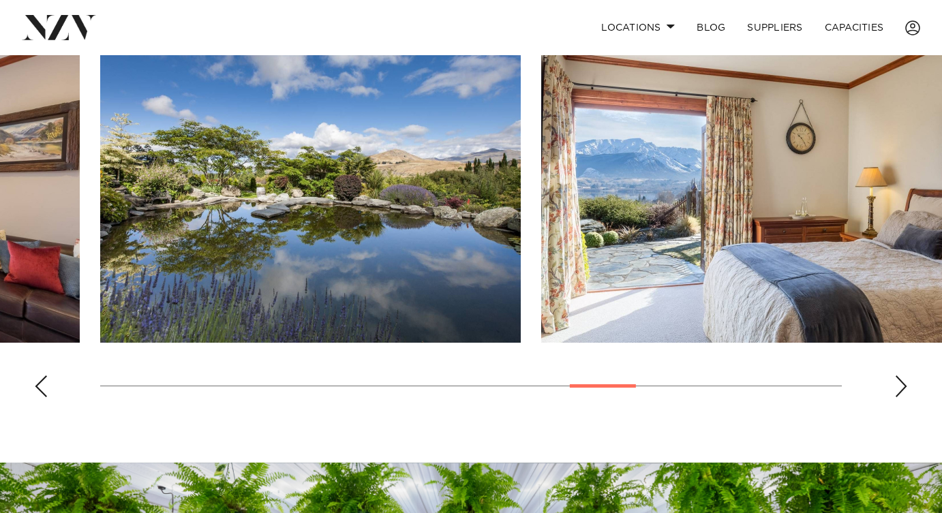
click at [895, 397] on div "Next slide" at bounding box center [901, 387] width 14 height 22
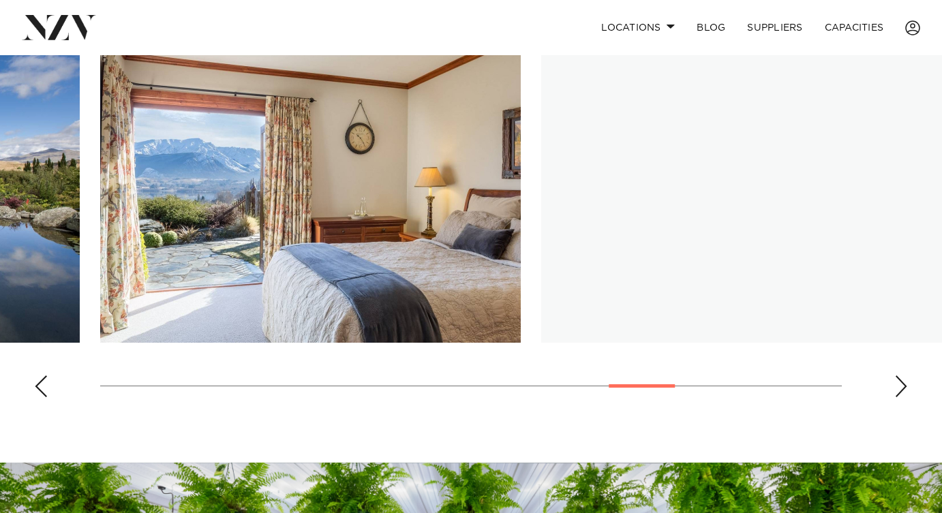
click at [895, 397] on div "Next slide" at bounding box center [901, 387] width 14 height 22
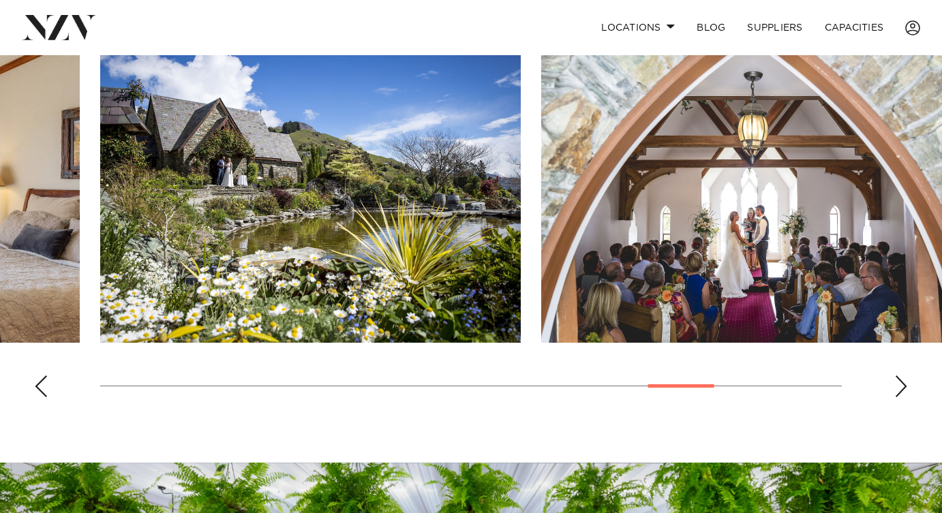
click at [895, 397] on div "Next slide" at bounding box center [901, 387] width 14 height 22
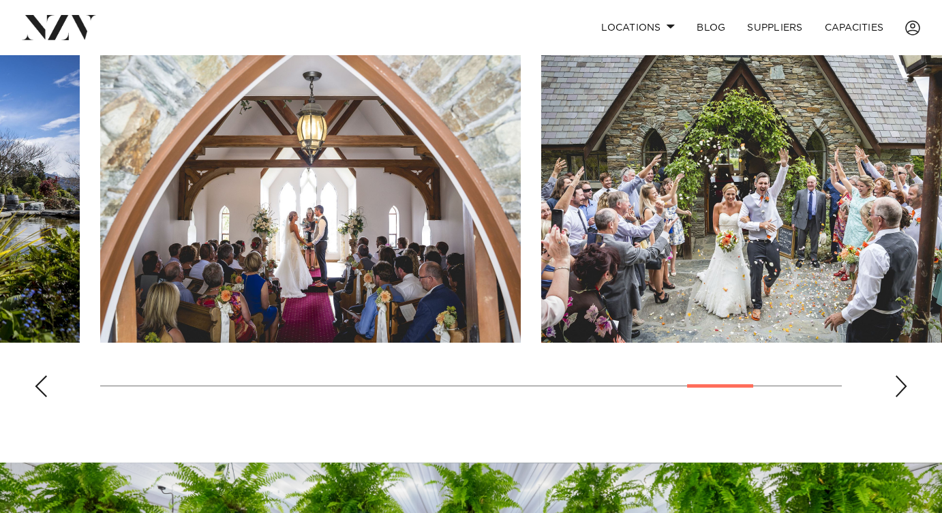
click at [895, 397] on div "Next slide" at bounding box center [901, 387] width 14 height 22
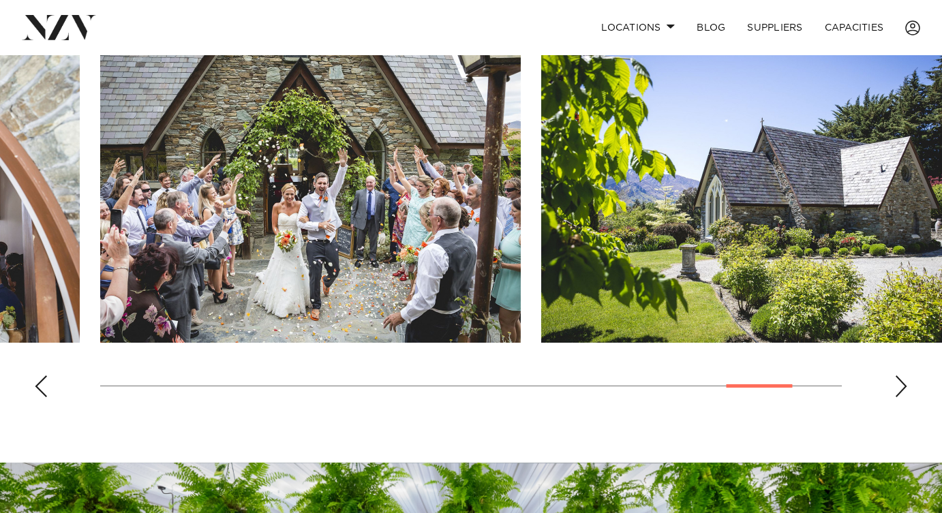
click at [895, 475] on body "Locations Auckland Wellington Christchurch Queenstown Hamilton Northland Bay of…" at bounding box center [471, 140] width 942 height 2196
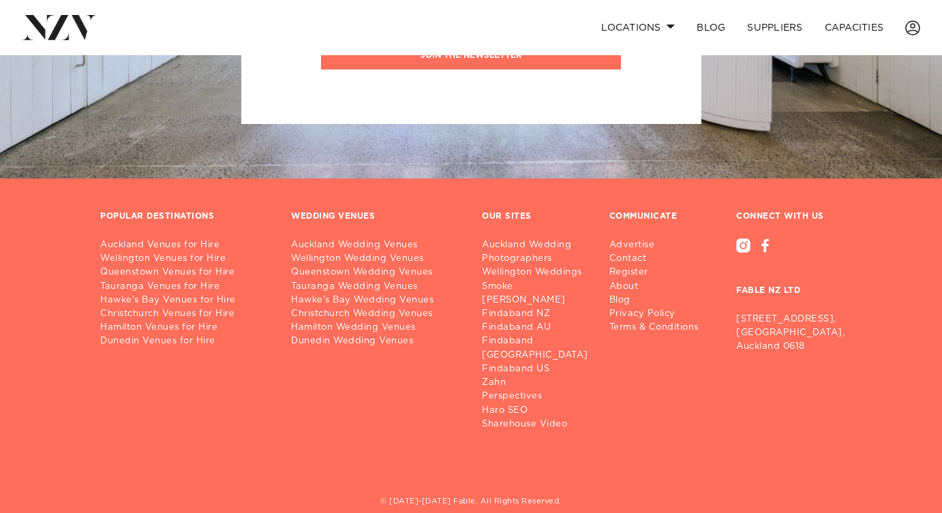
scroll to position [1659, 0]
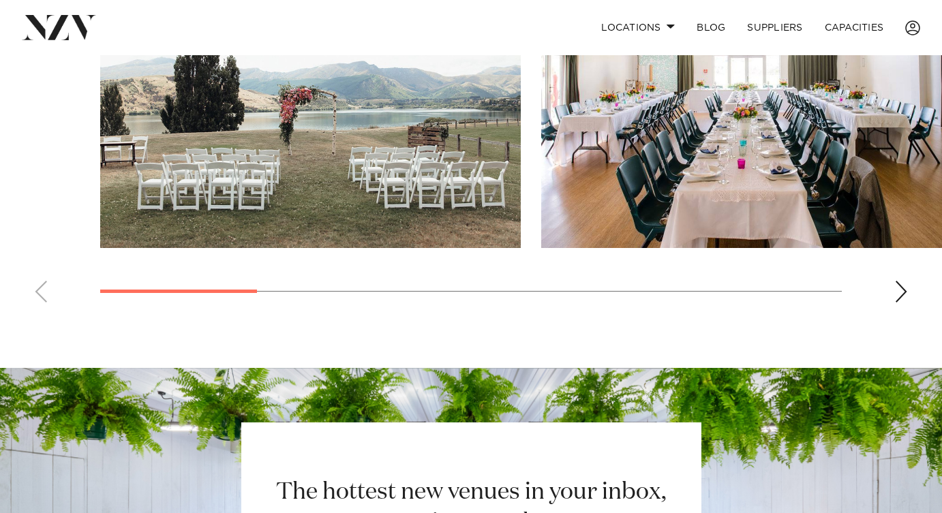
scroll to position [1150, 0]
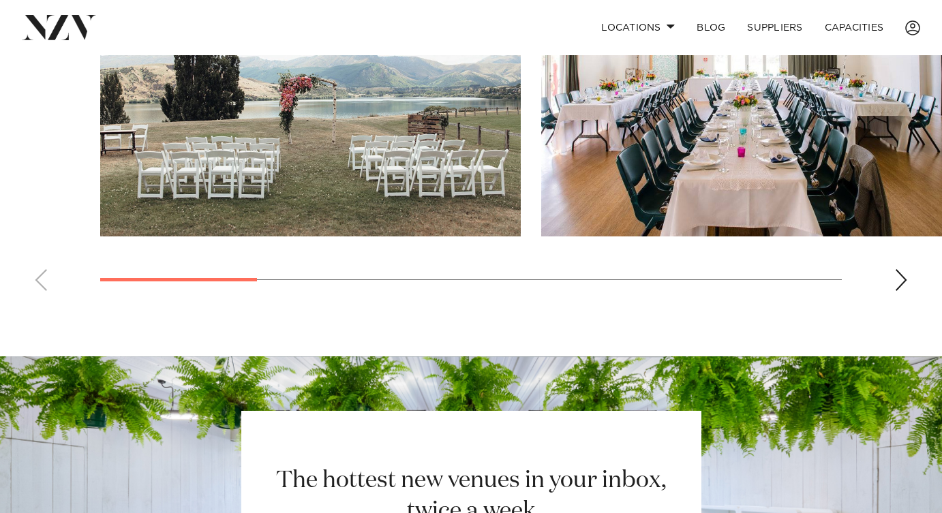
click at [904, 291] on div "Next slide" at bounding box center [901, 280] width 14 height 22
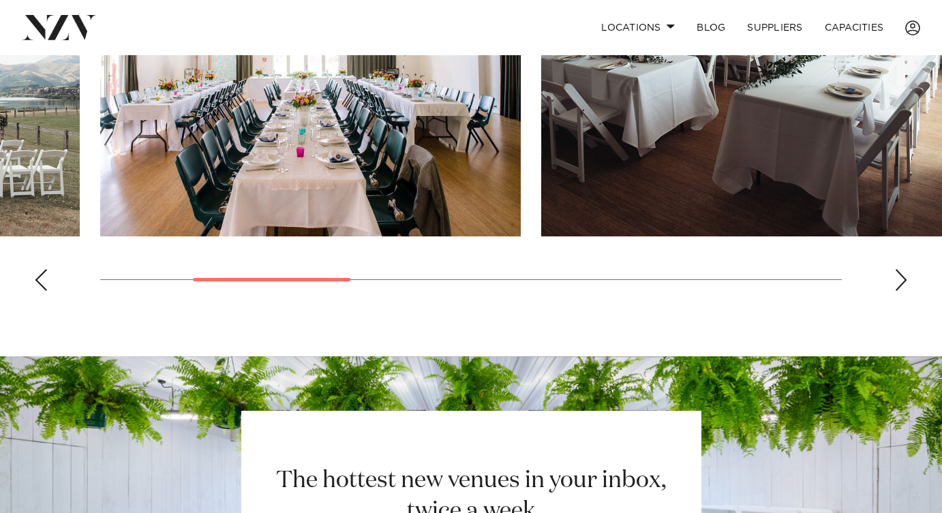
click at [904, 291] on div "Next slide" at bounding box center [901, 280] width 14 height 22
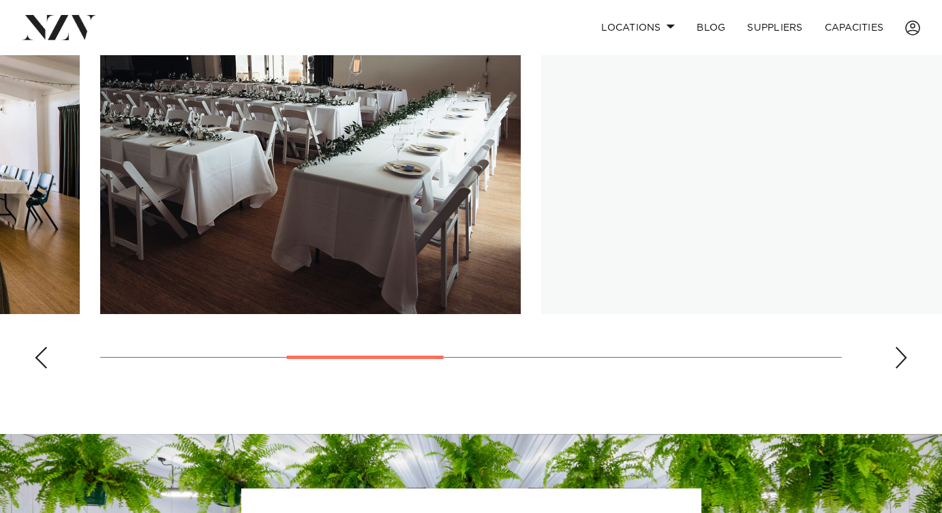
scroll to position [1024, 0]
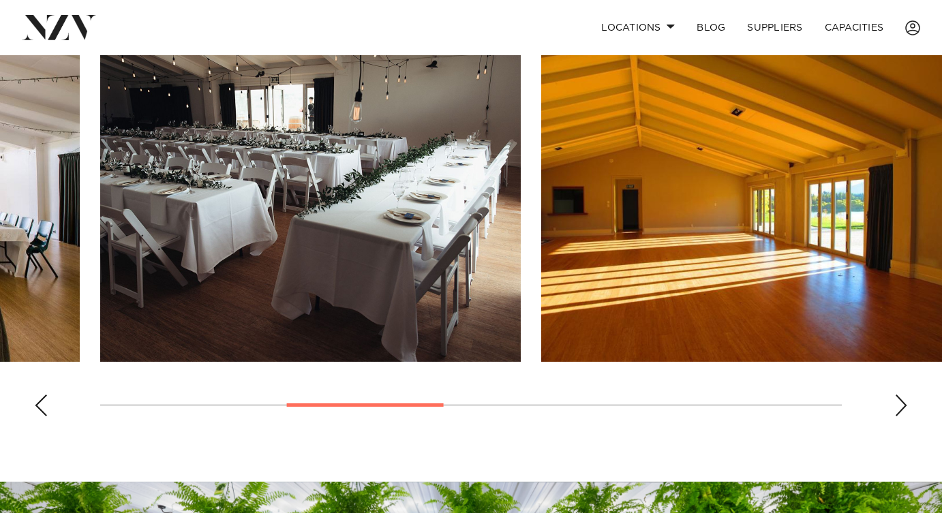
click at [901, 416] on div "Next slide" at bounding box center [901, 406] width 14 height 22
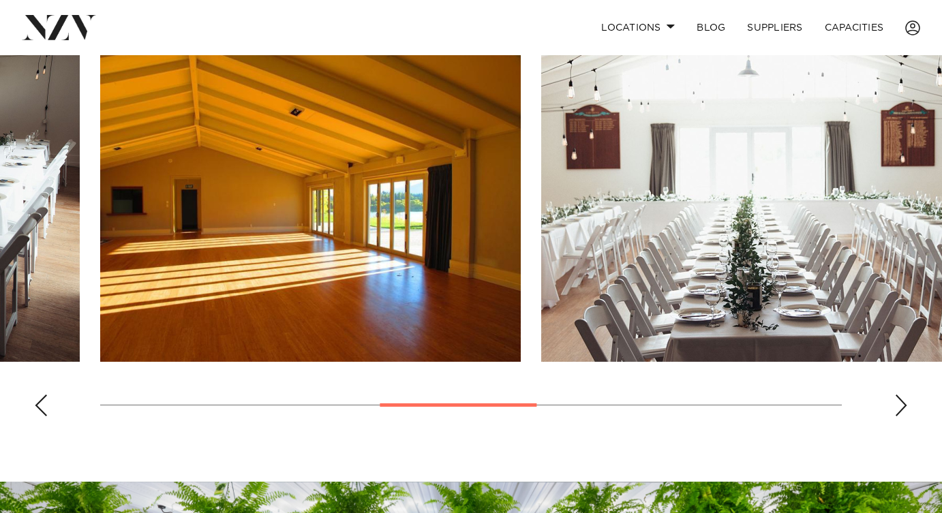
click at [901, 416] on div "Next slide" at bounding box center [901, 406] width 14 height 22
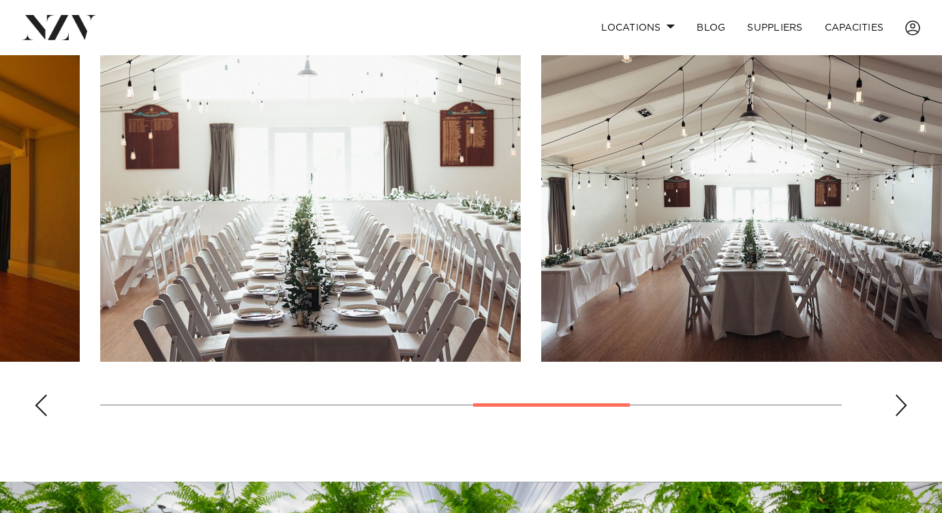
click at [901, 416] on div "Next slide" at bounding box center [901, 406] width 14 height 22
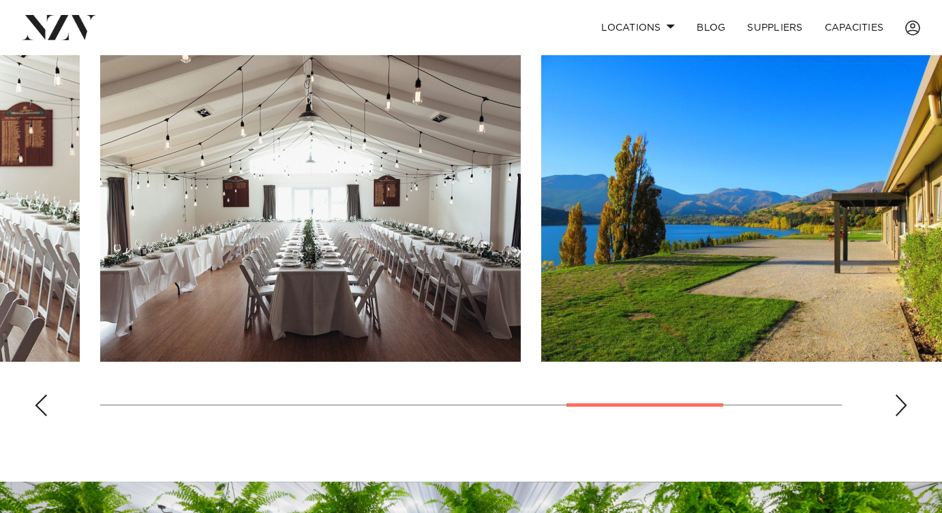
click at [898, 395] on div "Next slide" at bounding box center [901, 406] width 14 height 22
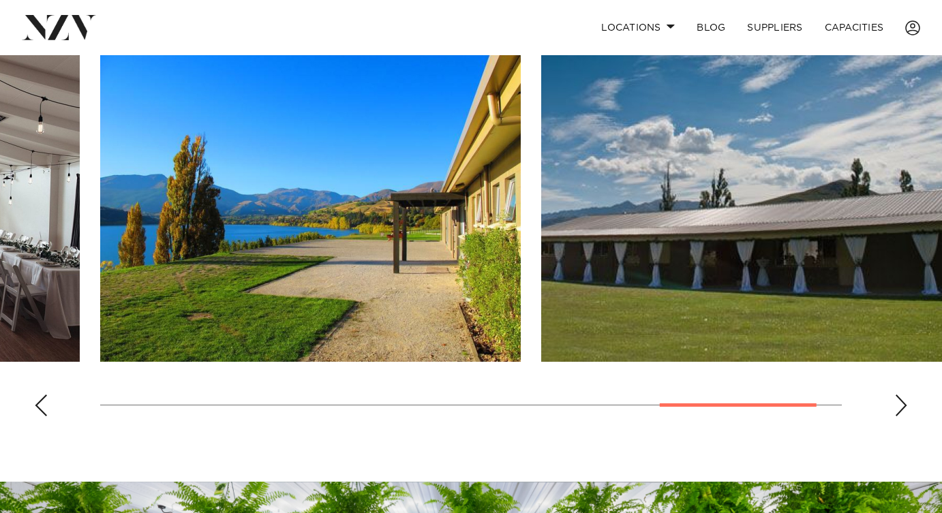
click at [898, 395] on div "Next slide" at bounding box center [901, 406] width 14 height 22
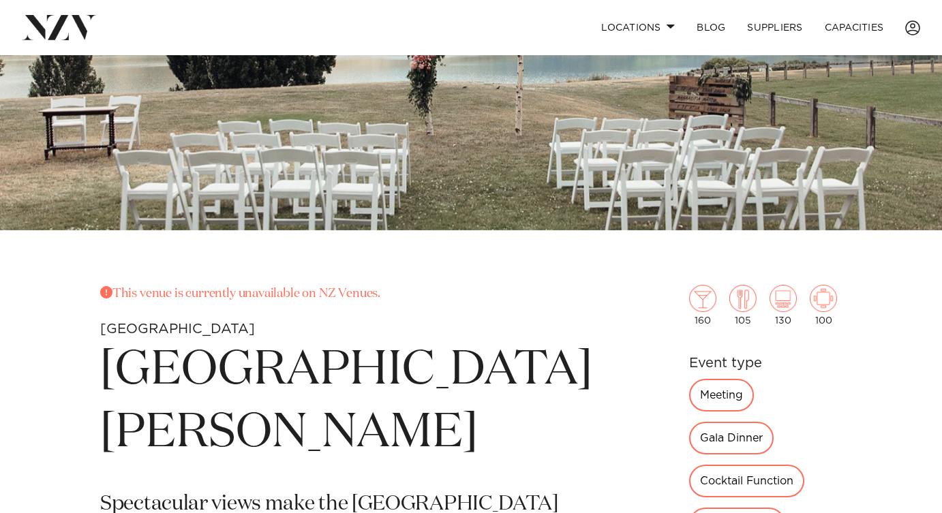
scroll to position [266, 0]
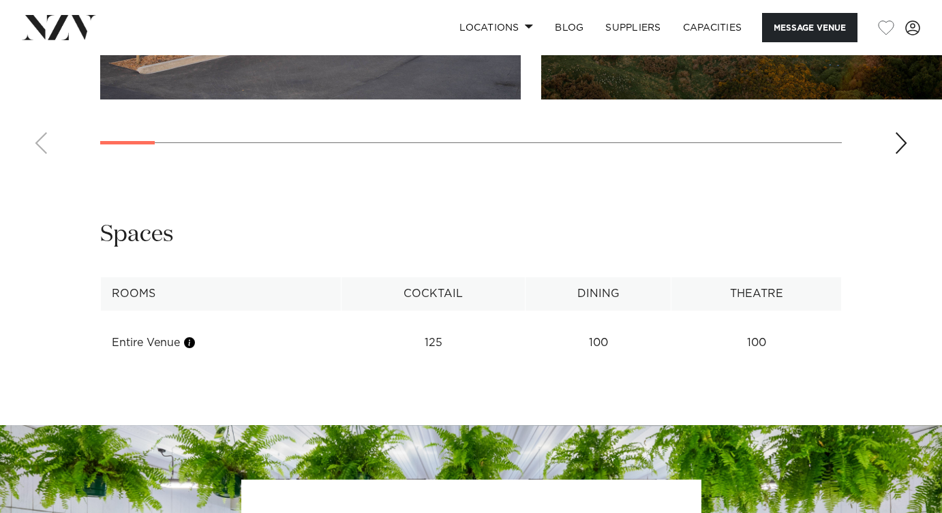
scroll to position [1311, 0]
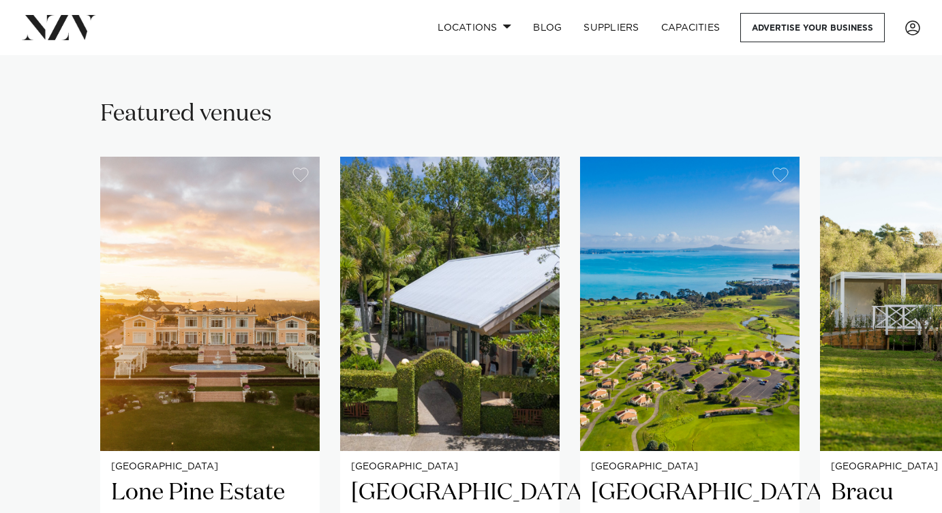
scroll to position [849, 0]
